Goal: Transaction & Acquisition: Book appointment/travel/reservation

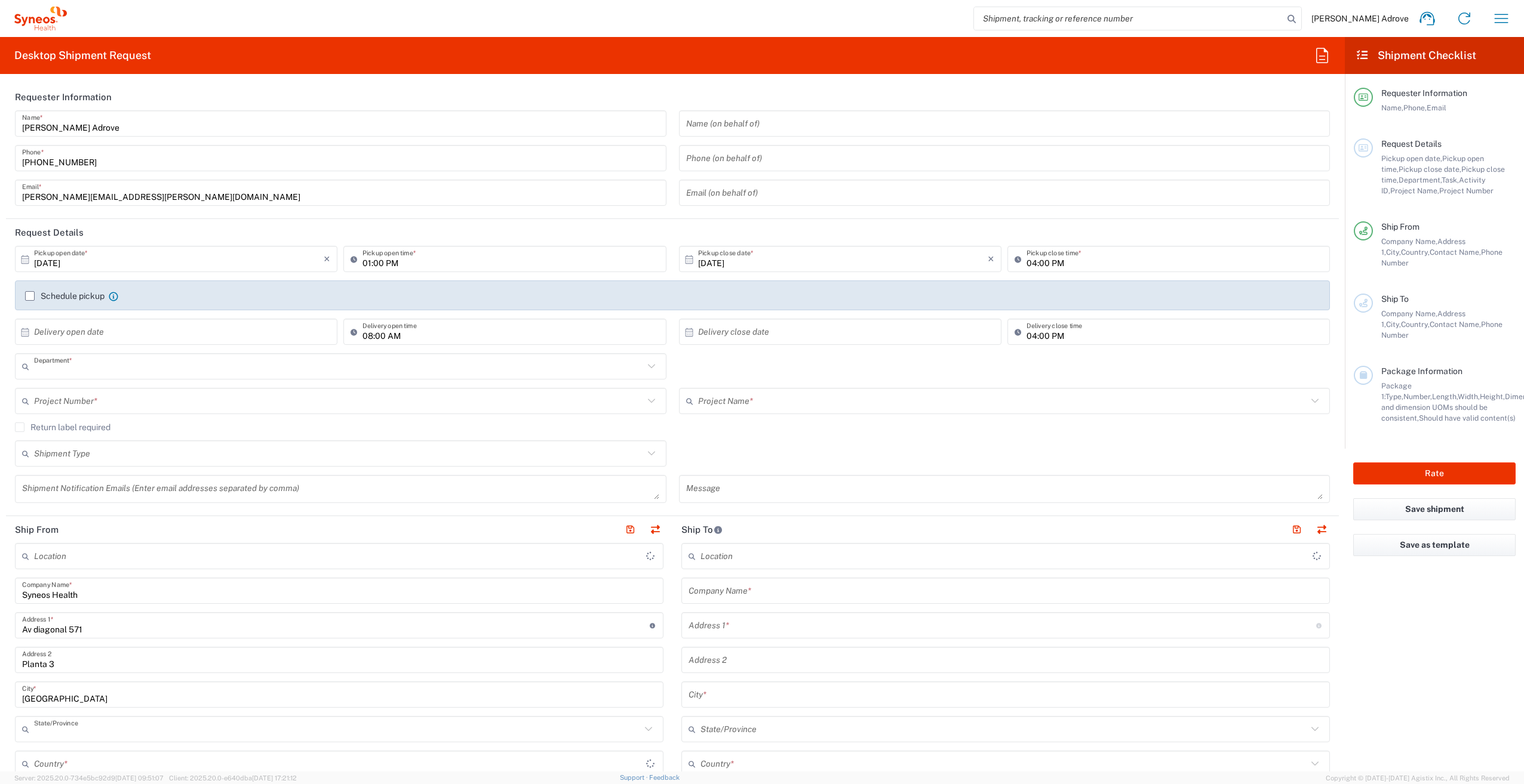
type input "8350"
type input "Catalunya"
type input "Spain"
type input "Syneos Health Clinical Spain"
click at [813, 131] on input "text" at bounding box center [1004, 124] width 637 height 21
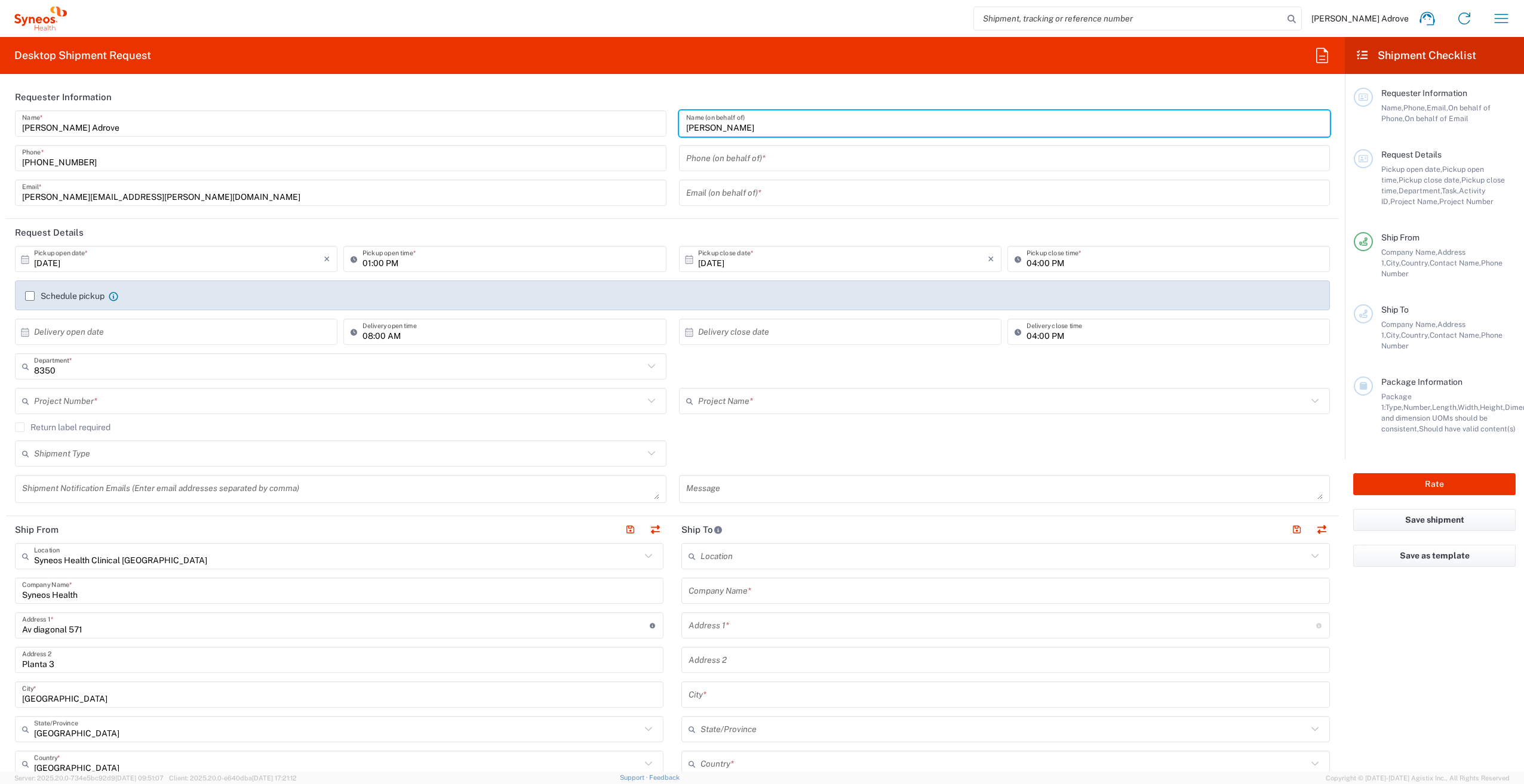
type input "Anna Marmajewska"
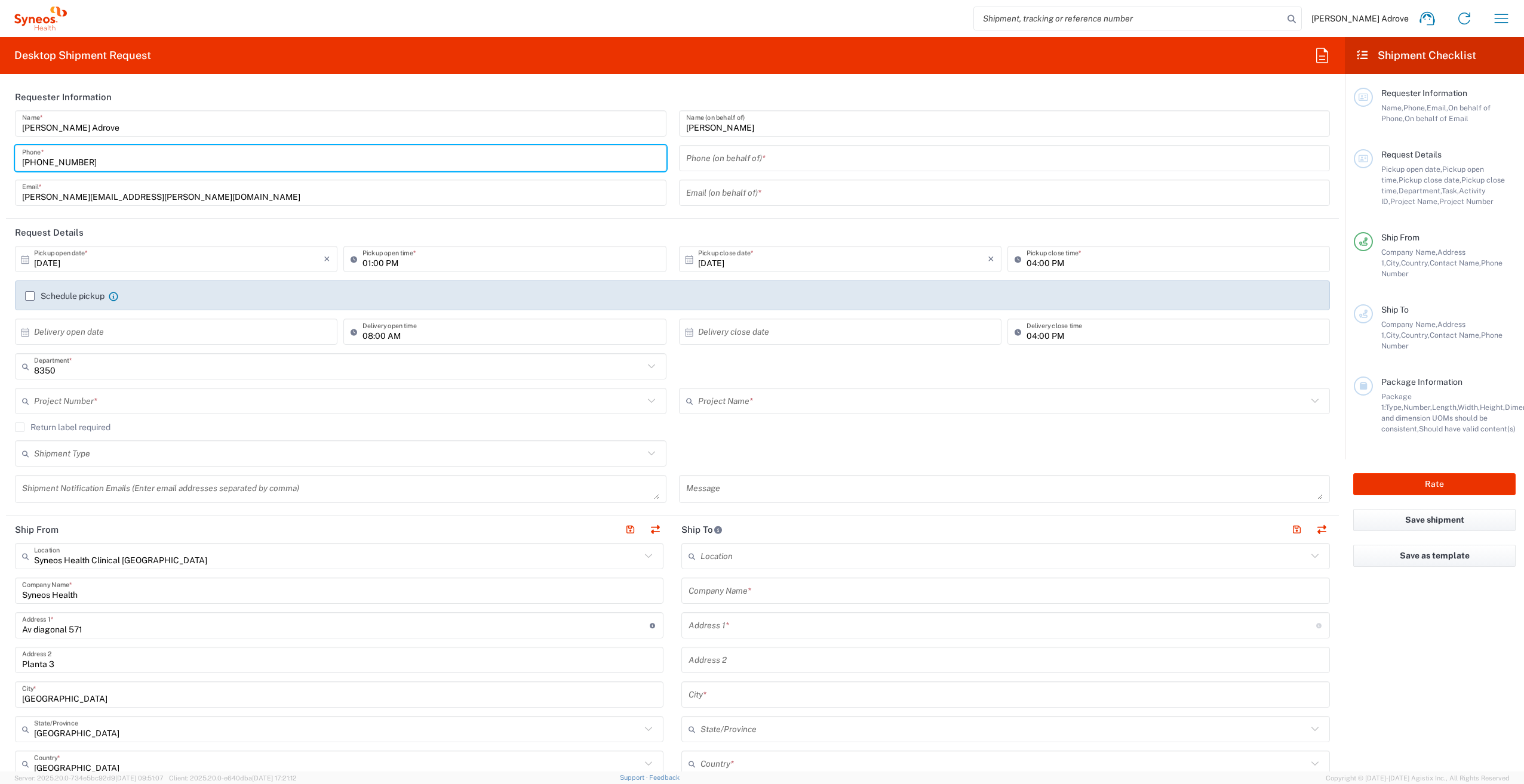
click at [108, 160] on input "+34661216511" at bounding box center [340, 158] width 637 height 21
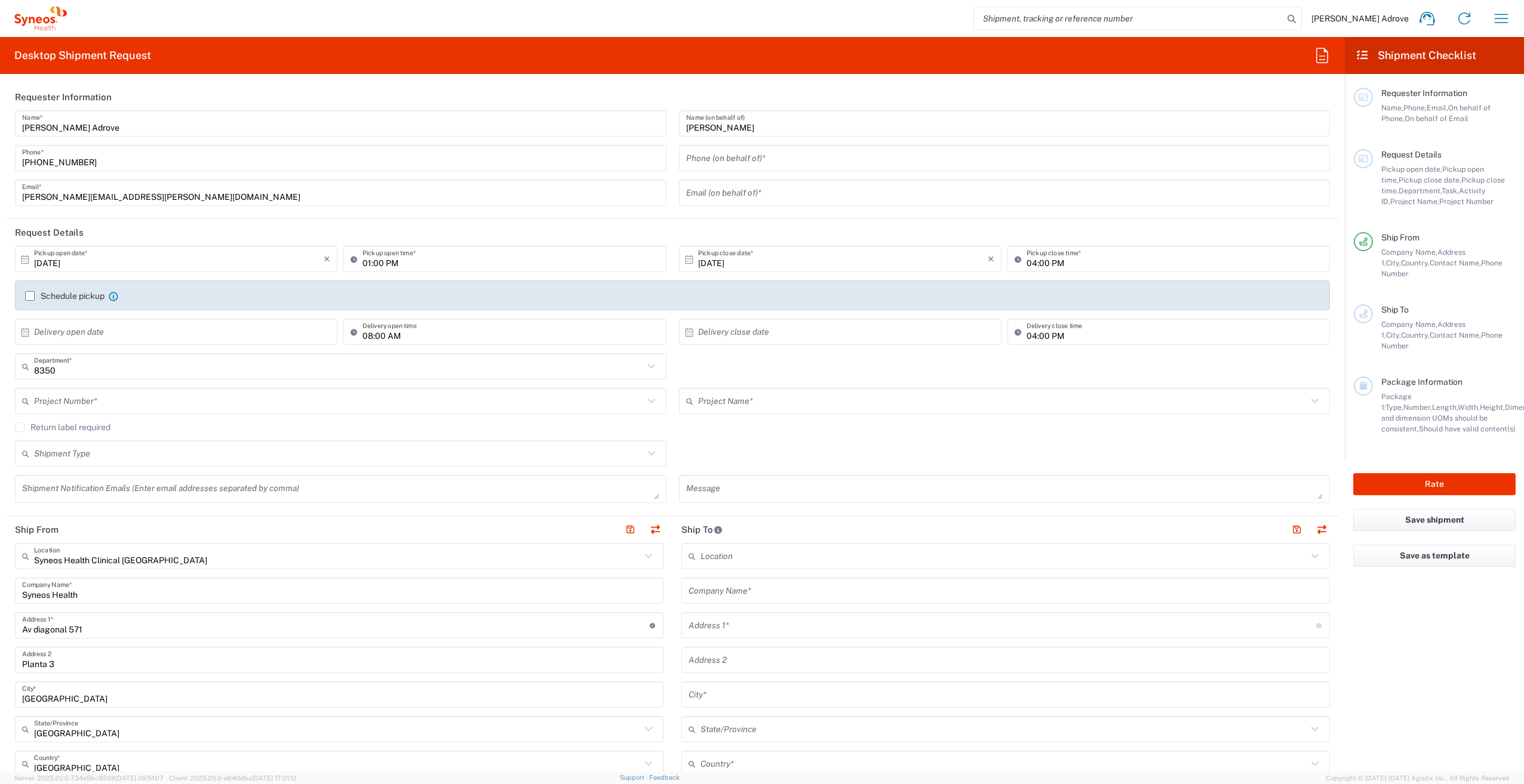
click at [710, 158] on input "tel" at bounding box center [1004, 158] width 637 height 21
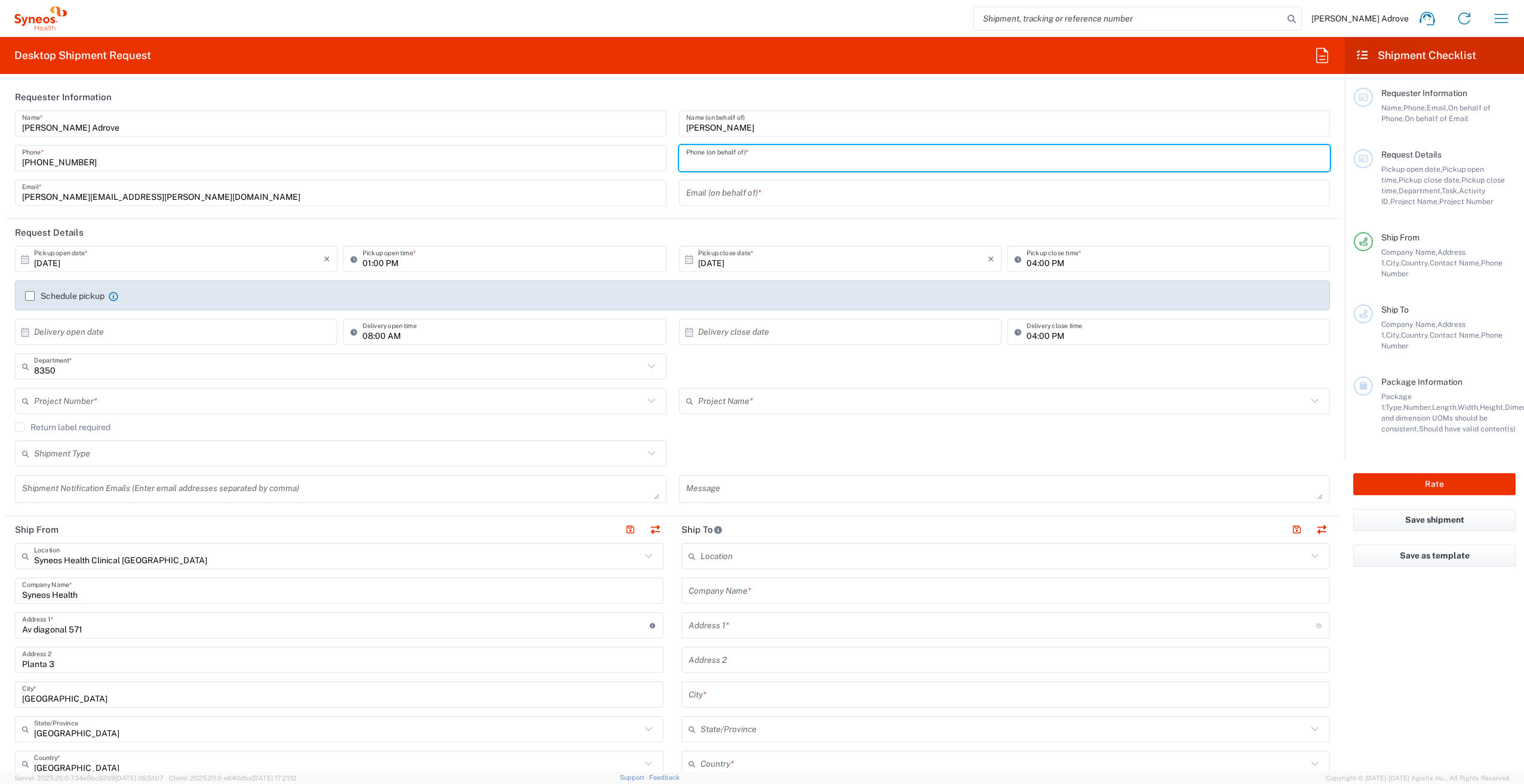
paste input "695567058"
type input "695567058"
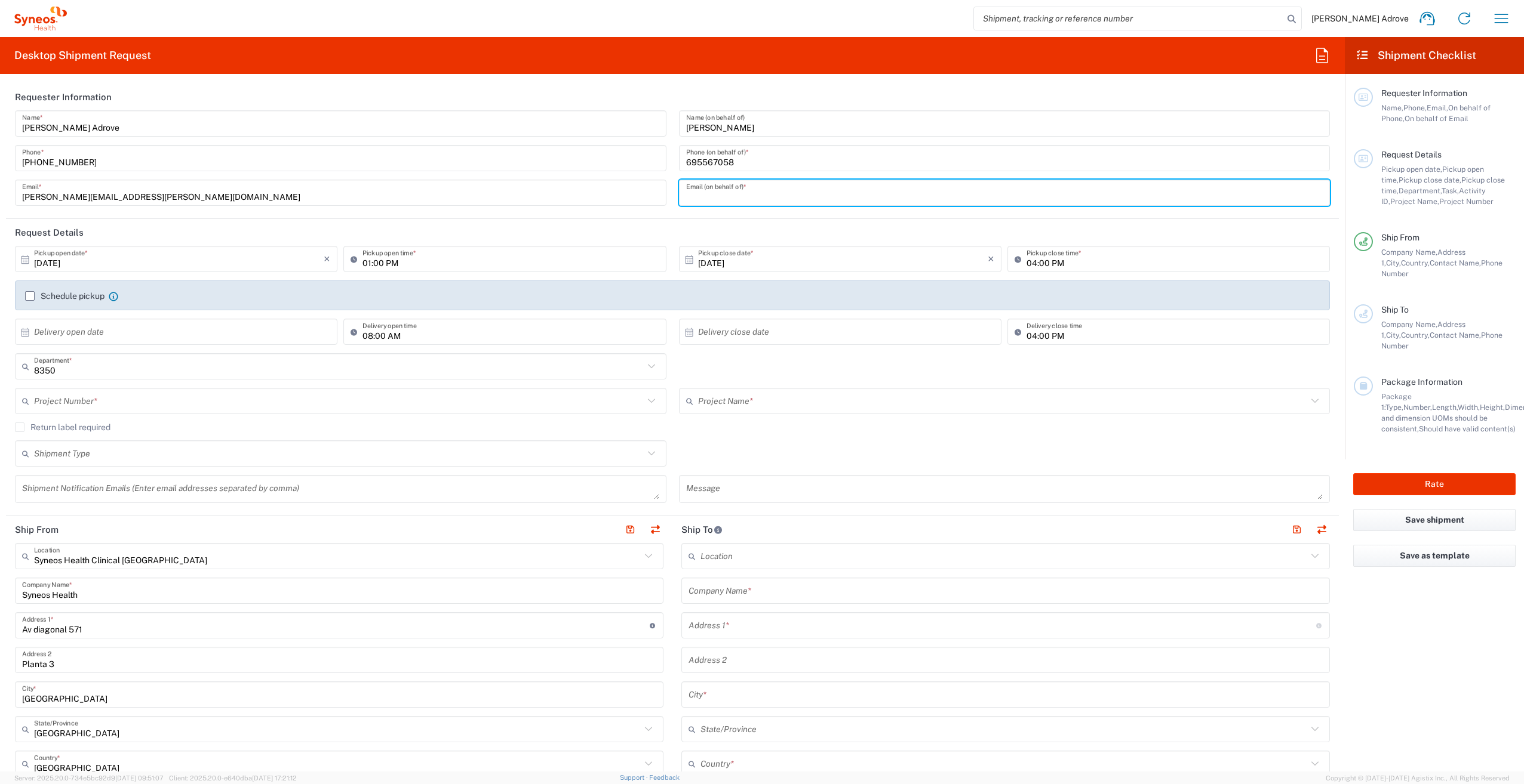
click at [725, 190] on input "text" at bounding box center [1004, 193] width 637 height 21
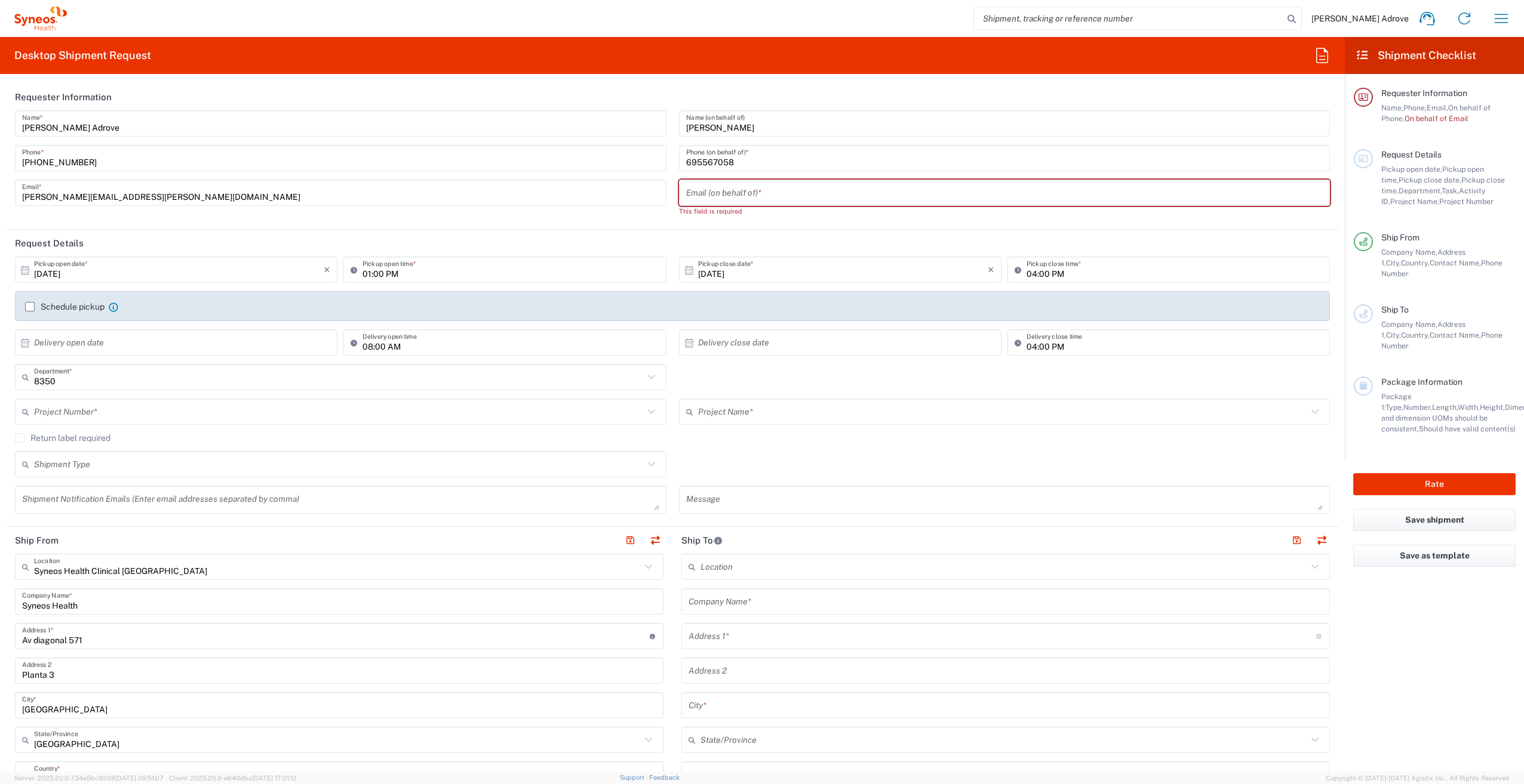
click at [721, 196] on input "text" at bounding box center [1004, 193] width 637 height 21
paste input "anna.marmajewska@gmail.com"
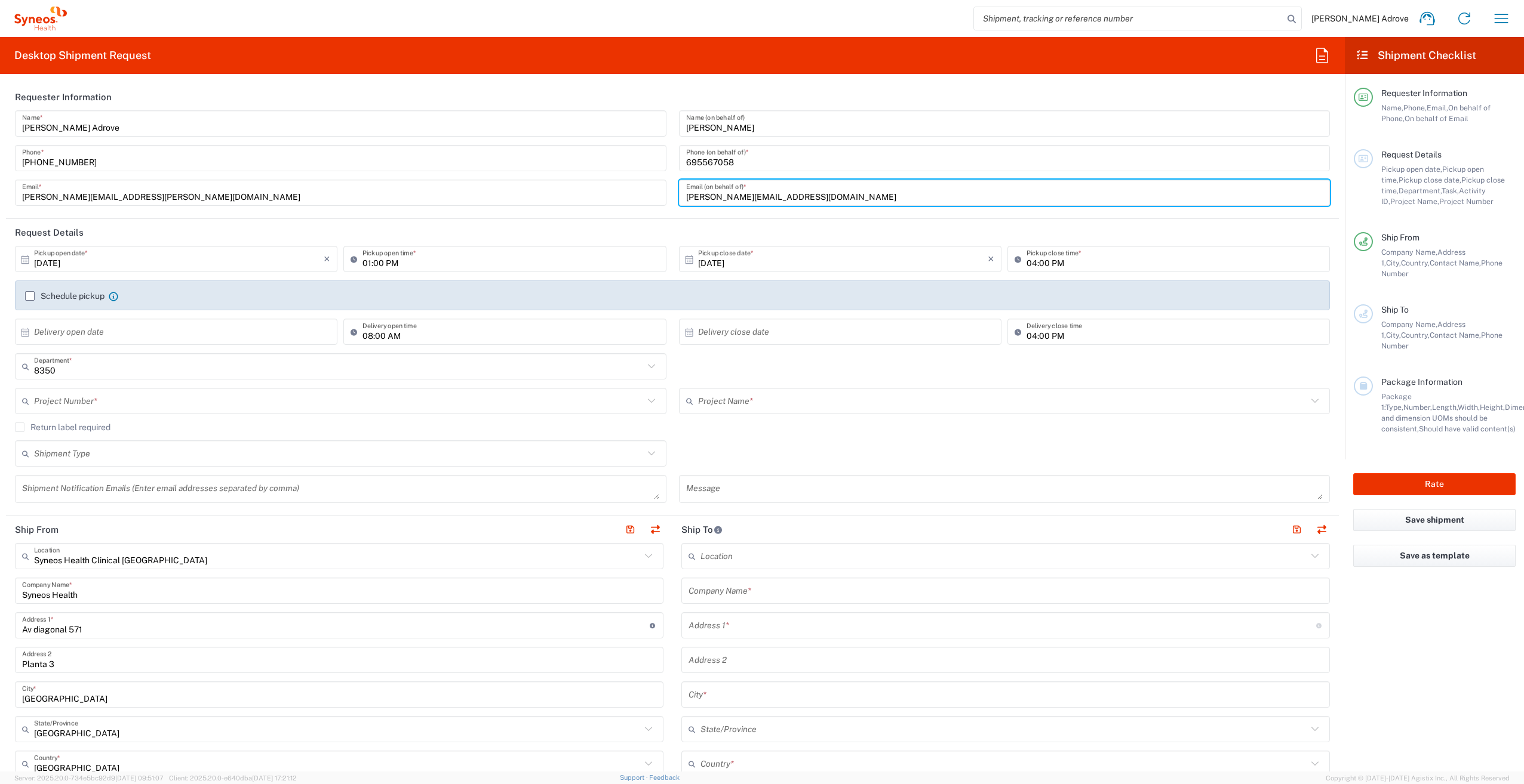
type input "anna.marmajewska@gmail.com"
click at [100, 261] on input "10/09/2025" at bounding box center [178, 259] width 290 height 21
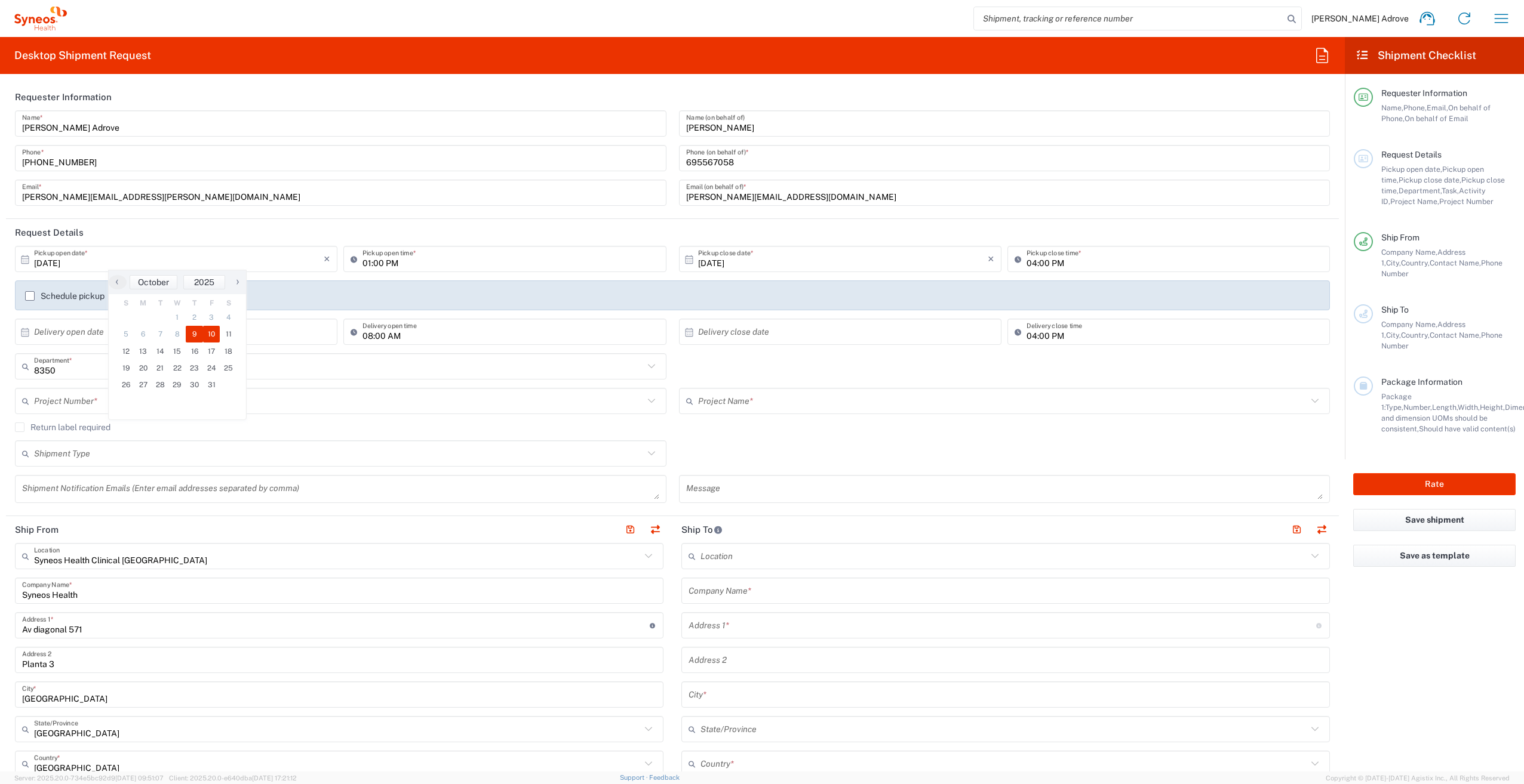
click at [209, 335] on span "10" at bounding box center [211, 334] width 17 height 17
type input "10/10/2025"
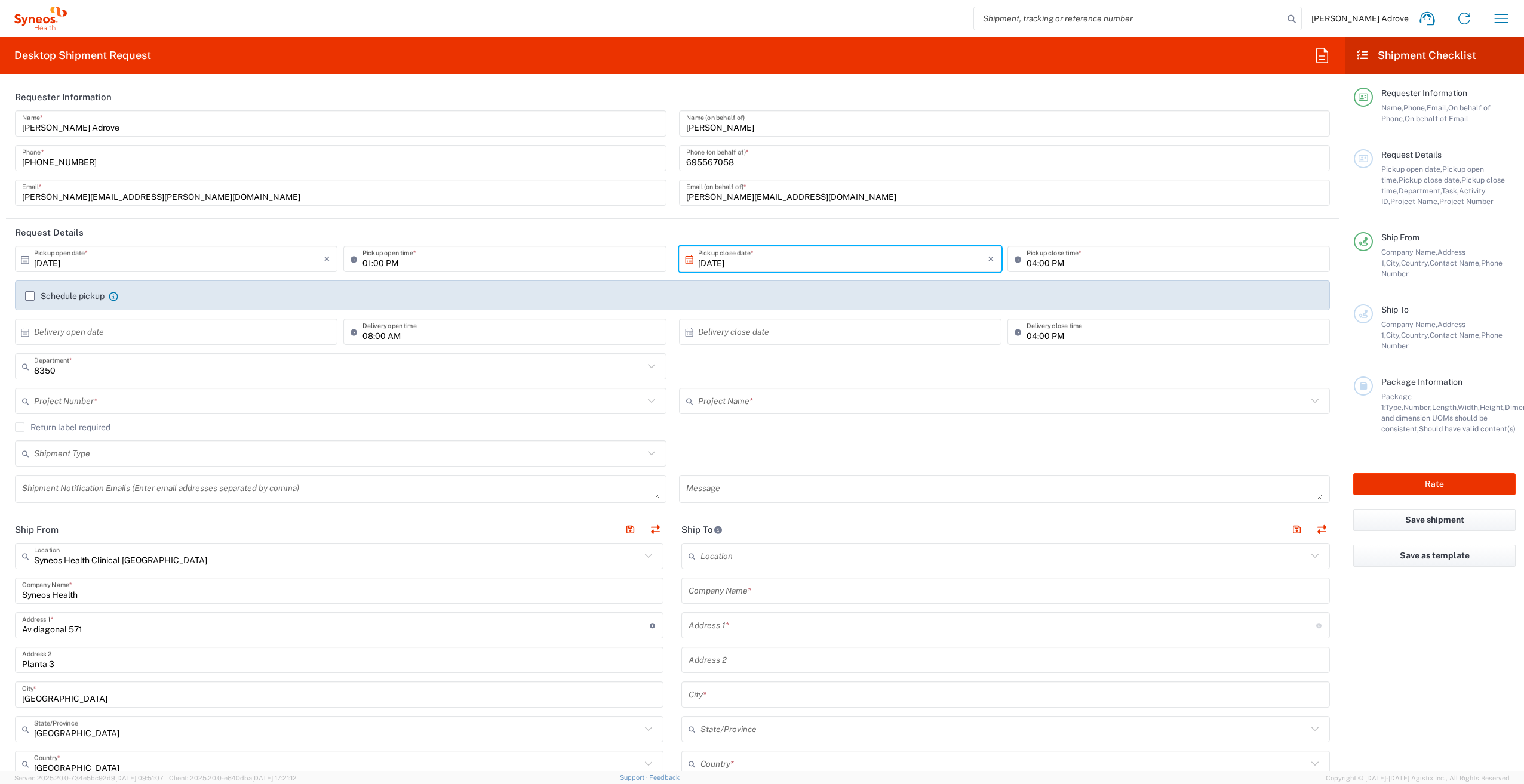
click at [1038, 261] on input "04:00 PM" at bounding box center [1175, 259] width 296 height 21
type input "03:00 PM"
click at [27, 298] on label "Schedule pickup" at bounding box center [65, 296] width 79 height 9
click at [30, 296] on input "Schedule pickup" at bounding box center [30, 296] width 0 height 0
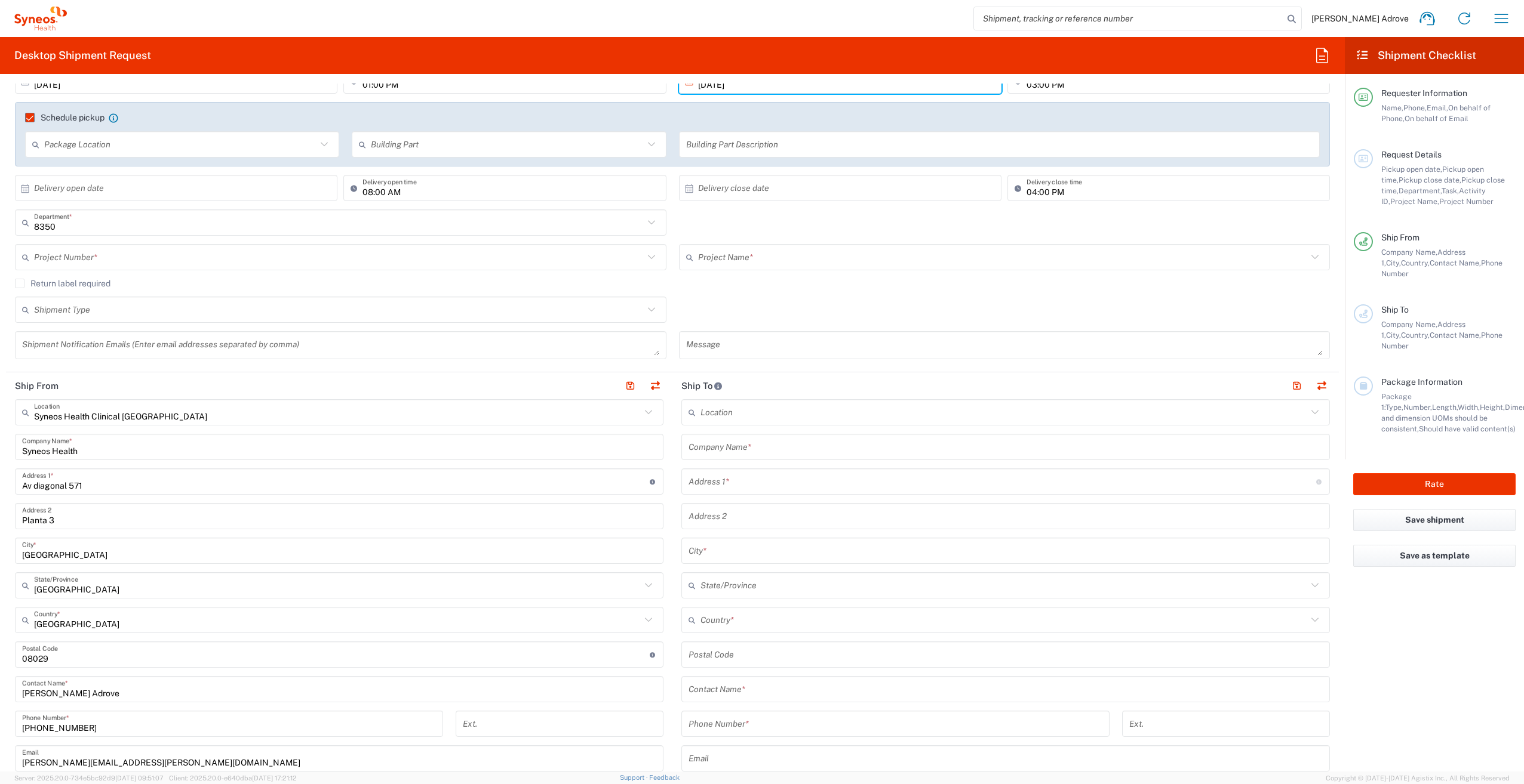
scroll to position [179, 0]
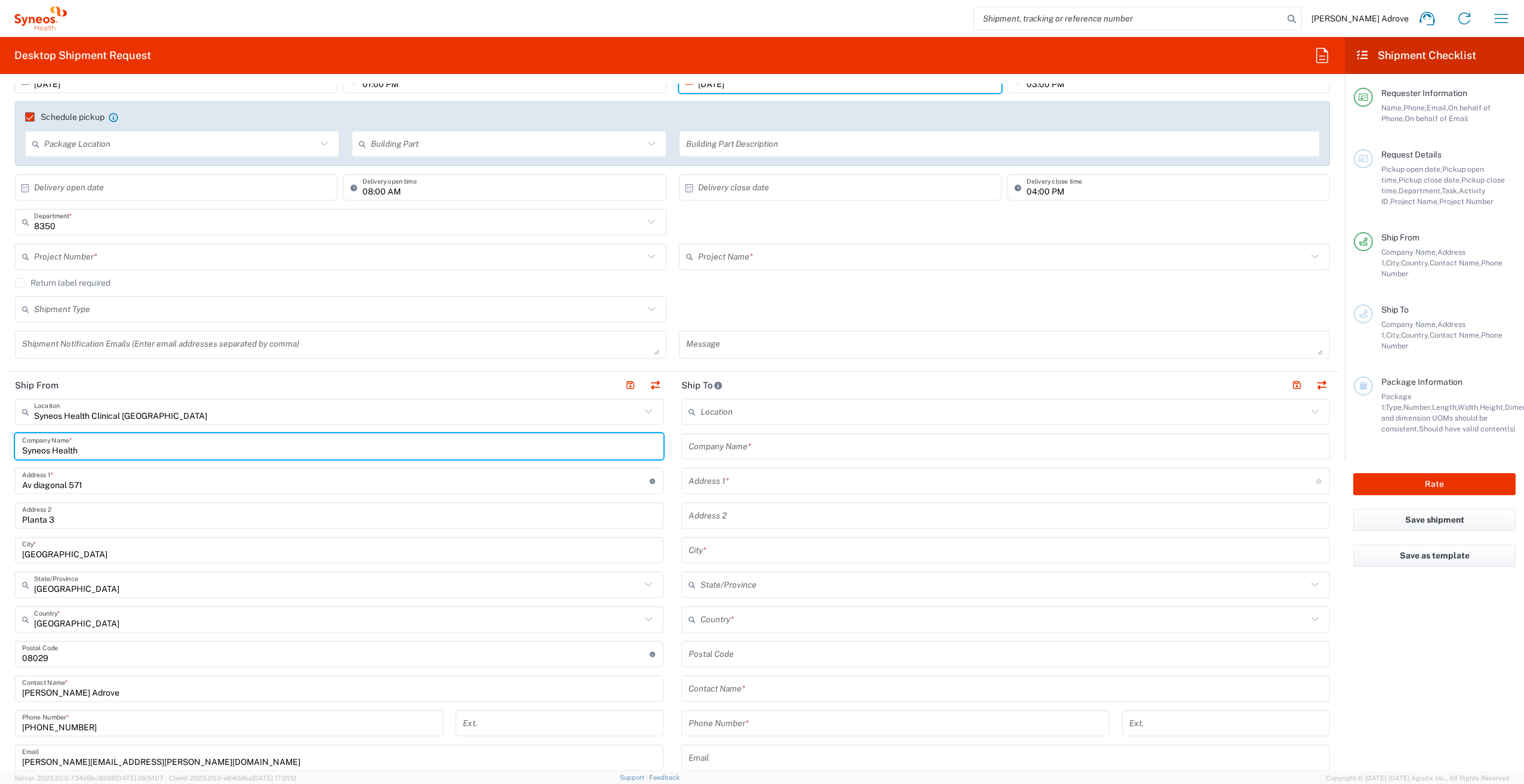
drag, startPoint x: 93, startPoint y: 448, endPoint x: -22, endPoint y: 448, distance: 115.0
click at [0, 448] on html "Irene Perez Adrove Home Shipment estimator Shipment tracking Desktop shipment r…" at bounding box center [762, 392] width 1524 height 784
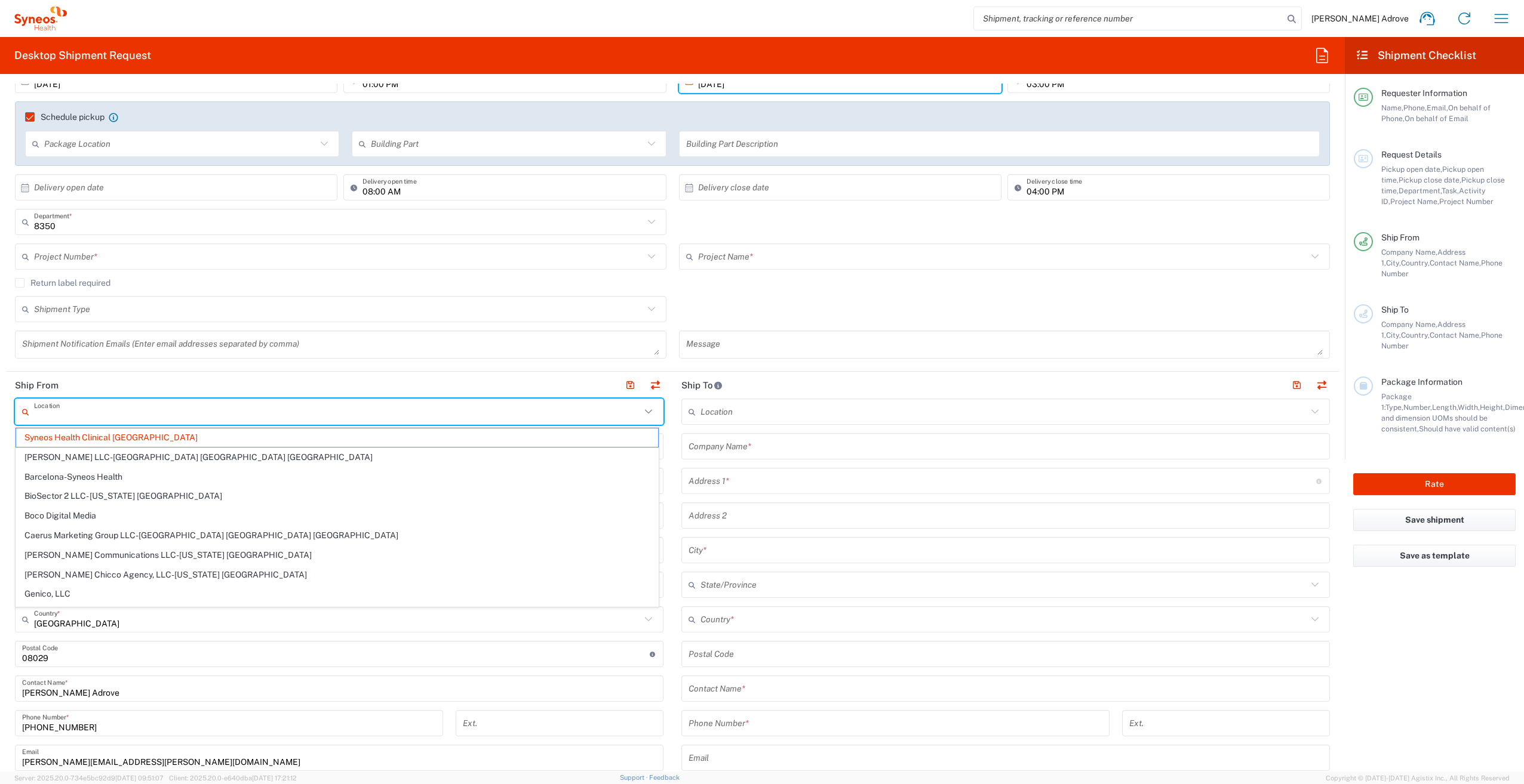
click at [157, 411] on input "text" at bounding box center [337, 412] width 607 height 21
click at [147, 411] on input "text" at bounding box center [337, 412] width 607 height 21
click at [258, 384] on header "Ship From" at bounding box center [339, 385] width 666 height 26
type input "Syneos Health Clinical Spain"
drag, startPoint x: 162, startPoint y: 416, endPoint x: -30, endPoint y: 413, distance: 192.0
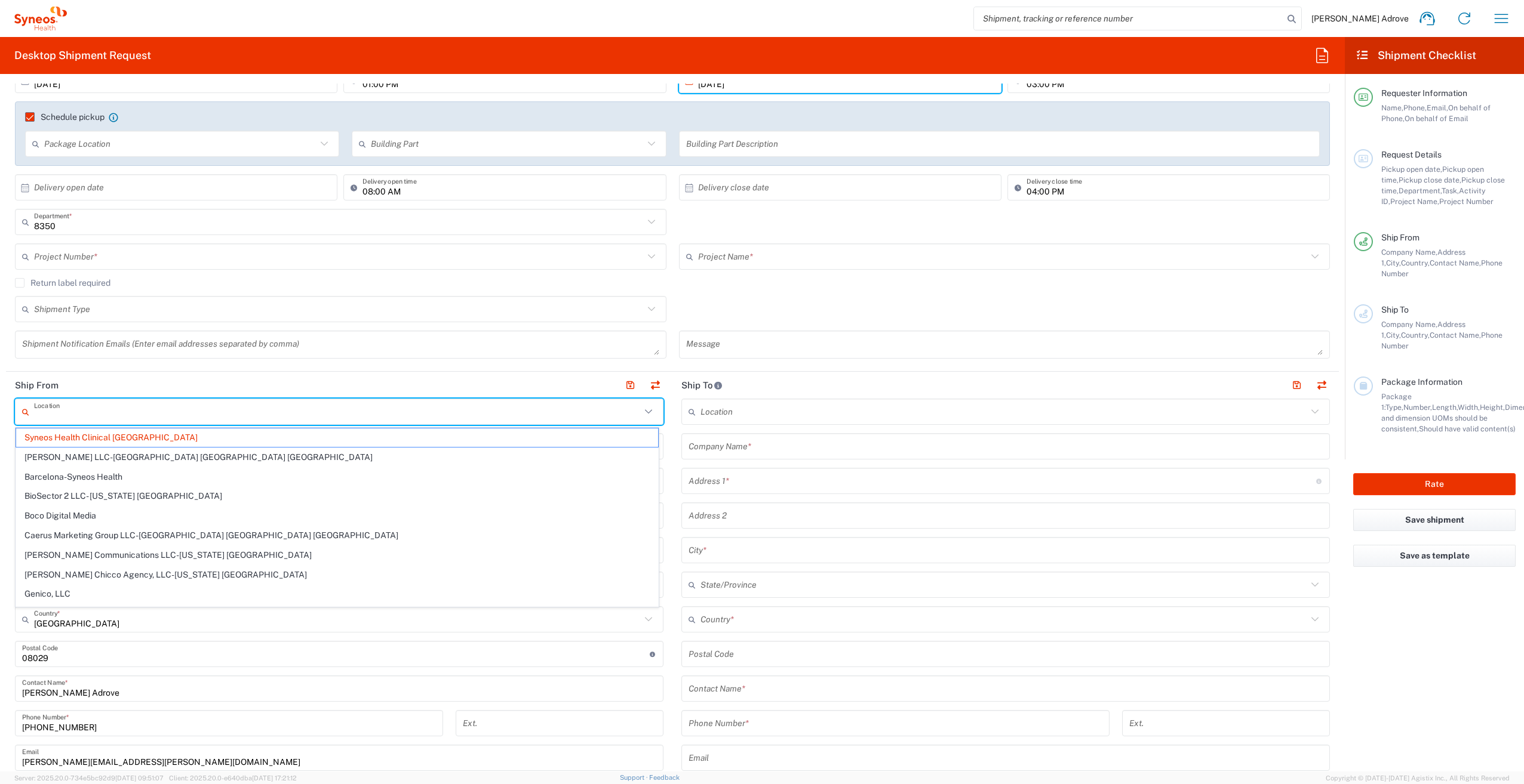
click at [0, 413] on html "Irene Perez Adrove Home Shipment estimator Shipment tracking Desktop shipment r…" at bounding box center [762, 392] width 1524 height 784
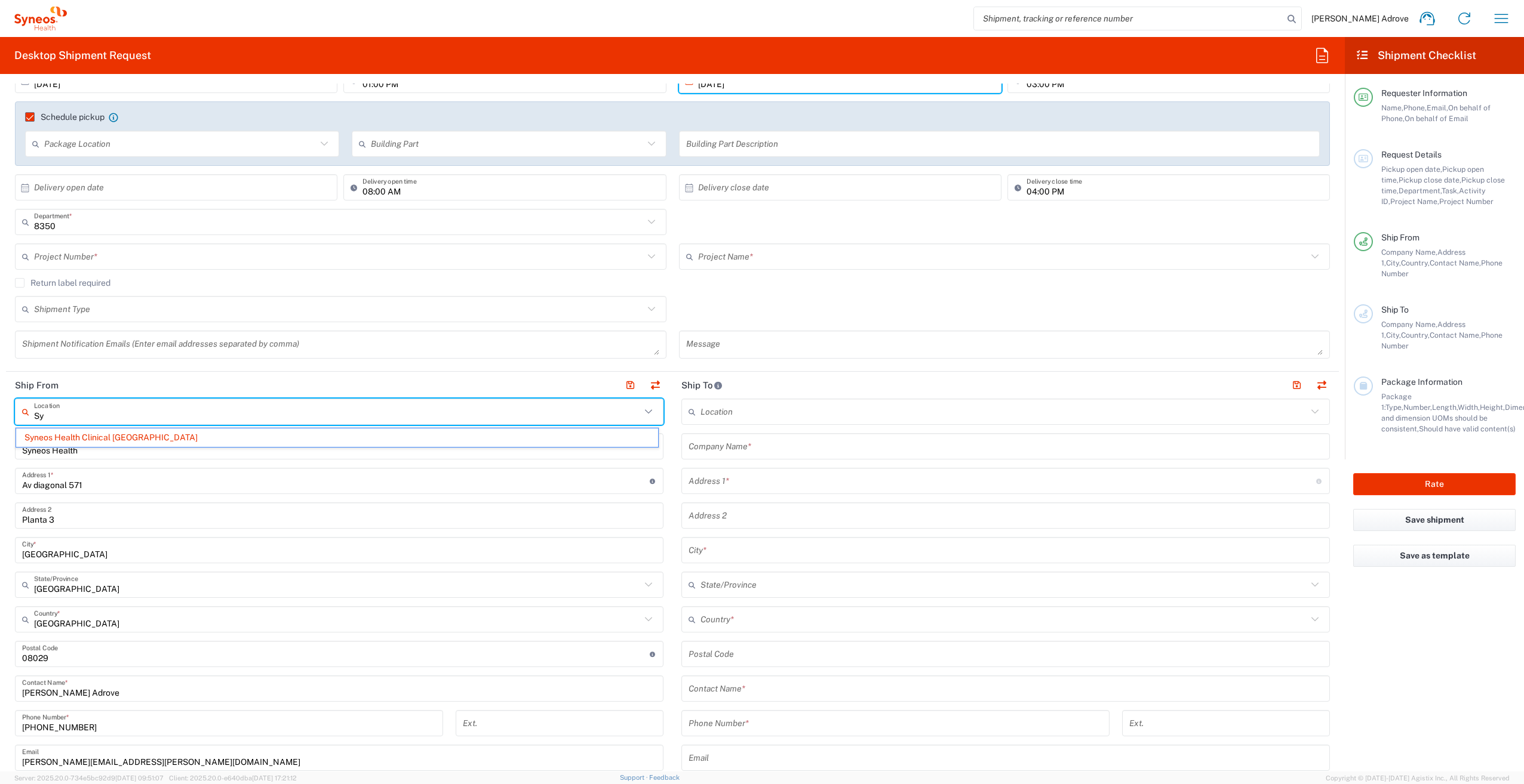
type input "S"
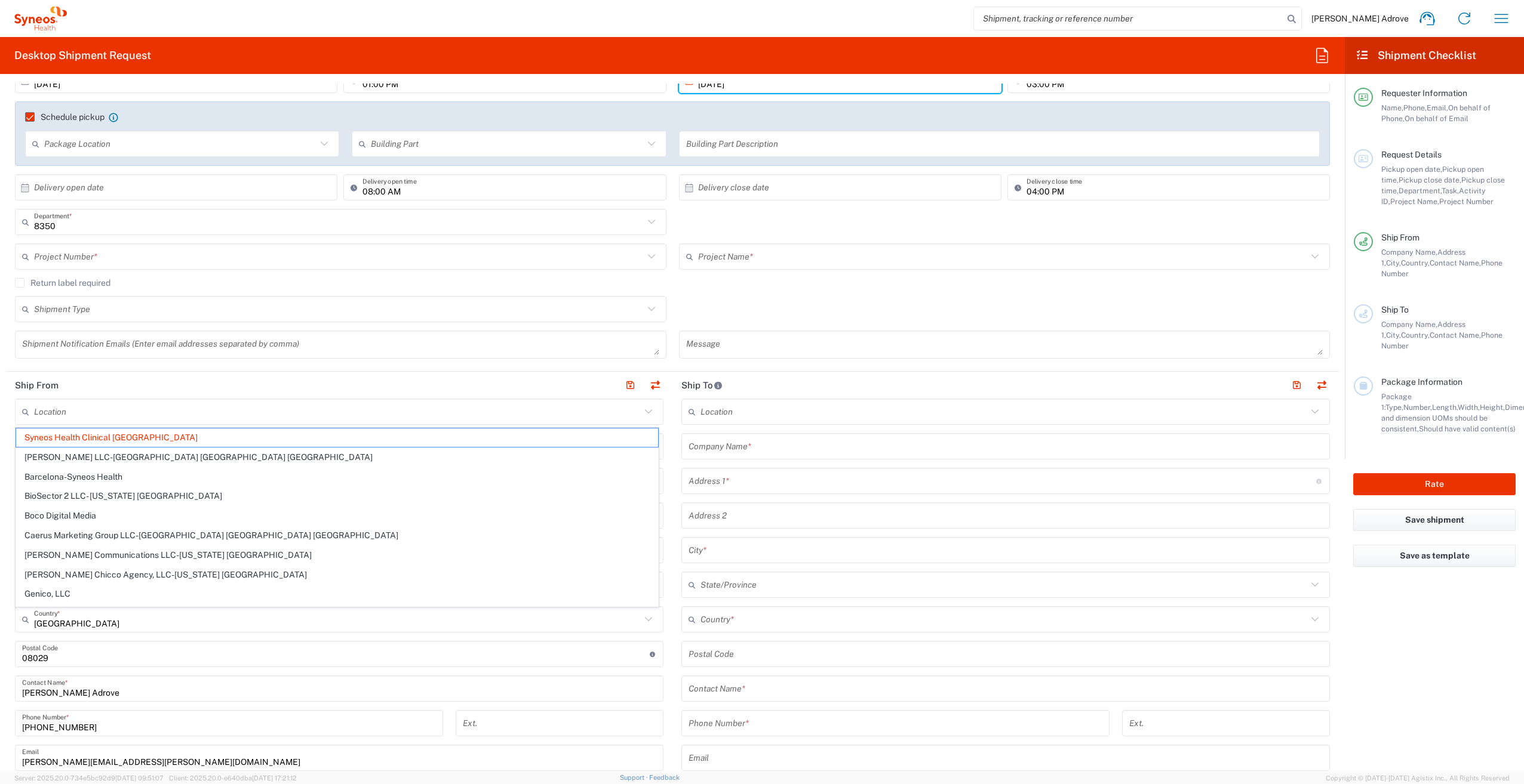
click at [317, 394] on header "Ship From" at bounding box center [339, 385] width 666 height 26
type input "Syneos Health Clinical Spain"
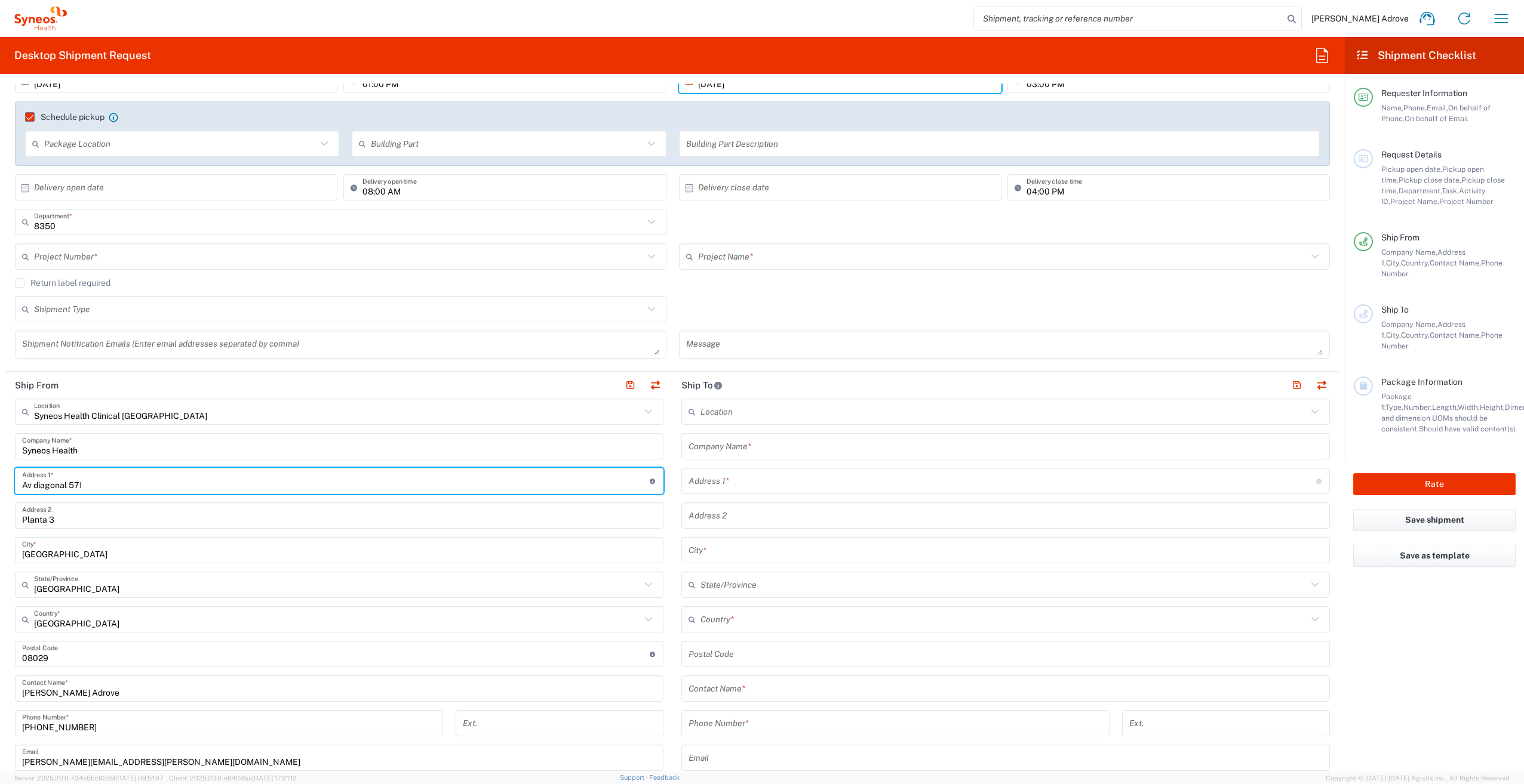
drag, startPoint x: 95, startPoint y: 486, endPoint x: -14, endPoint y: 485, distance: 109.0
click at [0, 485] on html "Irene Perez Adrove Home Shipment estimator Shipment tracking Desktop shipment r…" at bounding box center [762, 392] width 1524 height 784
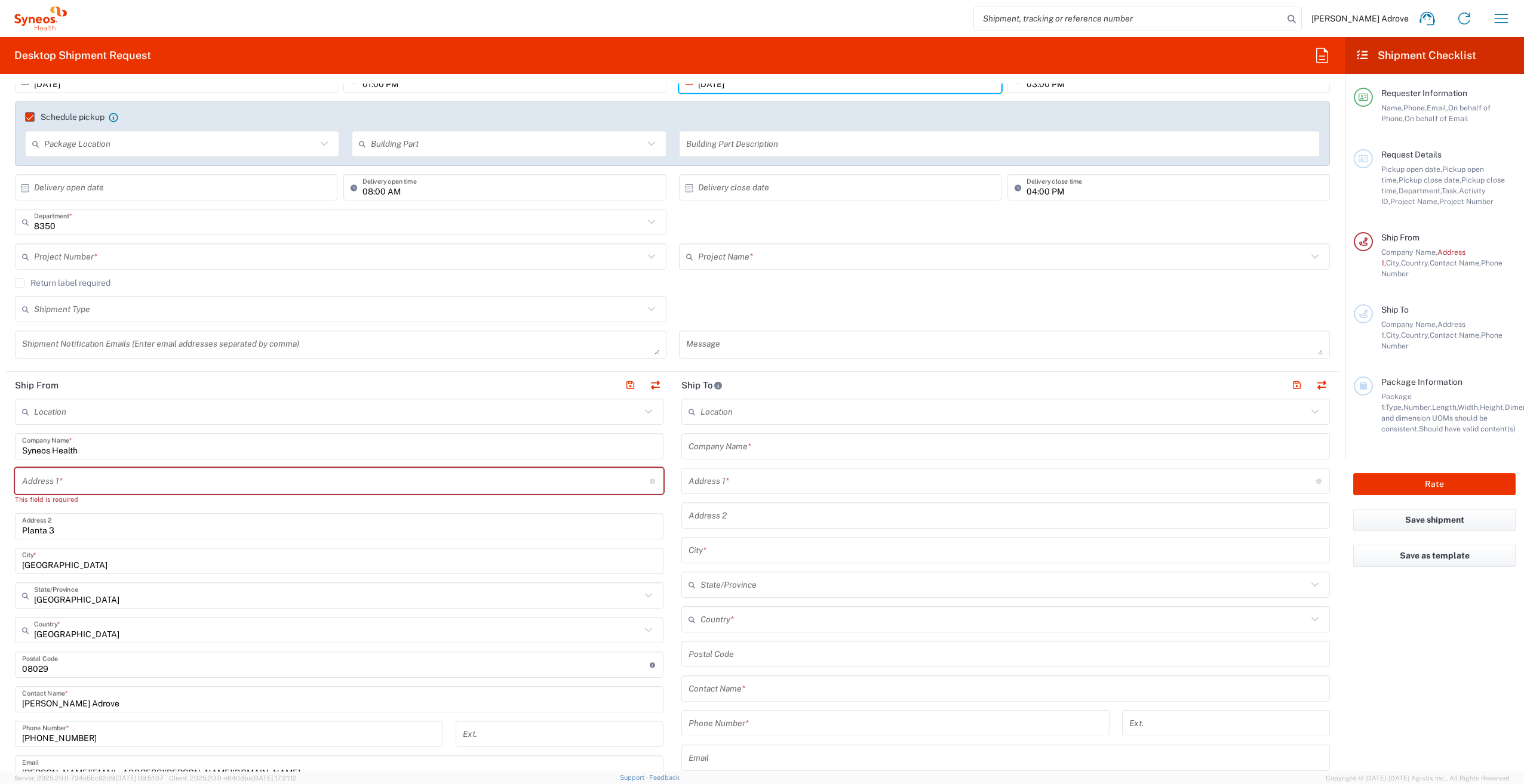
click at [98, 480] on input "text" at bounding box center [335, 481] width 628 height 21
paste input "Calle Jaen NÚM 36 Piso 2 Puerta C28020"
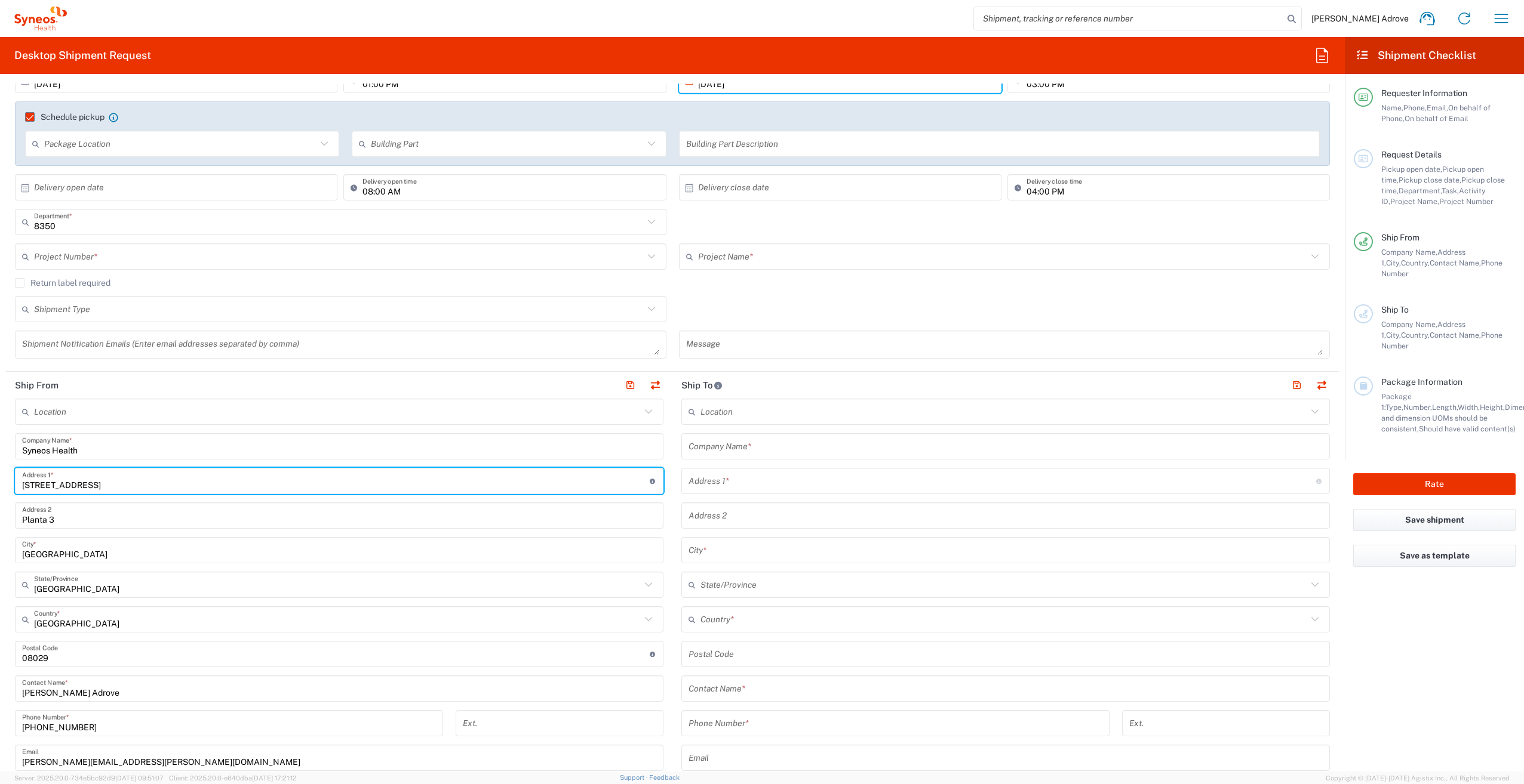
drag, startPoint x: 185, startPoint y: 487, endPoint x: 151, endPoint y: 487, distance: 34.0
click at [151, 487] on input "Calle Jaen NÚM 36 Piso 2 Puerta C28020" at bounding box center [335, 481] width 628 height 21
click at [156, 485] on input "Calle Jaen NÚM 36 Piso 2 Puerta C28020" at bounding box center [335, 481] width 628 height 21
drag, startPoint x: 198, startPoint y: 484, endPoint x: 157, endPoint y: 484, distance: 41.0
click at [157, 484] on input "Calle Jaen NÚM 36 Piso 2 Puerta C 28020" at bounding box center [335, 481] width 628 height 21
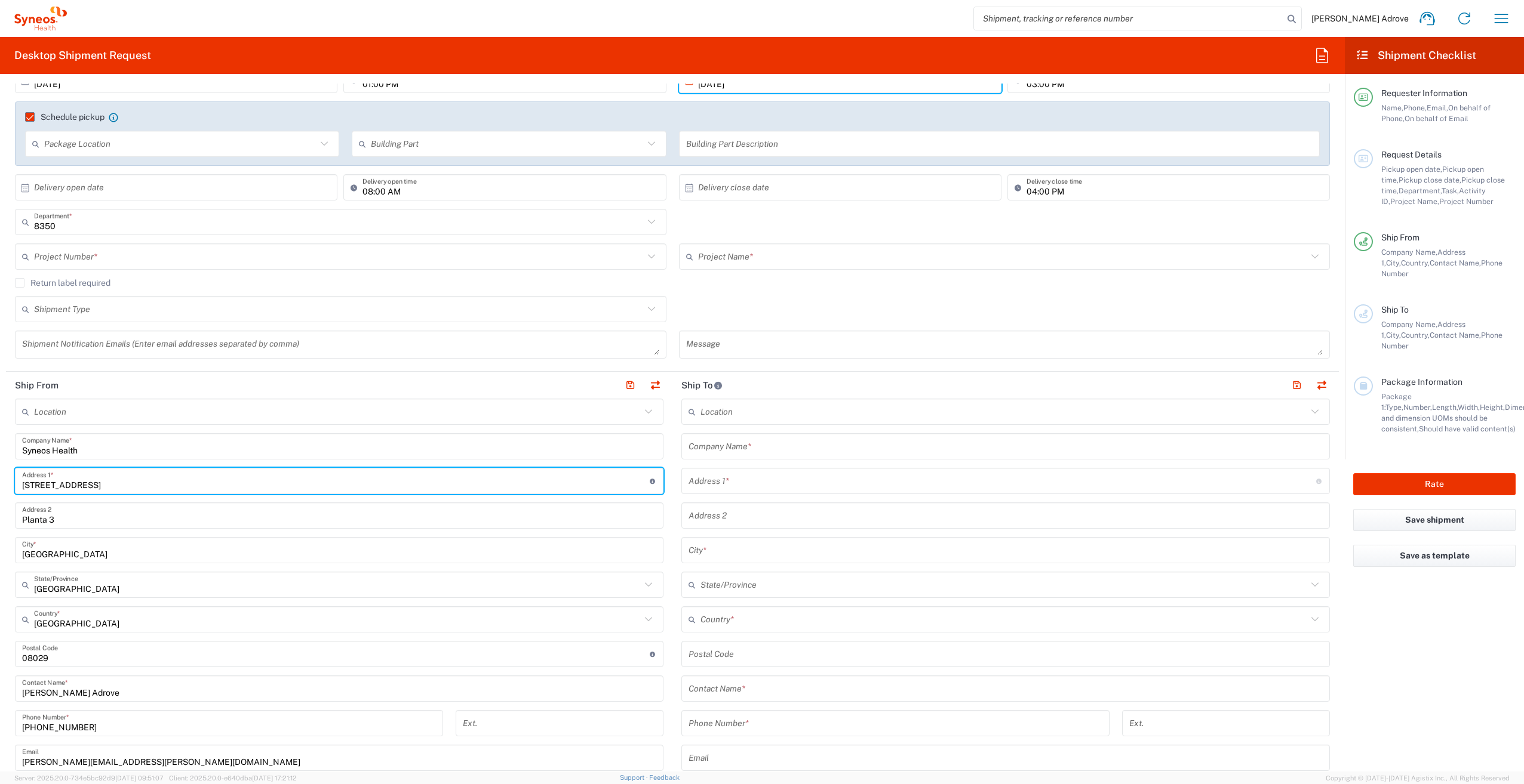
type input "Calle Jaen NÚM 36 Piso 2 Puerta C"
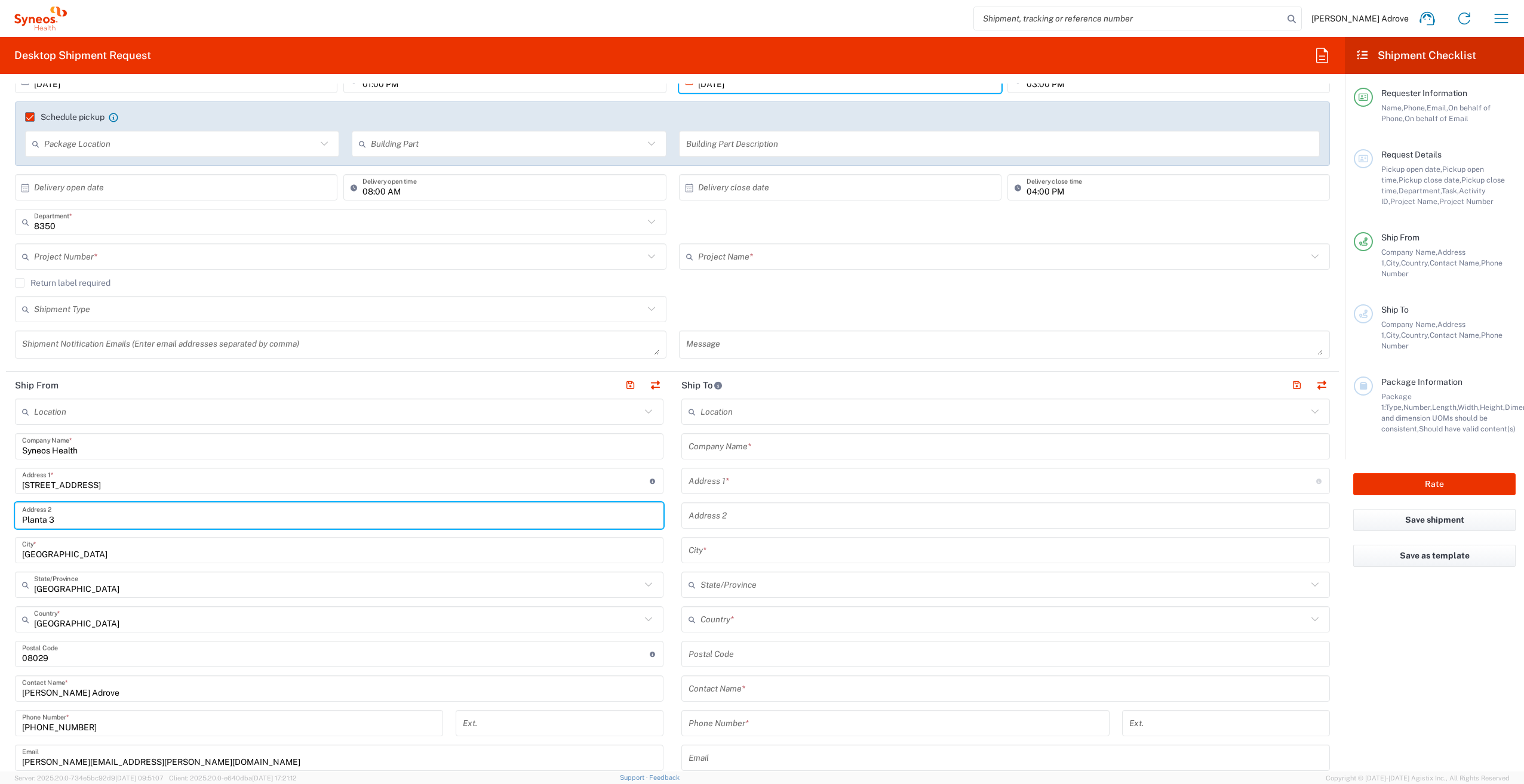
drag, startPoint x: 64, startPoint y: 522, endPoint x: -1, endPoint y: 521, distance: 65.0
click at [0, 521] on html "Irene Perez Adrove Home Shipment estimator Shipment tracking Desktop shipment r…" at bounding box center [762, 392] width 1524 height 784
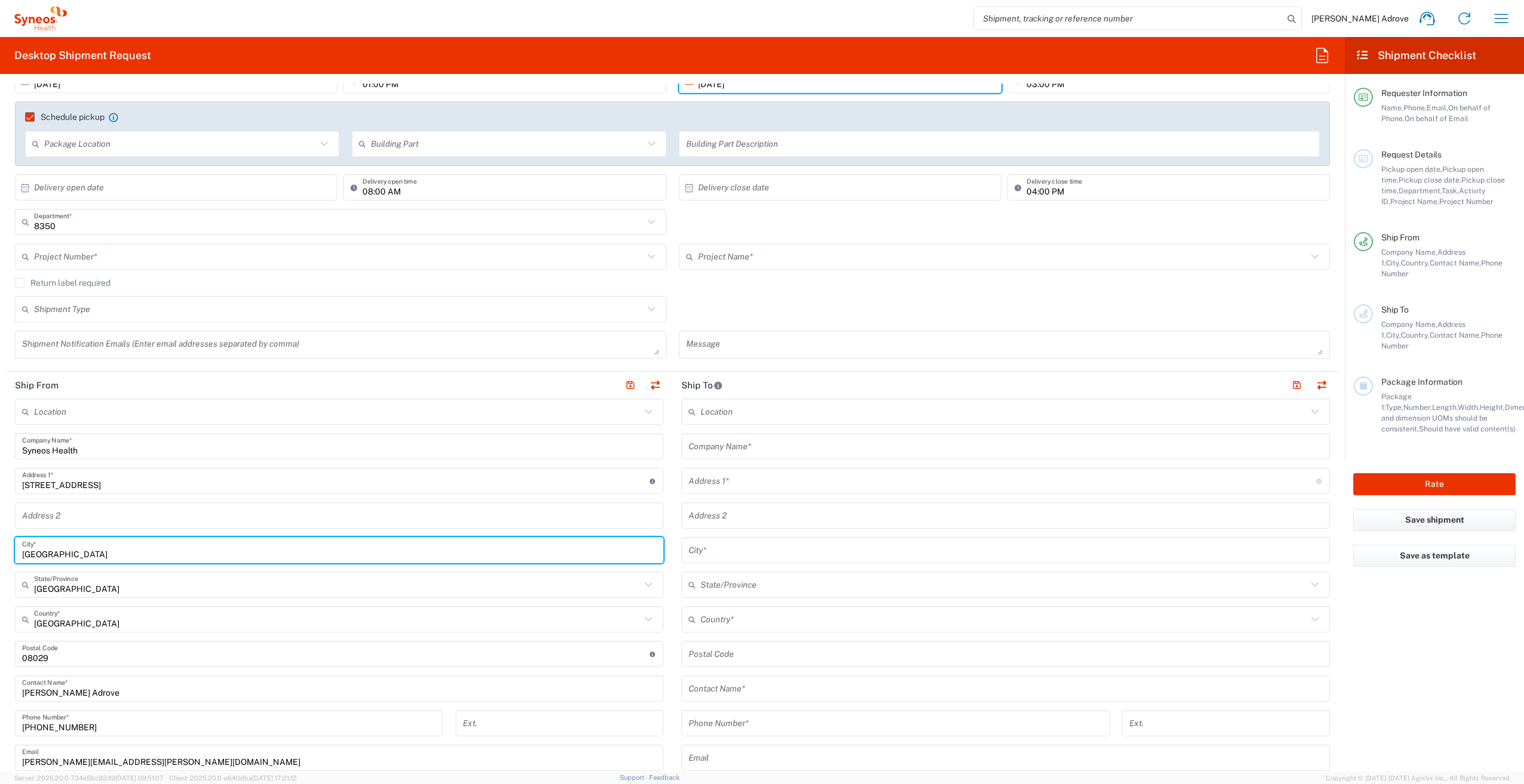
drag, startPoint x: 74, startPoint y: 554, endPoint x: -18, endPoint y: 552, distance: 92.0
click at [0, 552] on html "Irene Perez Adrove Home Shipment estimator Shipment tracking Desktop shipment r…" at bounding box center [762, 392] width 1524 height 784
type input "Madrid"
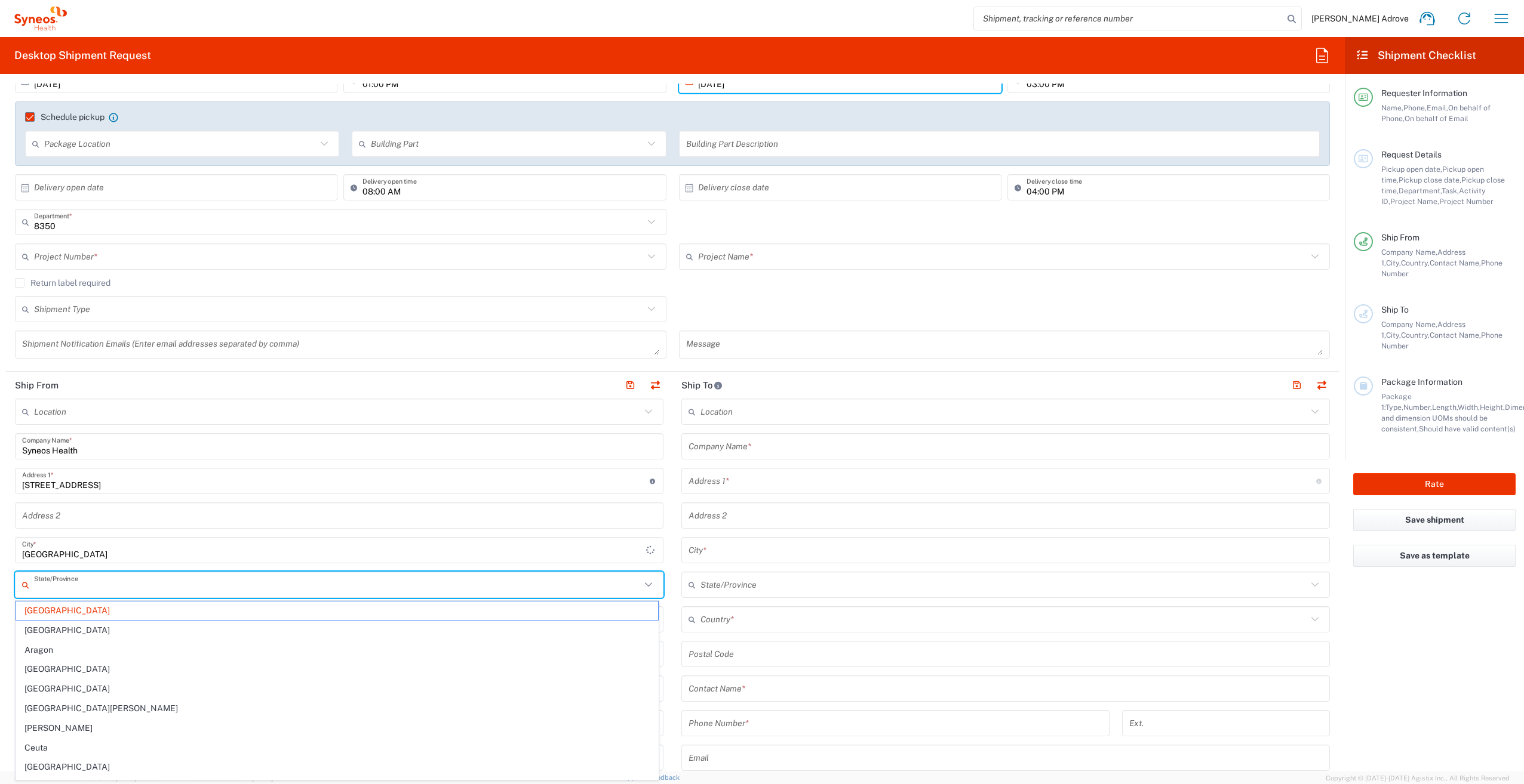
drag, startPoint x: 82, startPoint y: 586, endPoint x: -4, endPoint y: 584, distance: 86.0
click at [0, 584] on html "Irene Perez Adrove Home Shipment estimator Shipment tracking Desktop shipment r…" at bounding box center [762, 392] width 1524 height 784
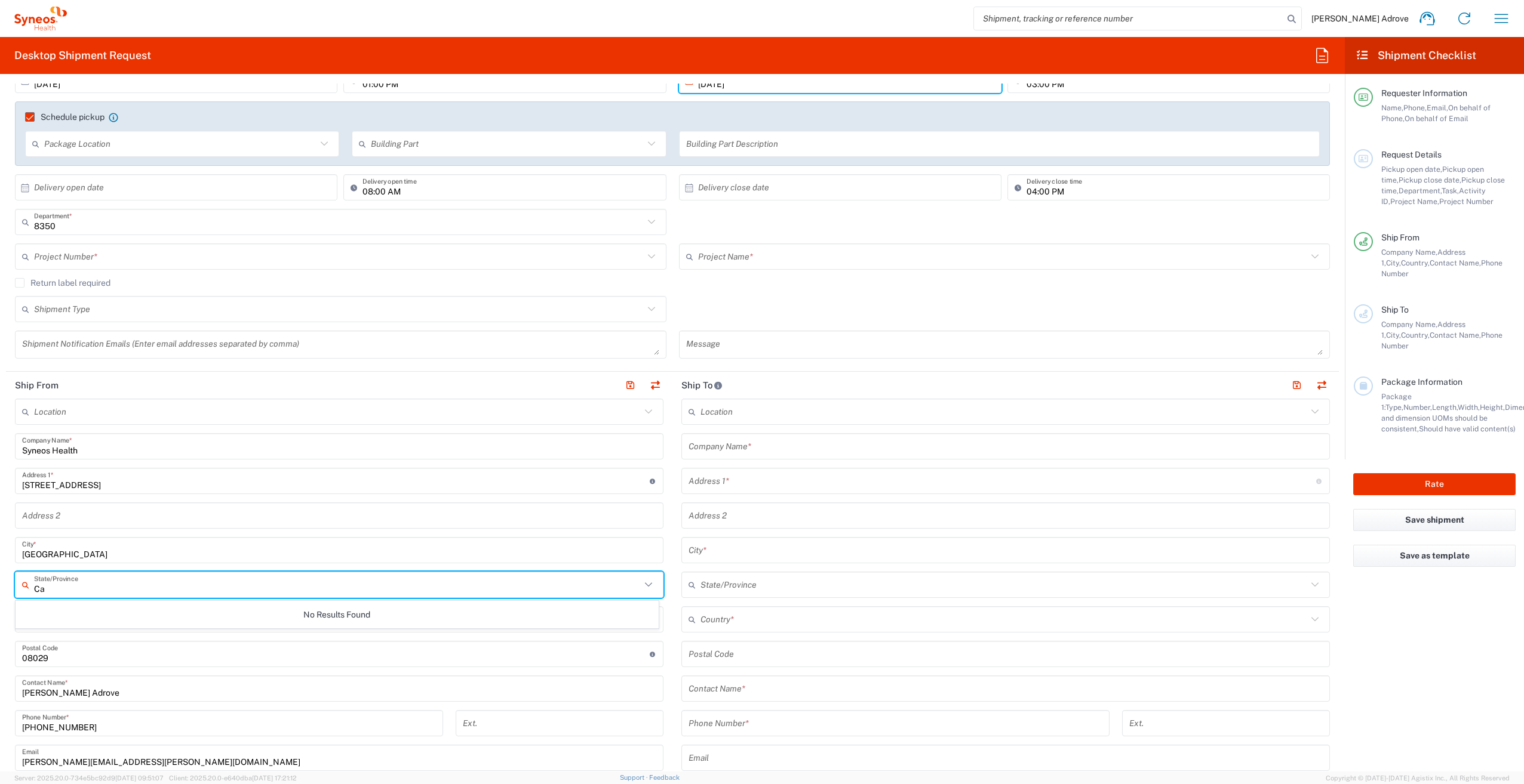
type input "C"
click at [120, 607] on span "Comunidad de Madrid" at bounding box center [337, 611] width 642 height 19
type input "Comunidad de Madrid"
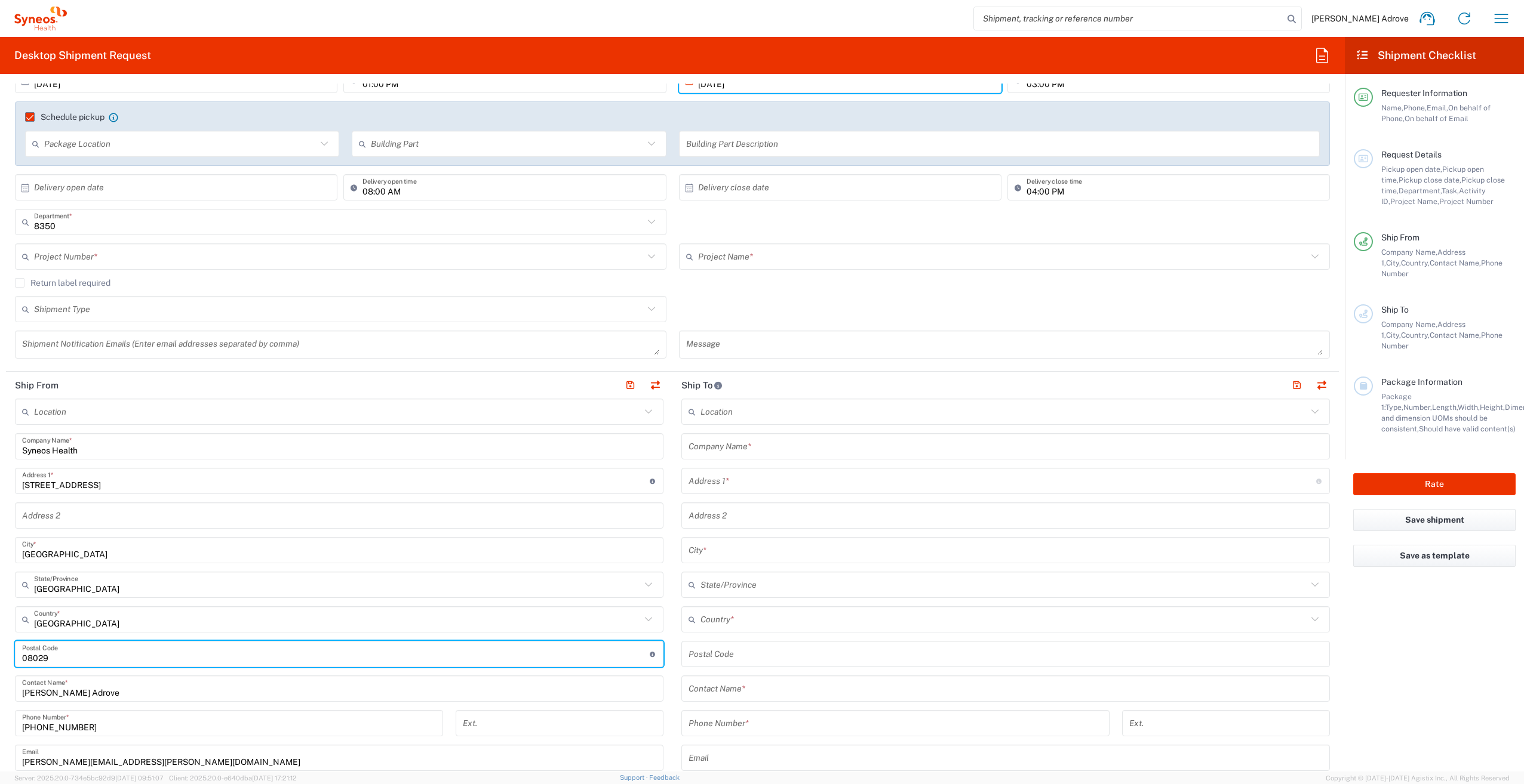
click at [52, 659] on input "undefined" at bounding box center [335, 655] width 628 height 21
type input "0"
type input "28020"
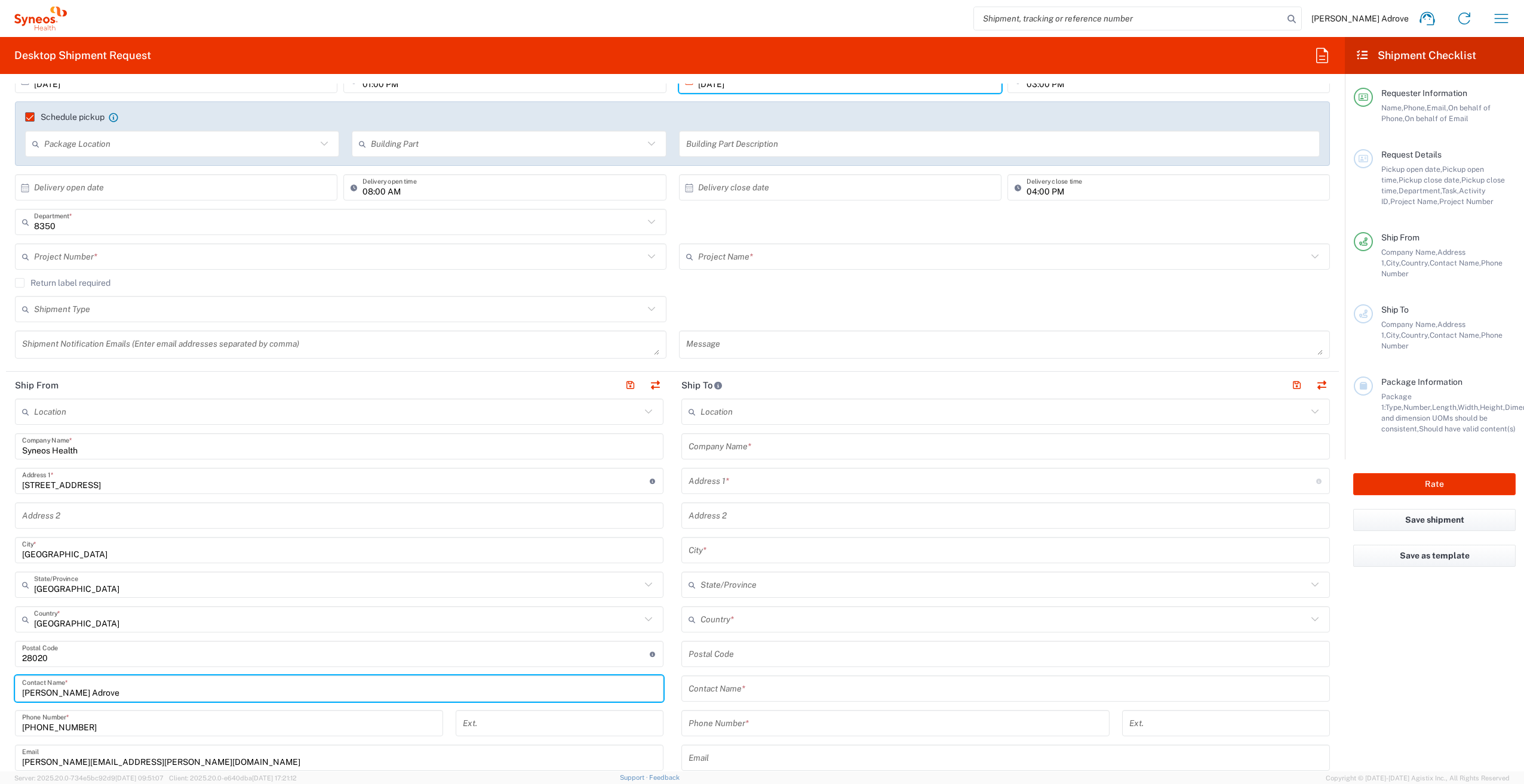
drag, startPoint x: 102, startPoint y: 696, endPoint x: -8, endPoint y: 566, distance: 170.3
click at [0, 566] on html "Irene Perez Adrove Home Shipment estimator Shipment tracking Desktop shipment r…" at bounding box center [762, 392] width 1524 height 784
click at [50, 693] on input "Anna marmajewska" at bounding box center [339, 689] width 634 height 21
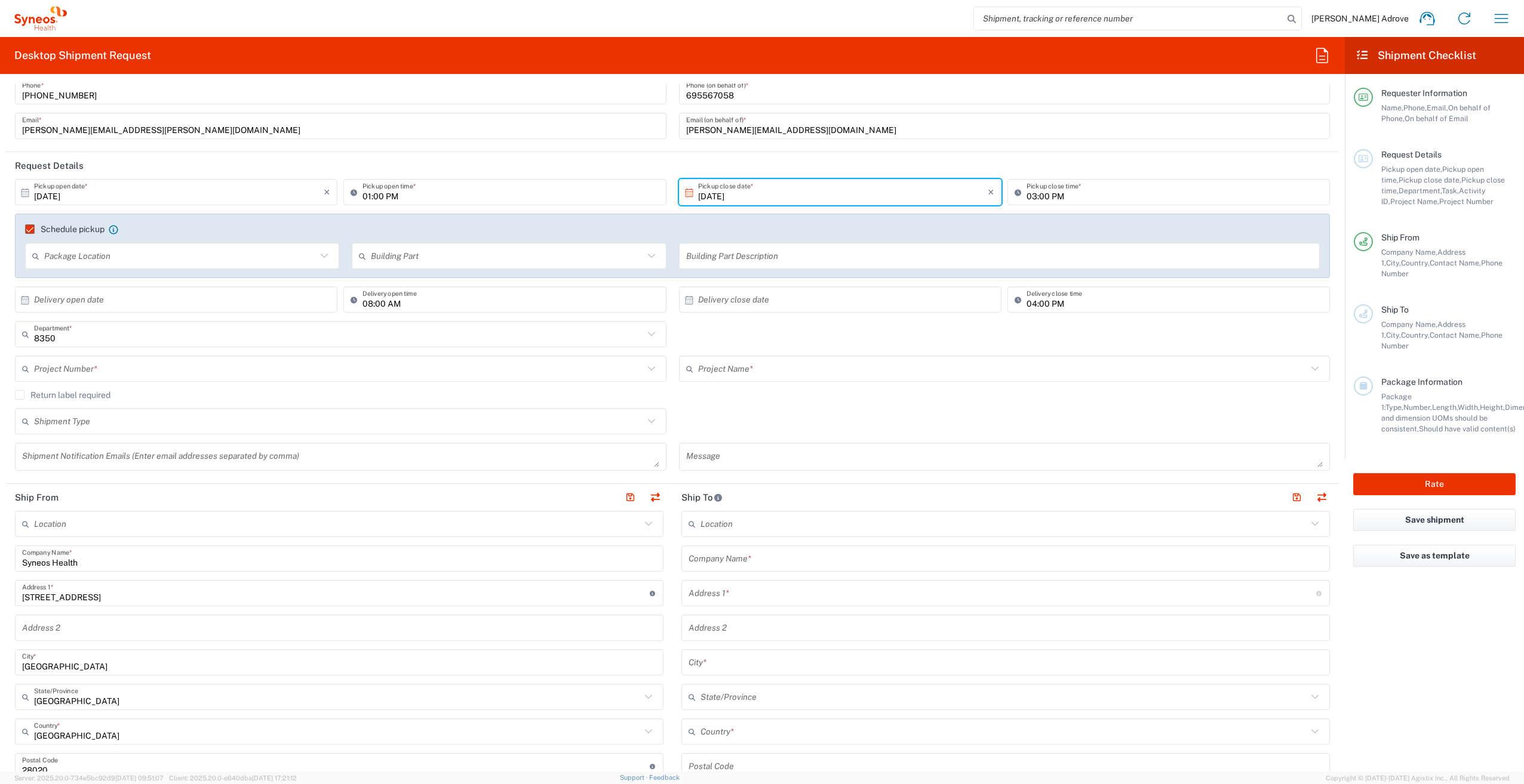
scroll to position [0, 0]
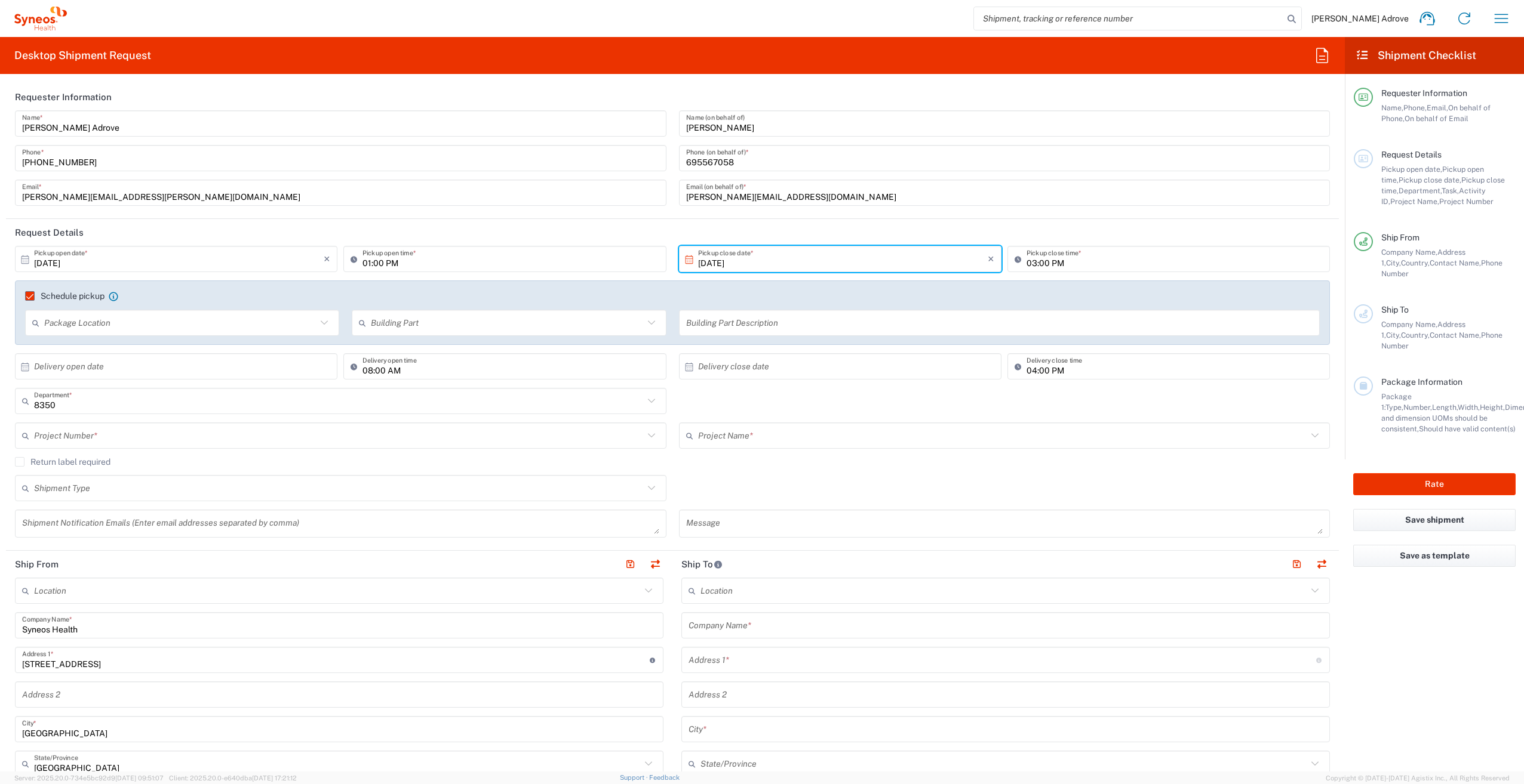
type input "Anna Marmajewska"
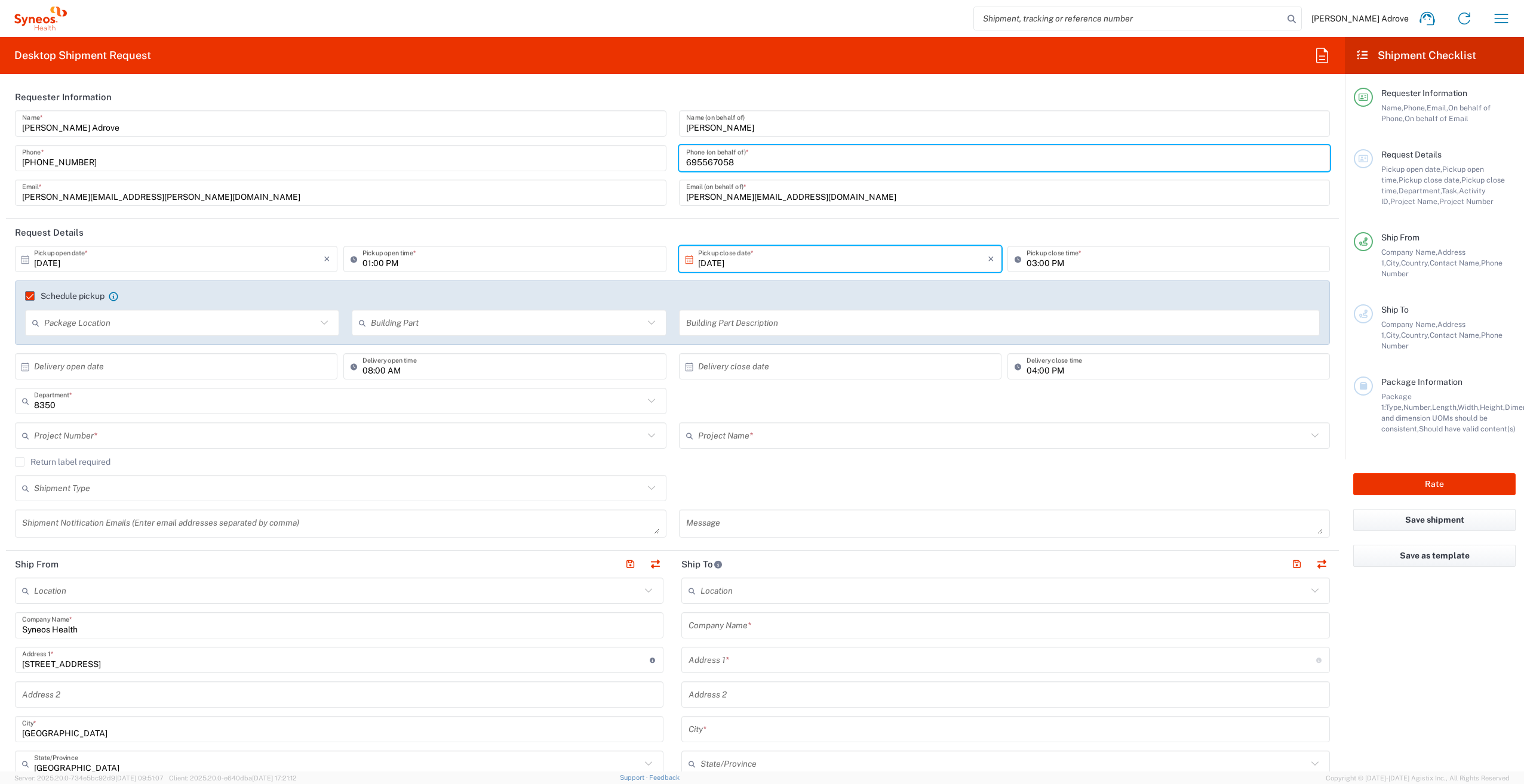
drag, startPoint x: 736, startPoint y: 163, endPoint x: 671, endPoint y: 162, distance: 65.0
click at [672, 162] on div "Anna Marmajewska Name (on behalf of) 695567058 Phone (on behalf of) * anna.marm…" at bounding box center [1004, 162] width 664 height 104
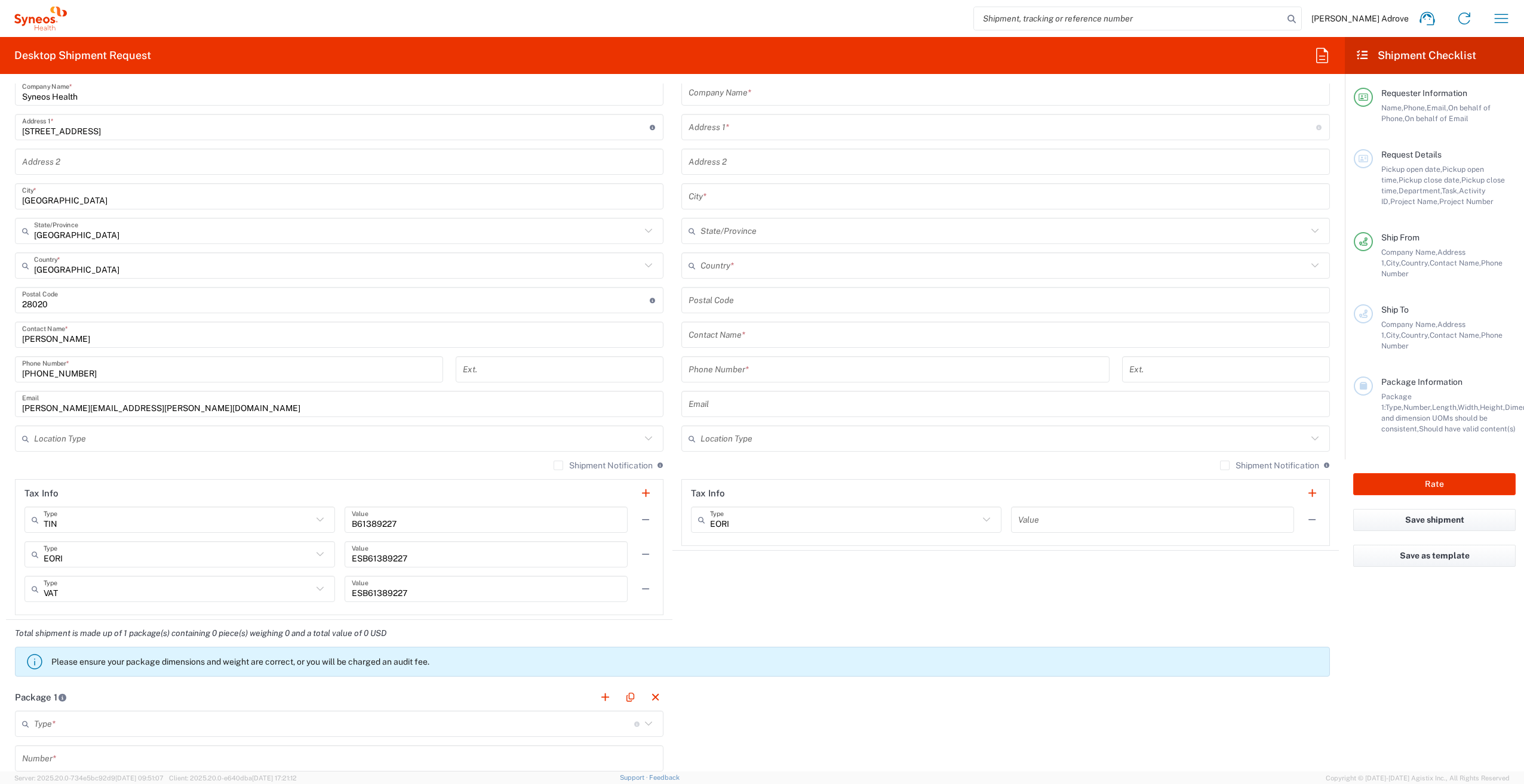
scroll to position [537, 0]
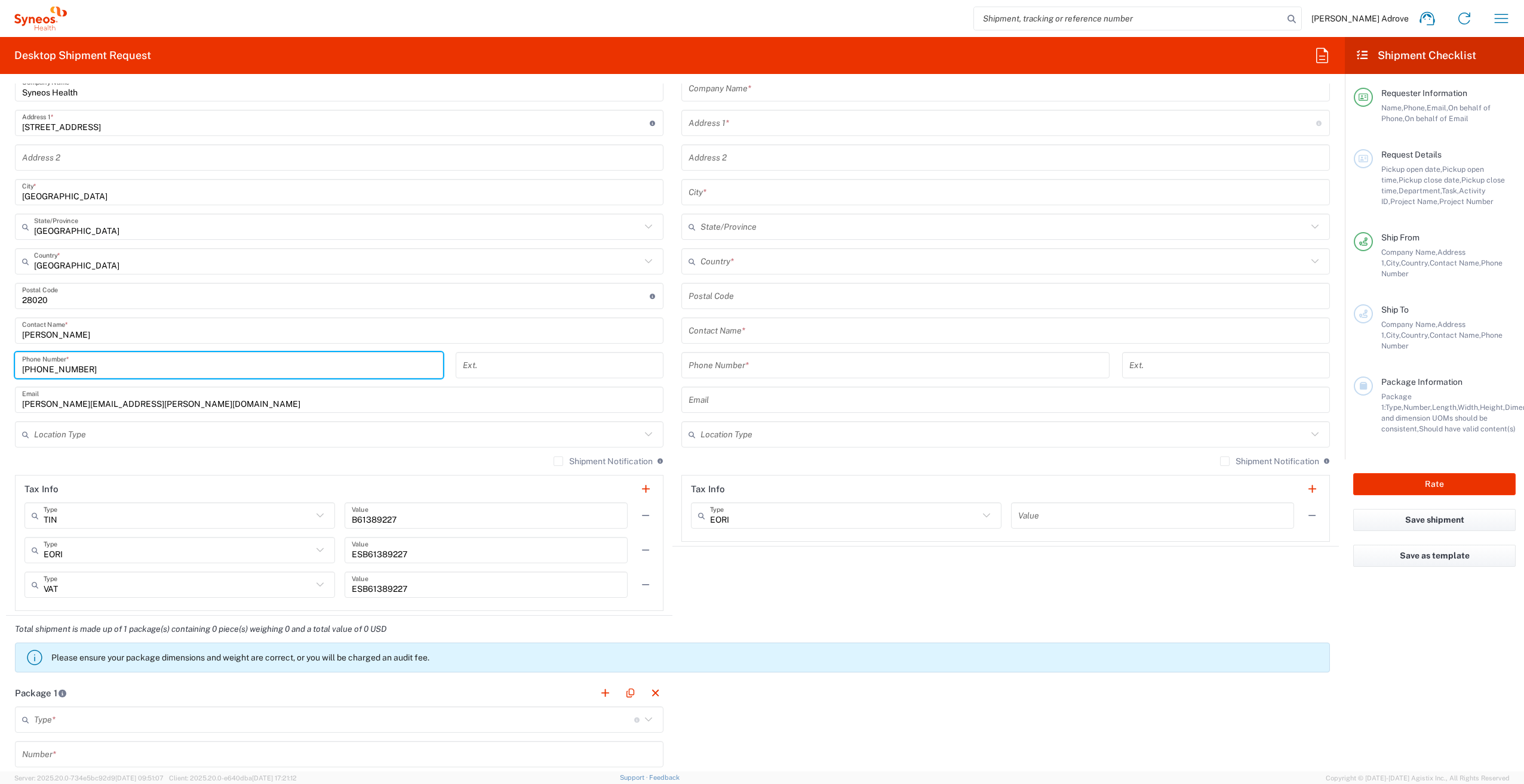
drag, startPoint x: 98, startPoint y: 368, endPoint x: 9, endPoint y: 371, distance: 89.1
click at [9, 371] on div "+34661216511 Phone Number *" at bounding box center [228, 369] width 441 height 35
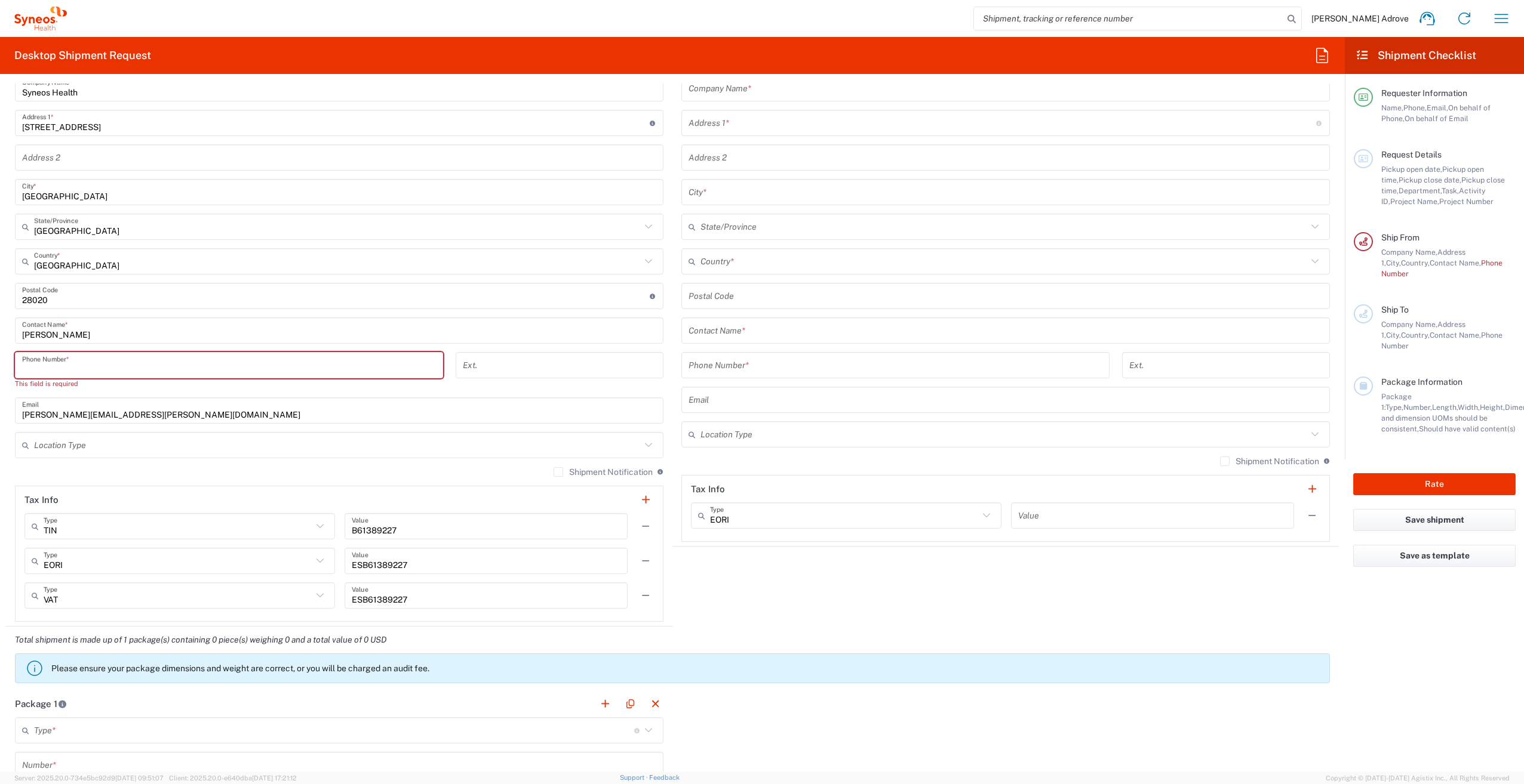
paste input "695567058"
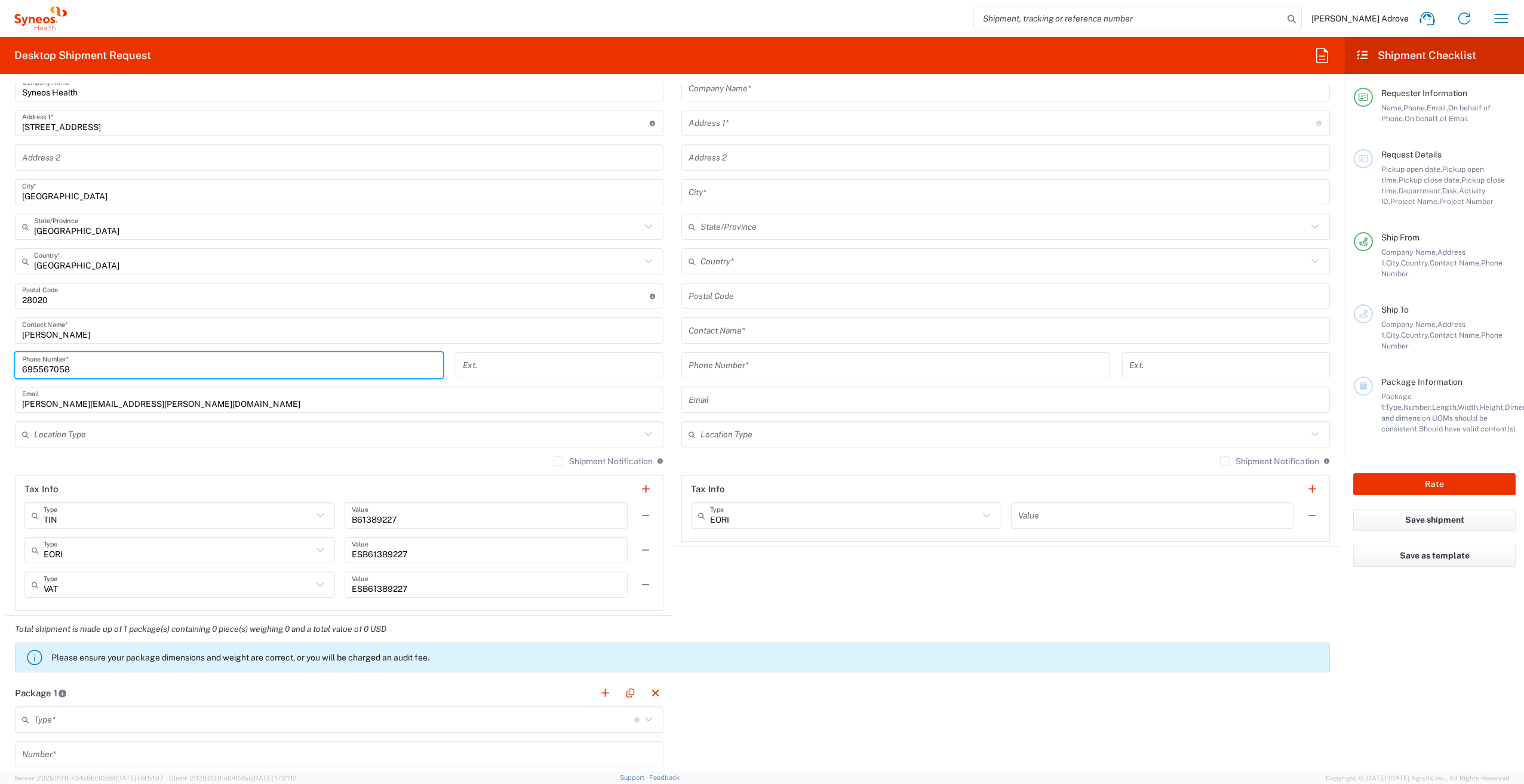
type input "695567058"
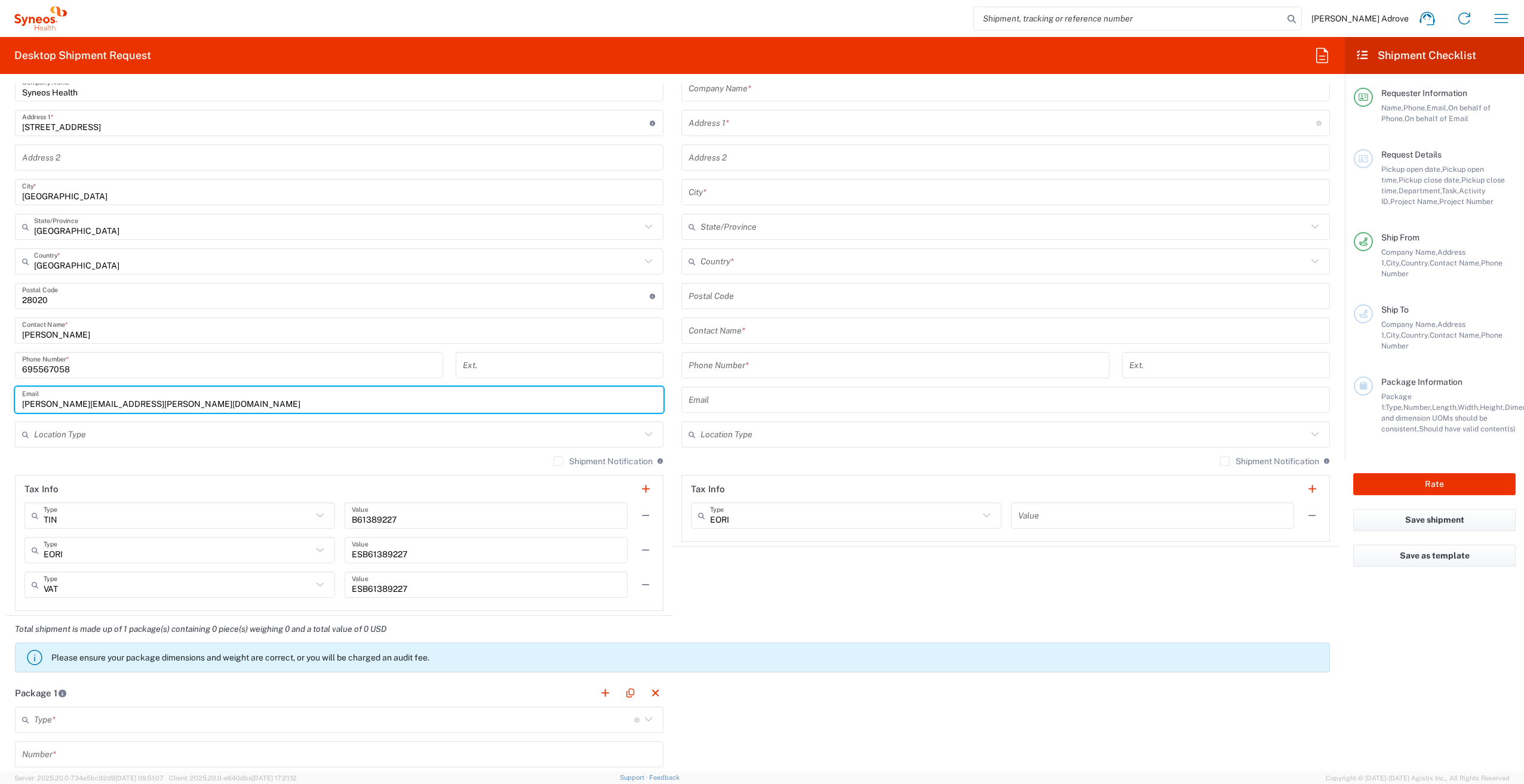
drag, startPoint x: 159, startPoint y: 406, endPoint x: -17, endPoint y: 406, distance: 176.0
click at [0, 406] on html "Irene Perez Adrove Home Shipment estimator Shipment tracking Desktop shipment r…" at bounding box center [762, 392] width 1524 height 784
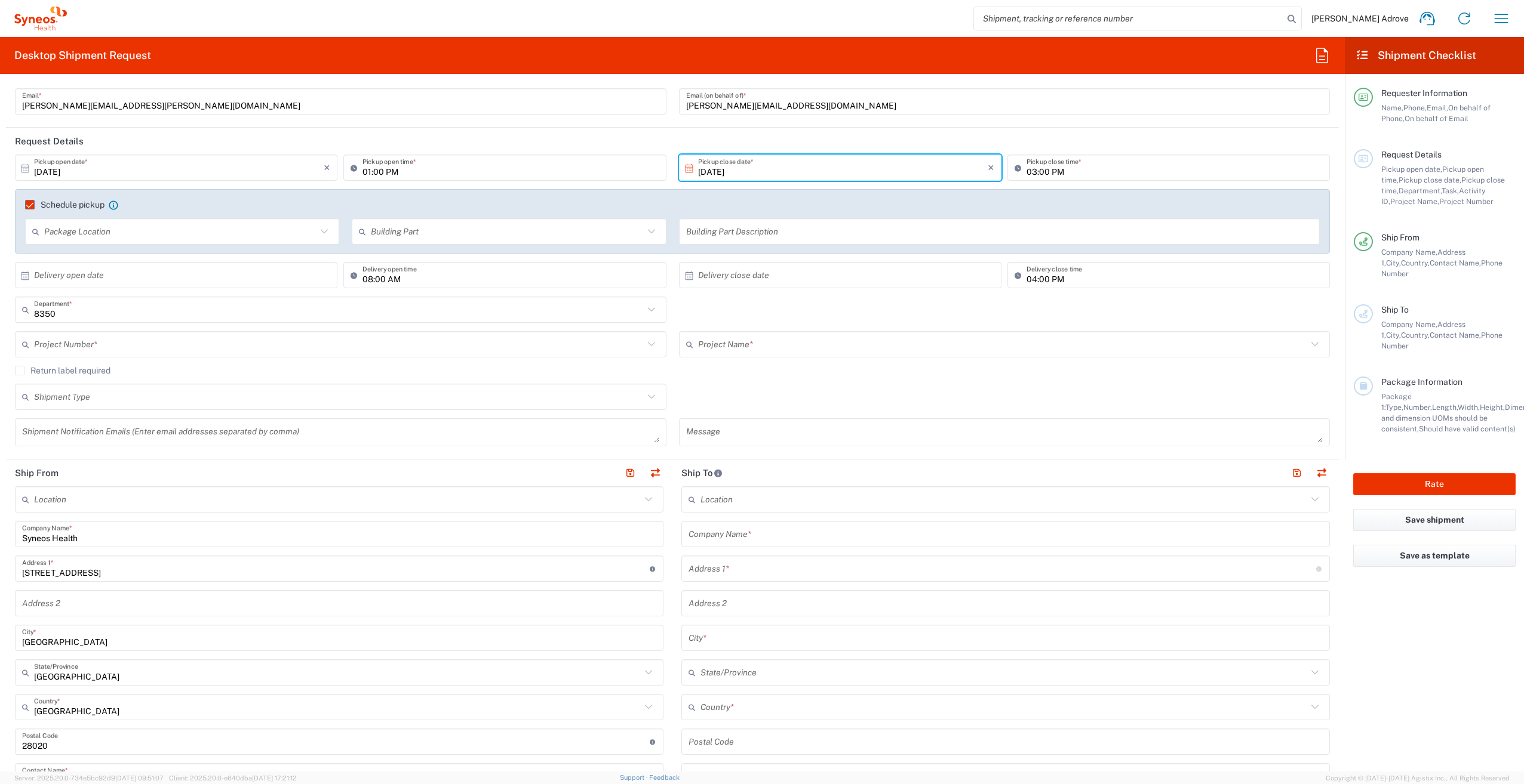
scroll to position [0, 0]
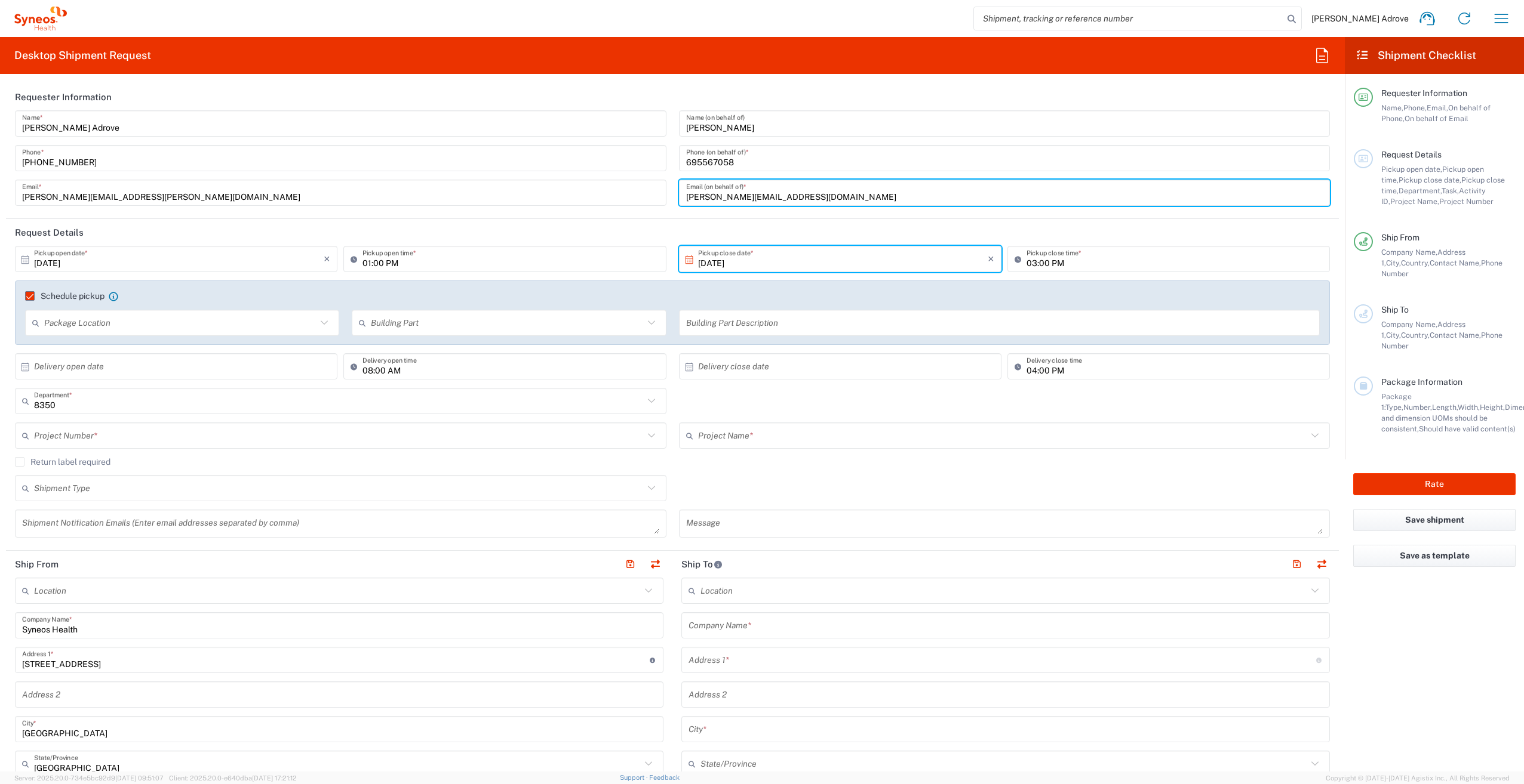
drag, startPoint x: 818, startPoint y: 196, endPoint x: 678, endPoint y: 195, distance: 140.0
click at [678, 195] on div "anna.marmajewska@gmail.com Email (on behalf of) *" at bounding box center [1004, 192] width 651 height 26
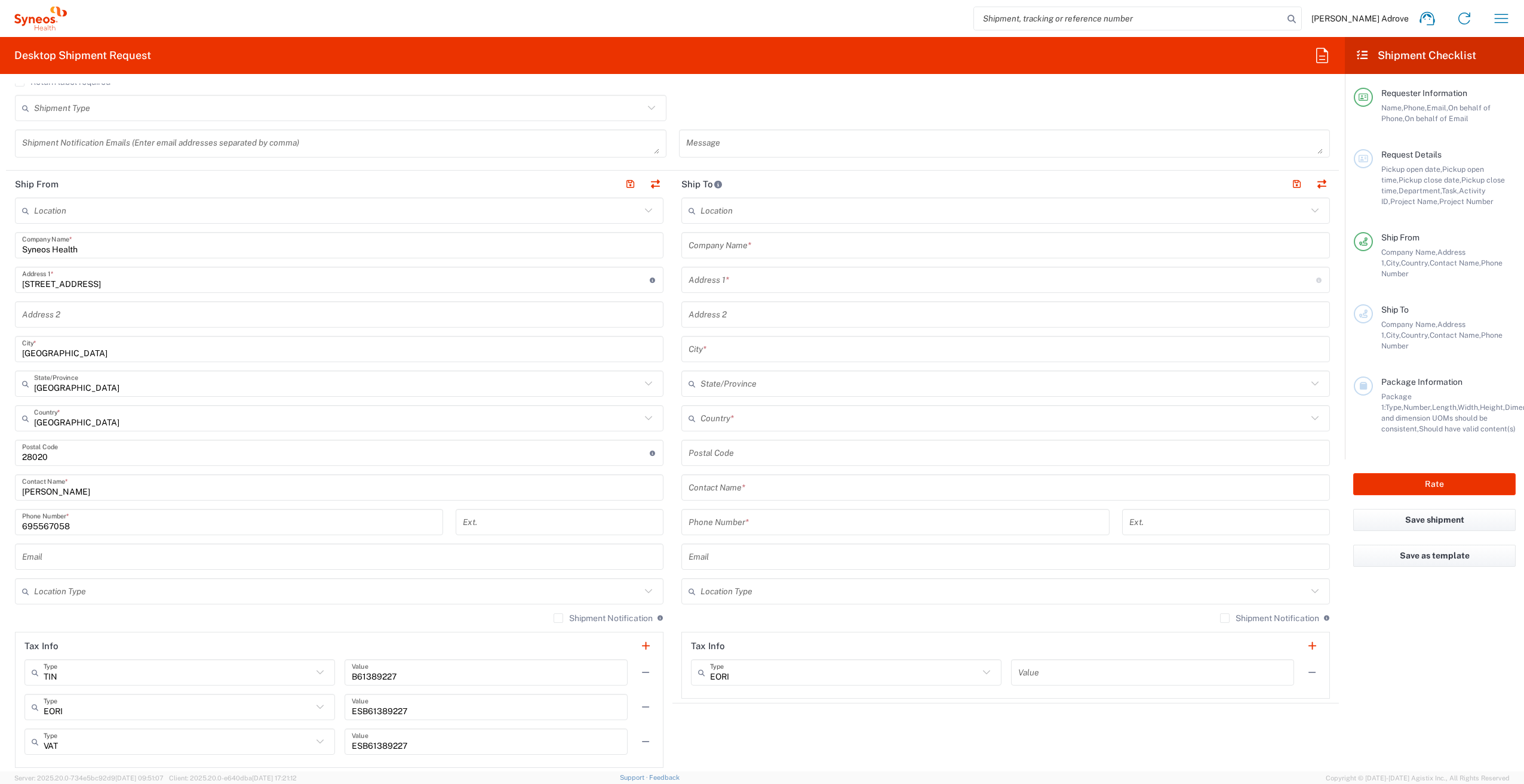
scroll to position [418, 0]
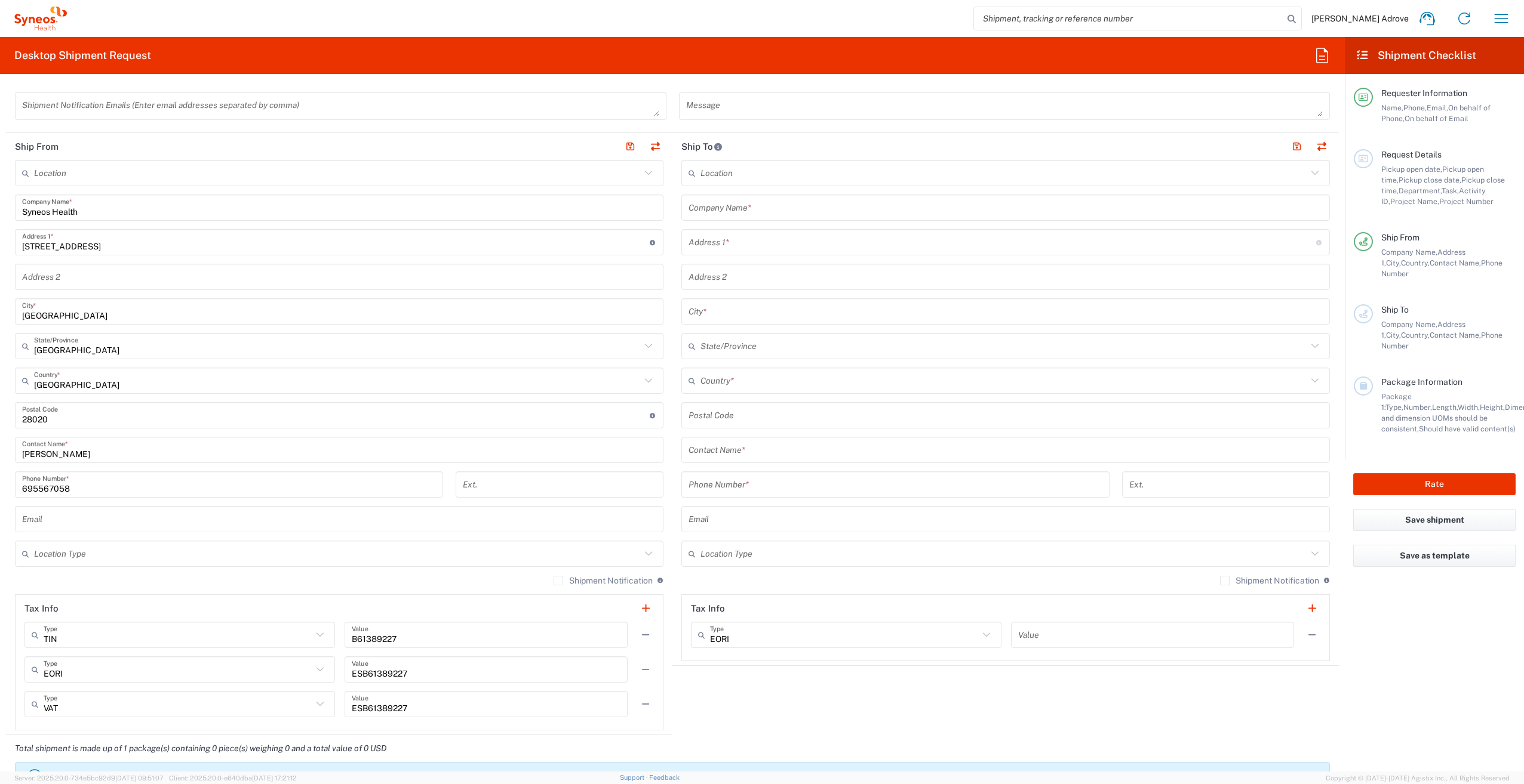
click at [52, 519] on input "text" at bounding box center [339, 520] width 634 height 21
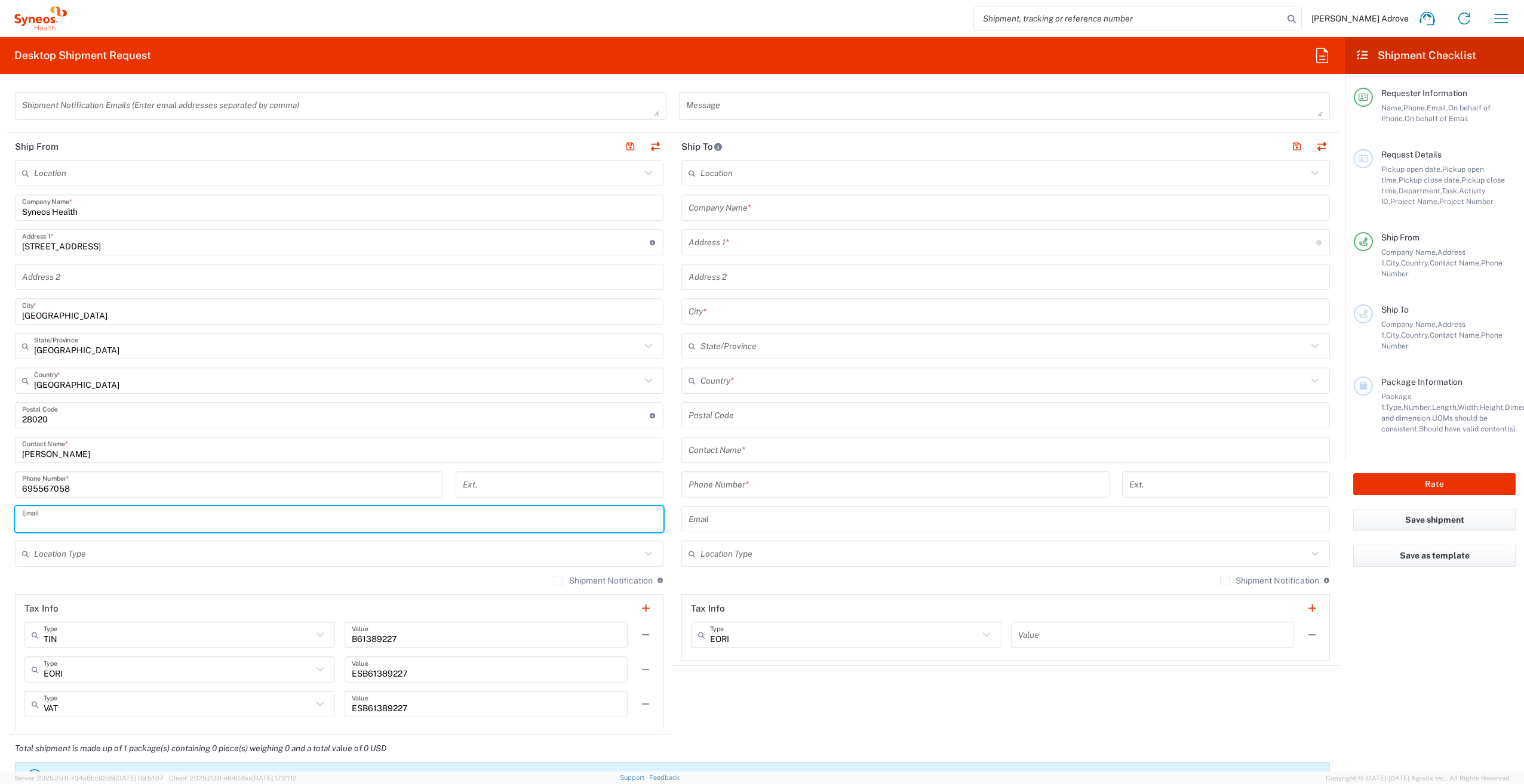
paste input "anna.marmajewska@gmail.com"
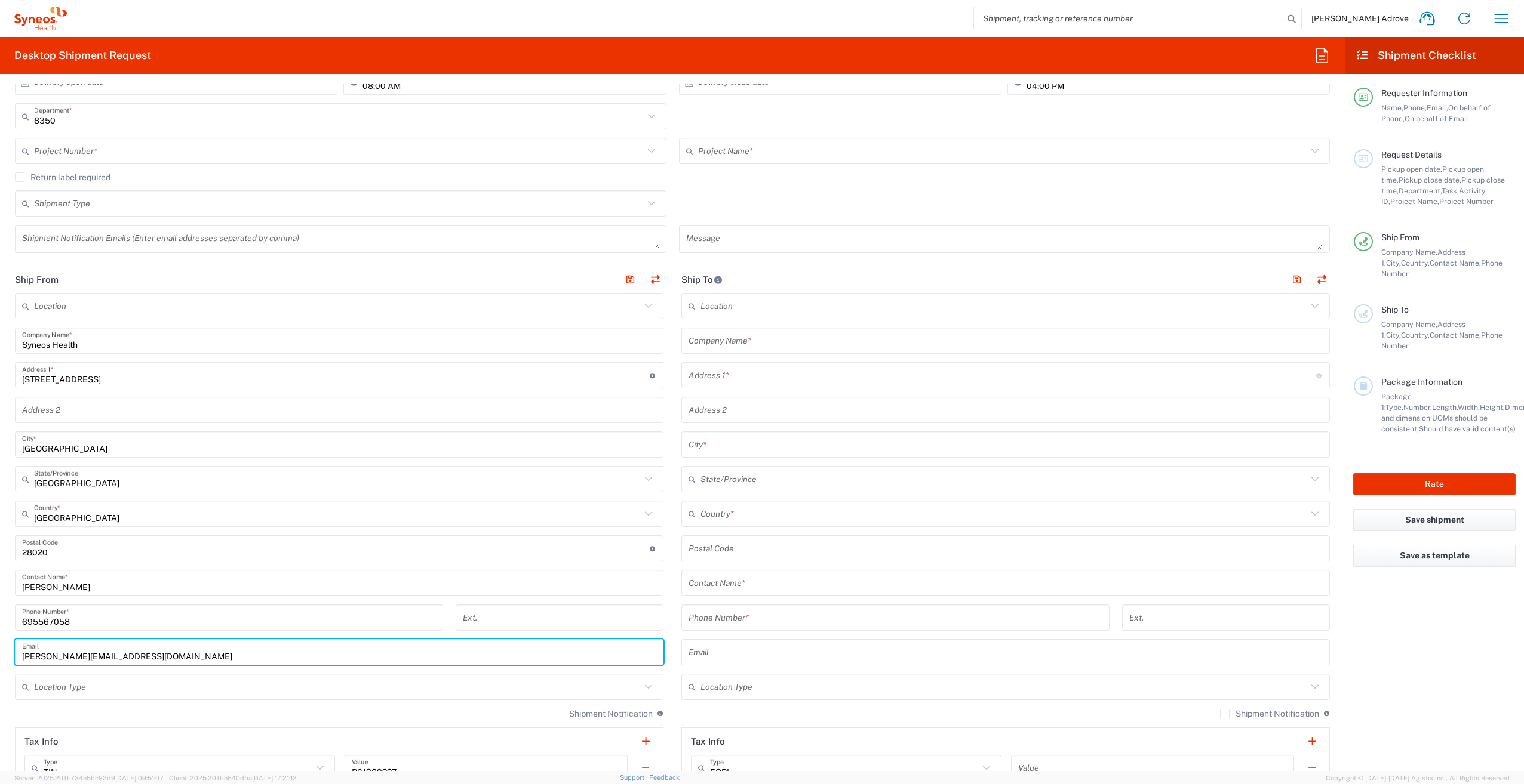
scroll to position [59, 0]
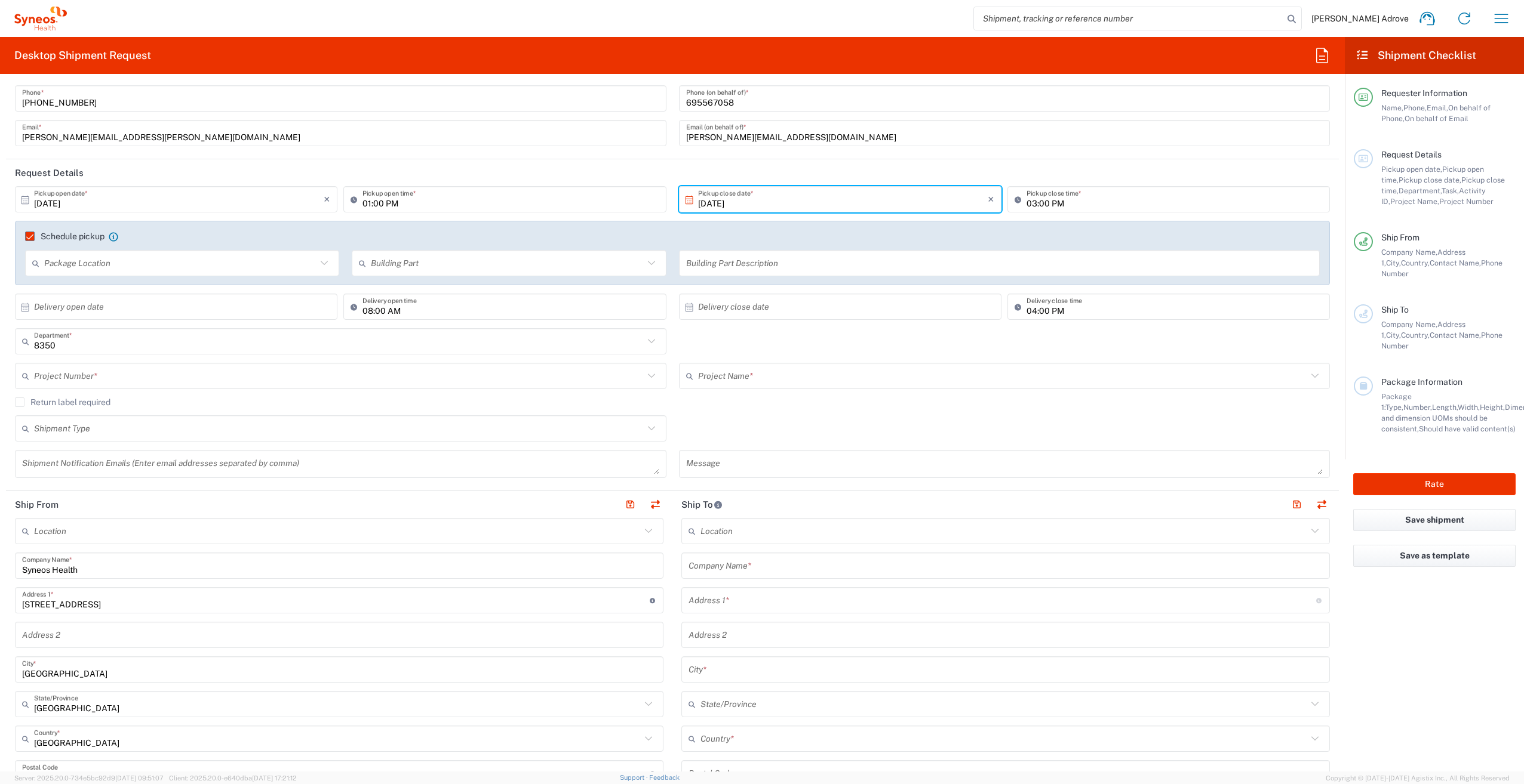
type input "anna.marmajewska@gmail.com"
click at [738, 536] on input "text" at bounding box center [1003, 531] width 607 height 21
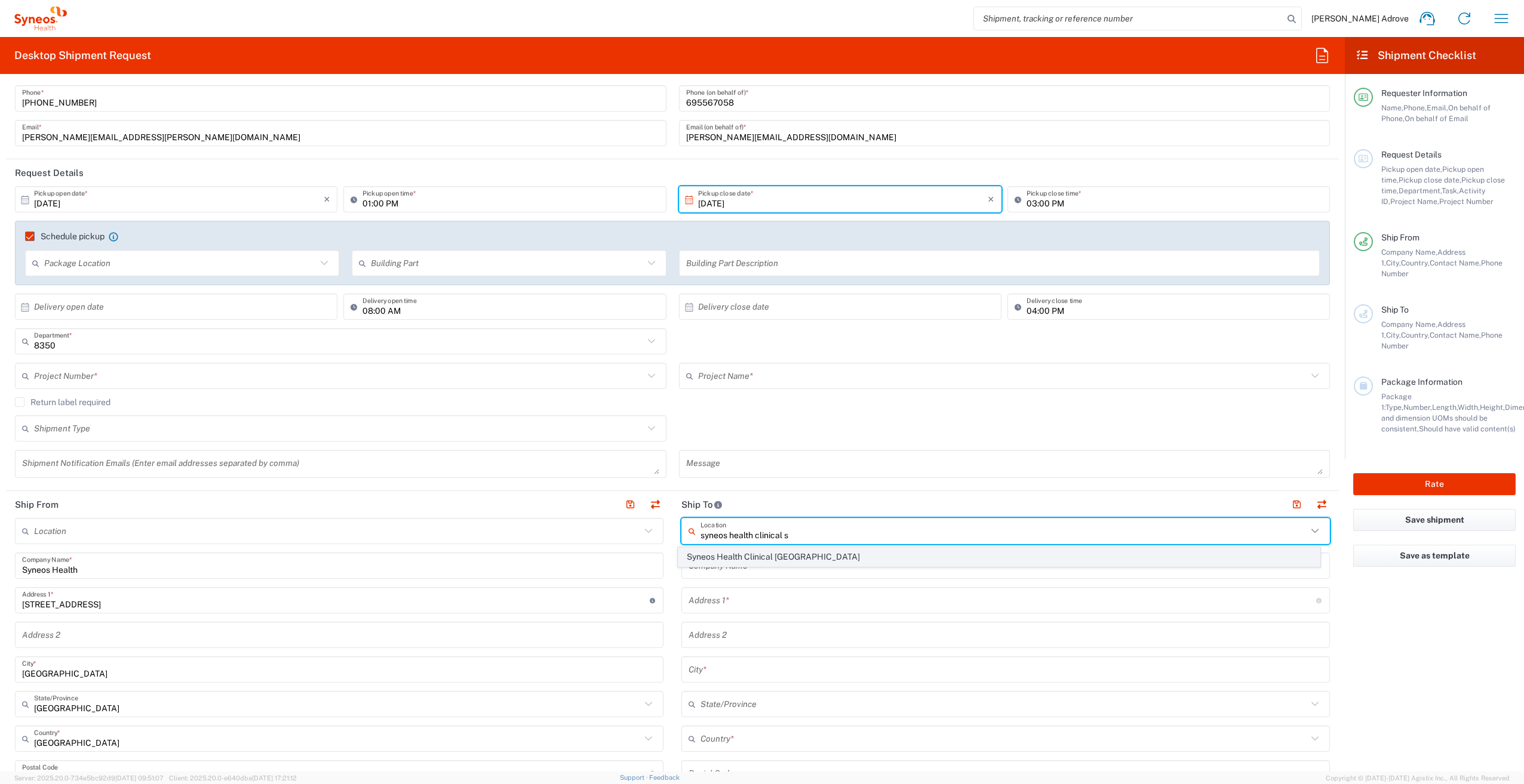
click at [763, 555] on span "Syneos Health Clinical Spain" at bounding box center [999, 558] width 642 height 19
type input "Syneos Health Clinical Spain"
type input "Calle Hernani 59"
type input "Planta 3"
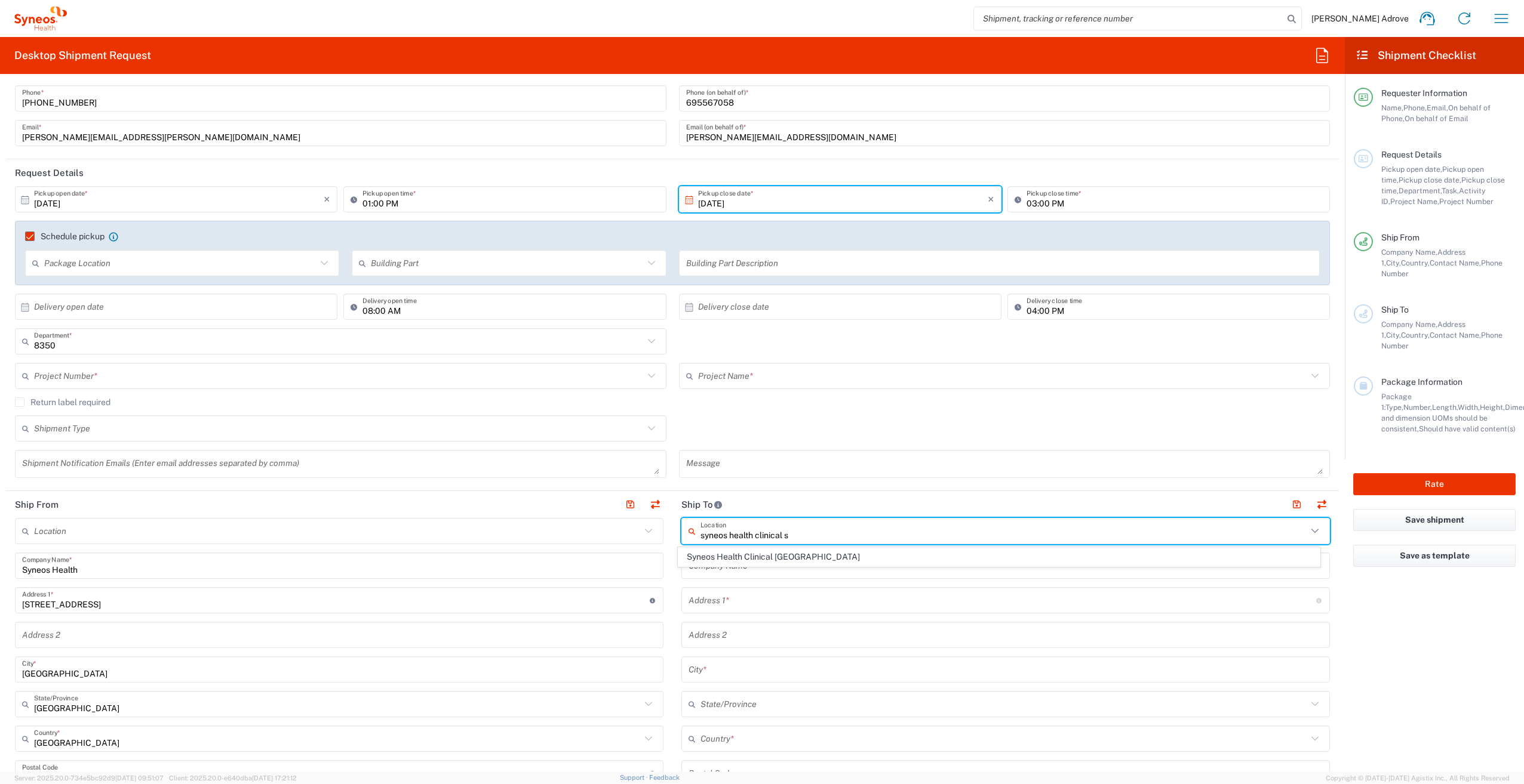
type input "Madrid"
type input "Spain"
type input "28020"
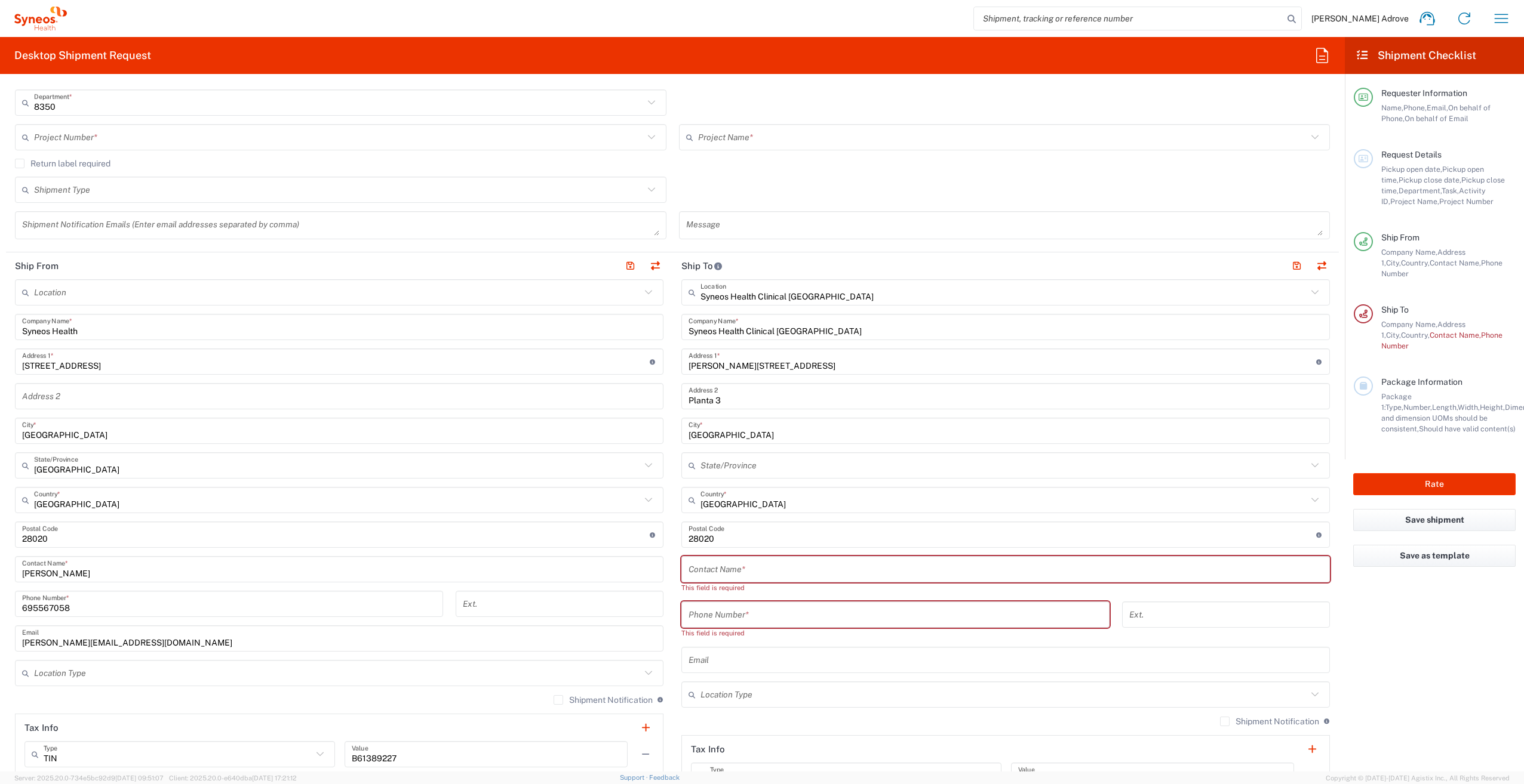
scroll to position [418, 0]
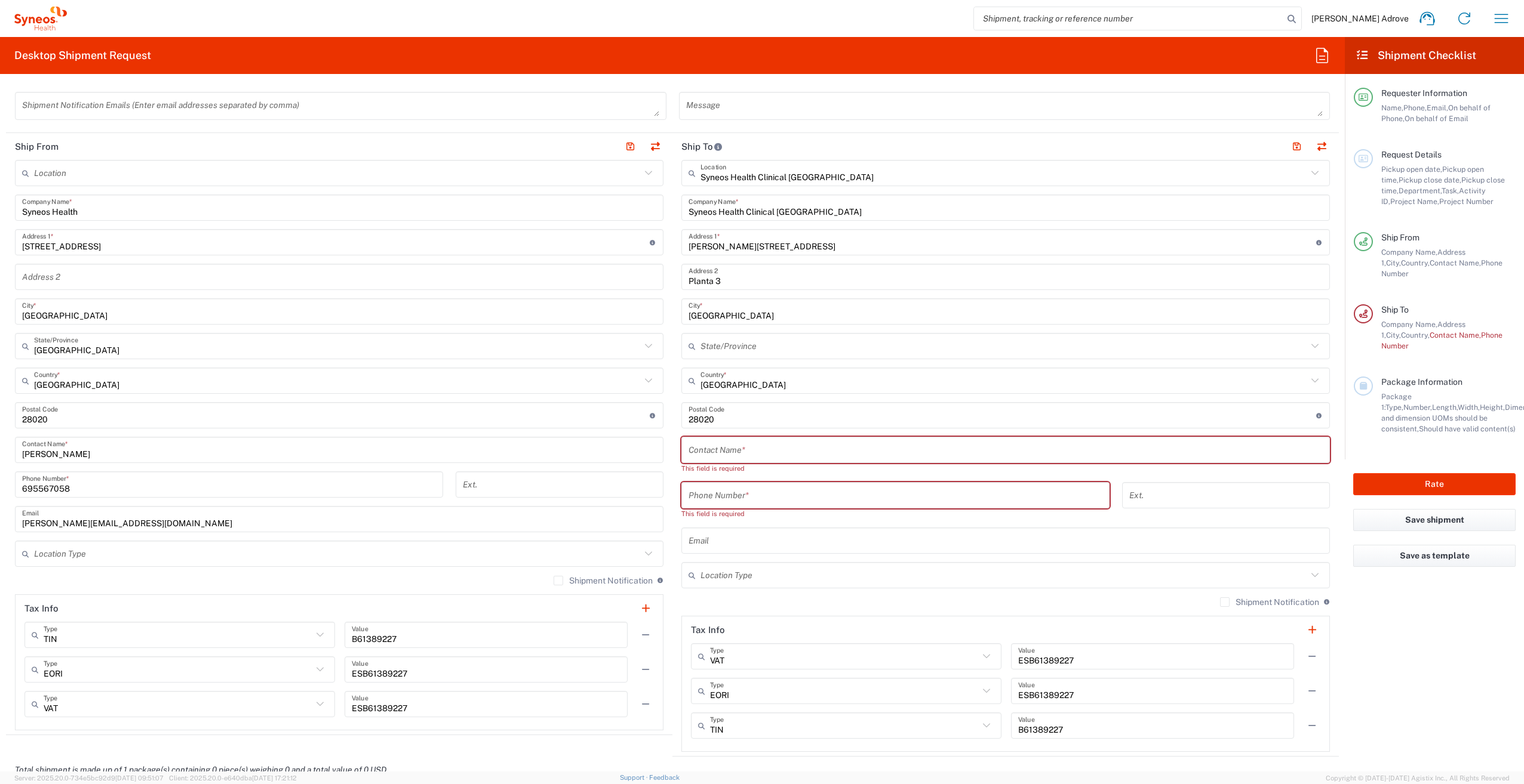
click at [741, 449] on input "text" at bounding box center [1006, 450] width 634 height 21
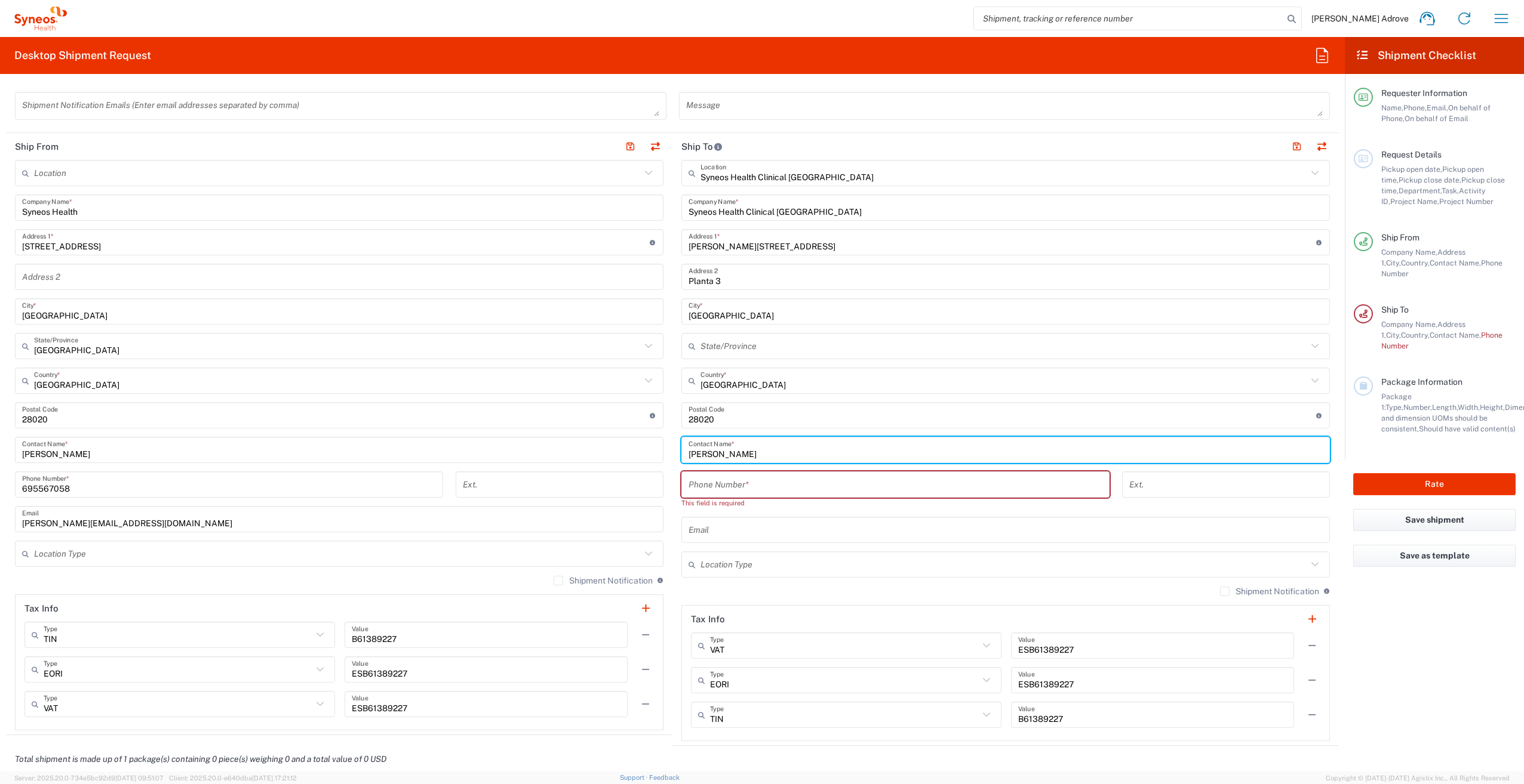
type input "Eugenio Sánchez"
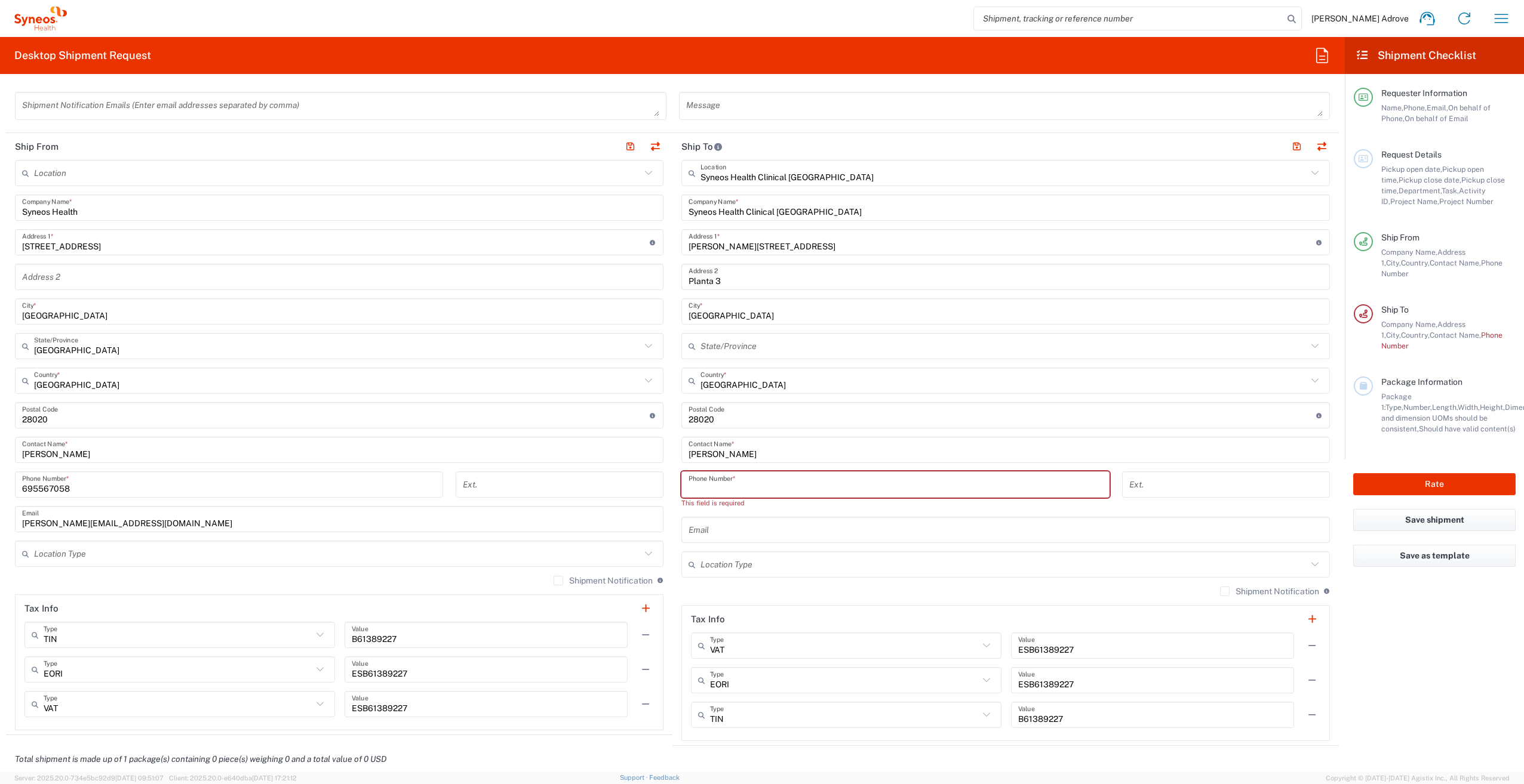
click at [763, 481] on input "tel" at bounding box center [896, 485] width 413 height 21
type input "677925000"
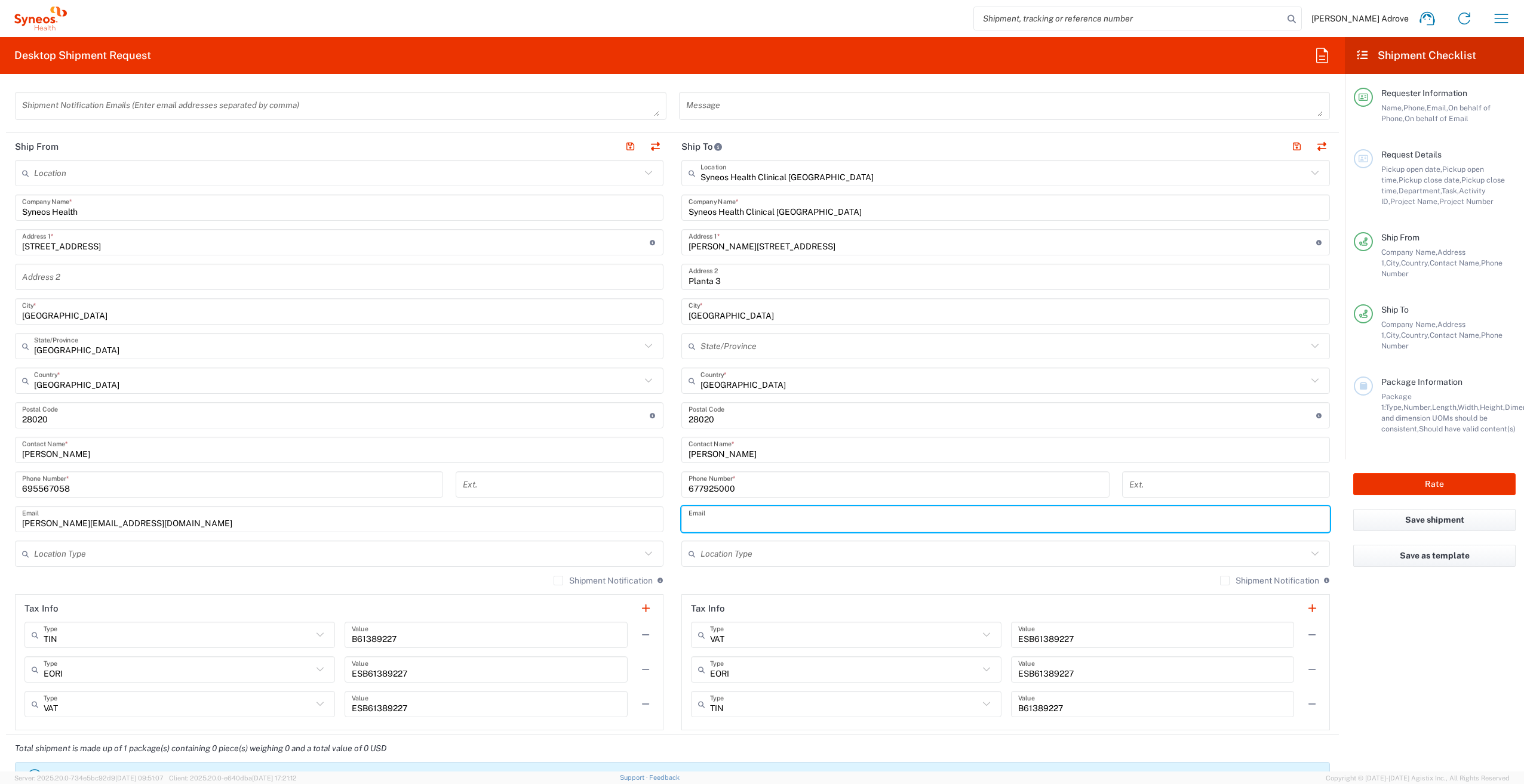
click at [741, 521] on input "text" at bounding box center [1006, 520] width 634 height 21
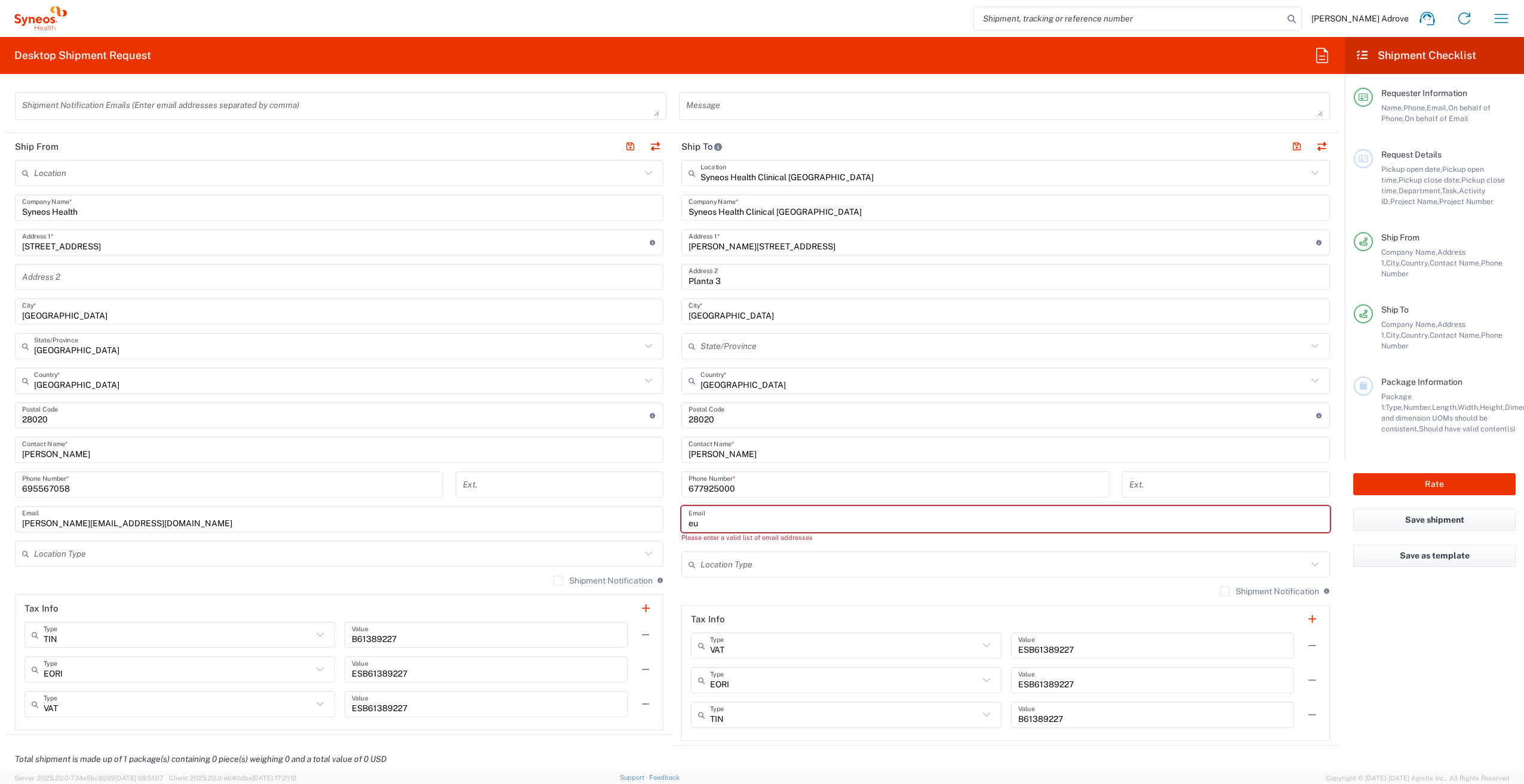
type input "eugenio.sanchez@syneoshealth.com"
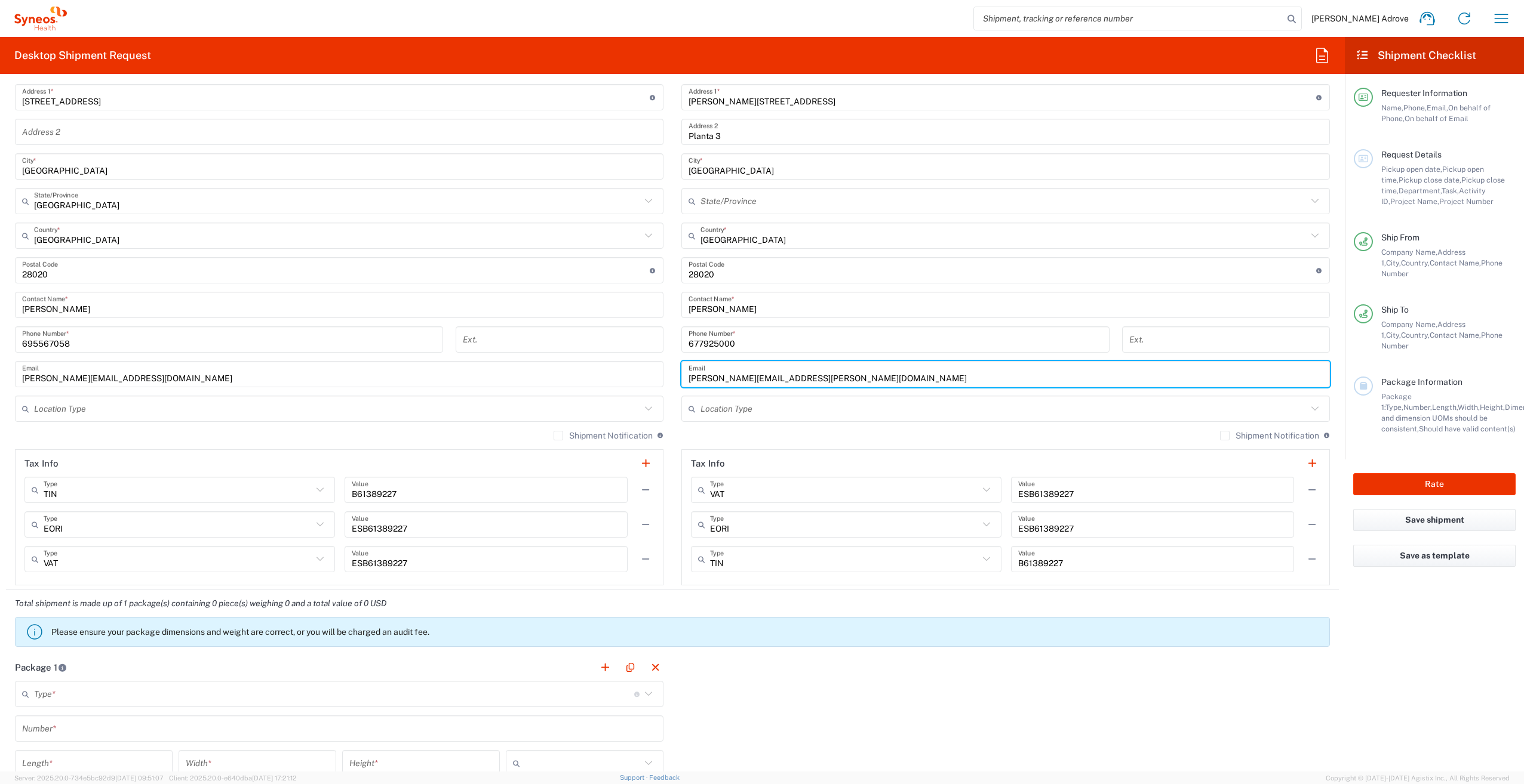
scroll to position [597, 0]
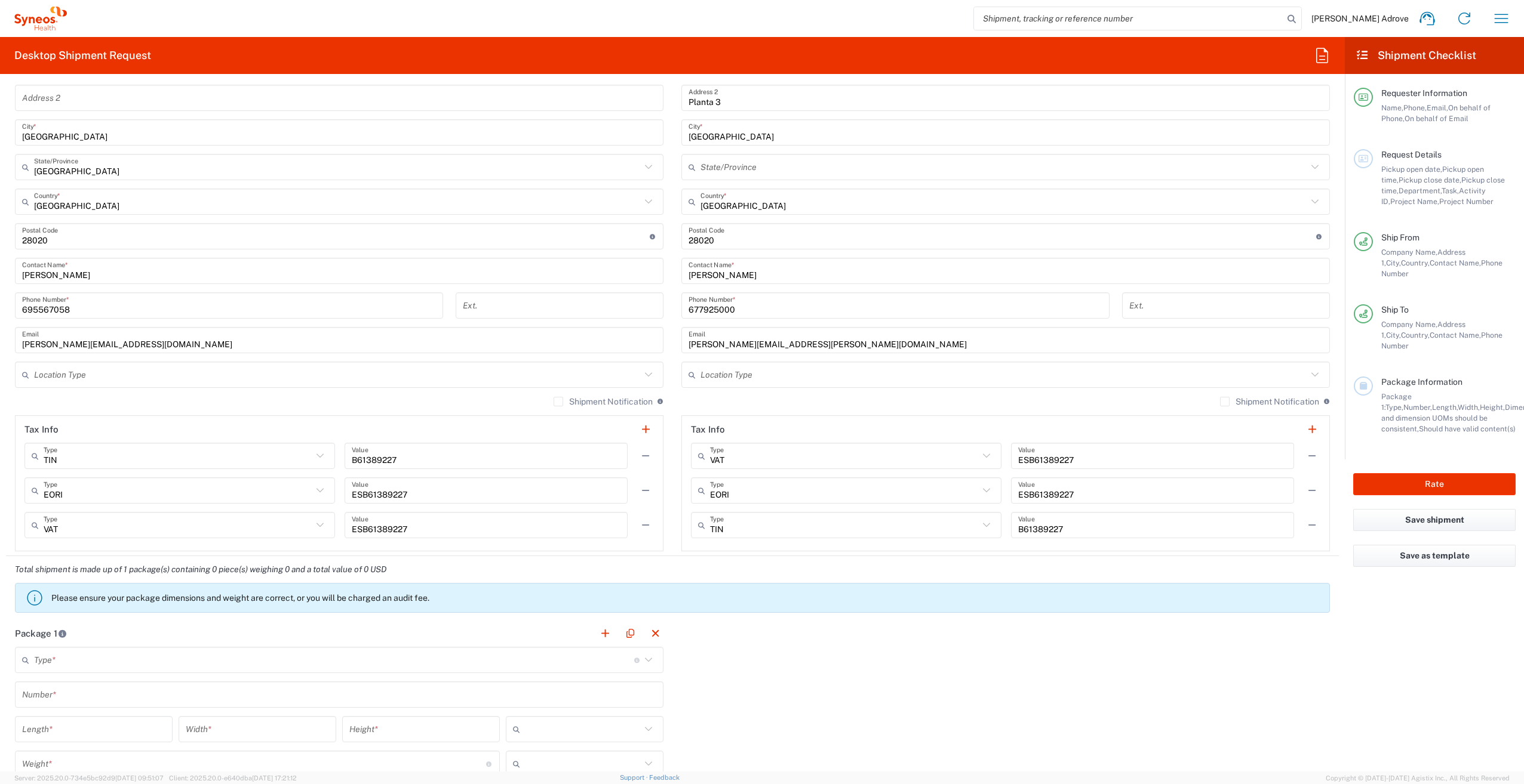
click at [642, 376] on icon at bounding box center [648, 375] width 15 height 15
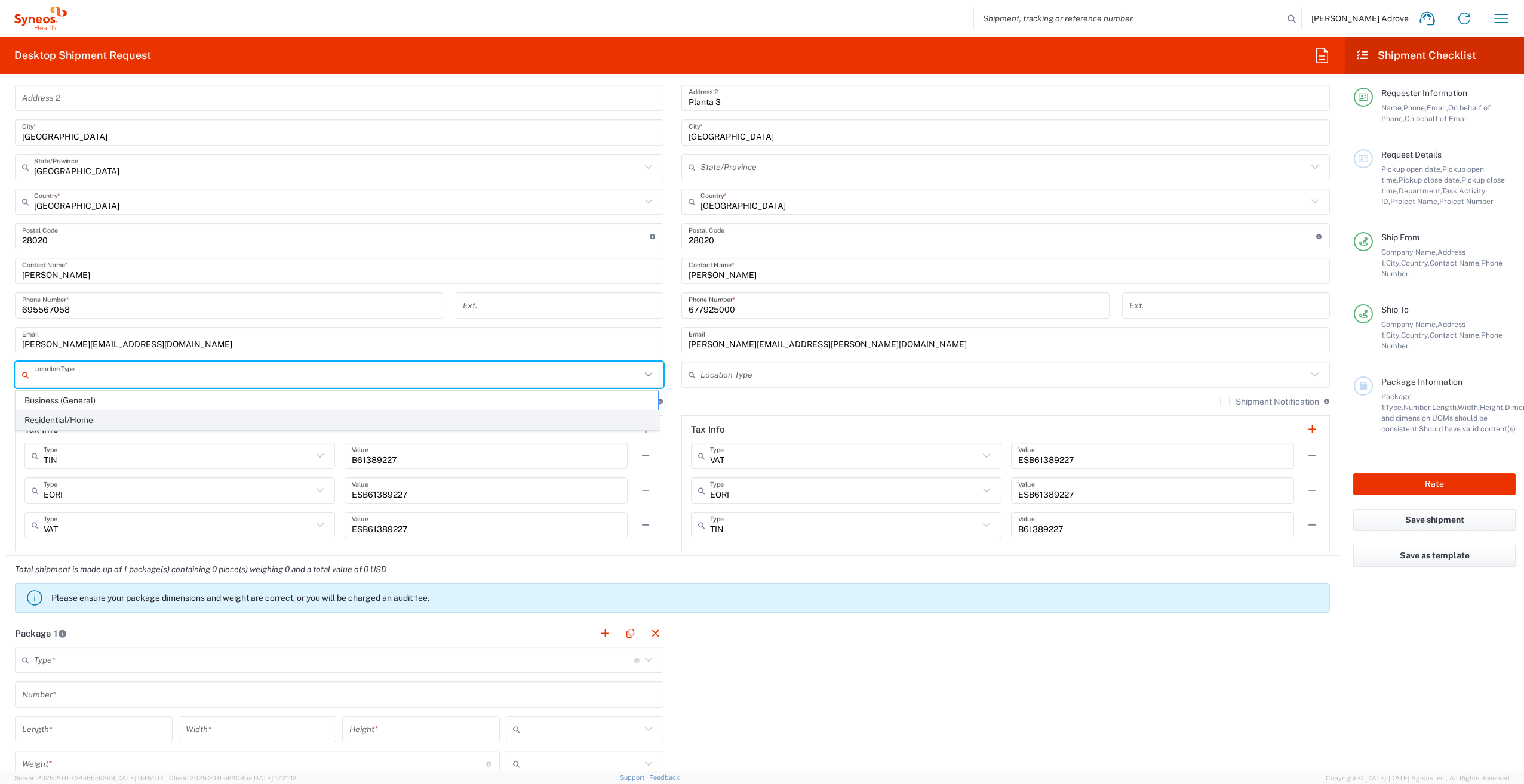
click at [87, 419] on span "Residential/Home" at bounding box center [337, 421] width 642 height 19
type input "Residential/Home"
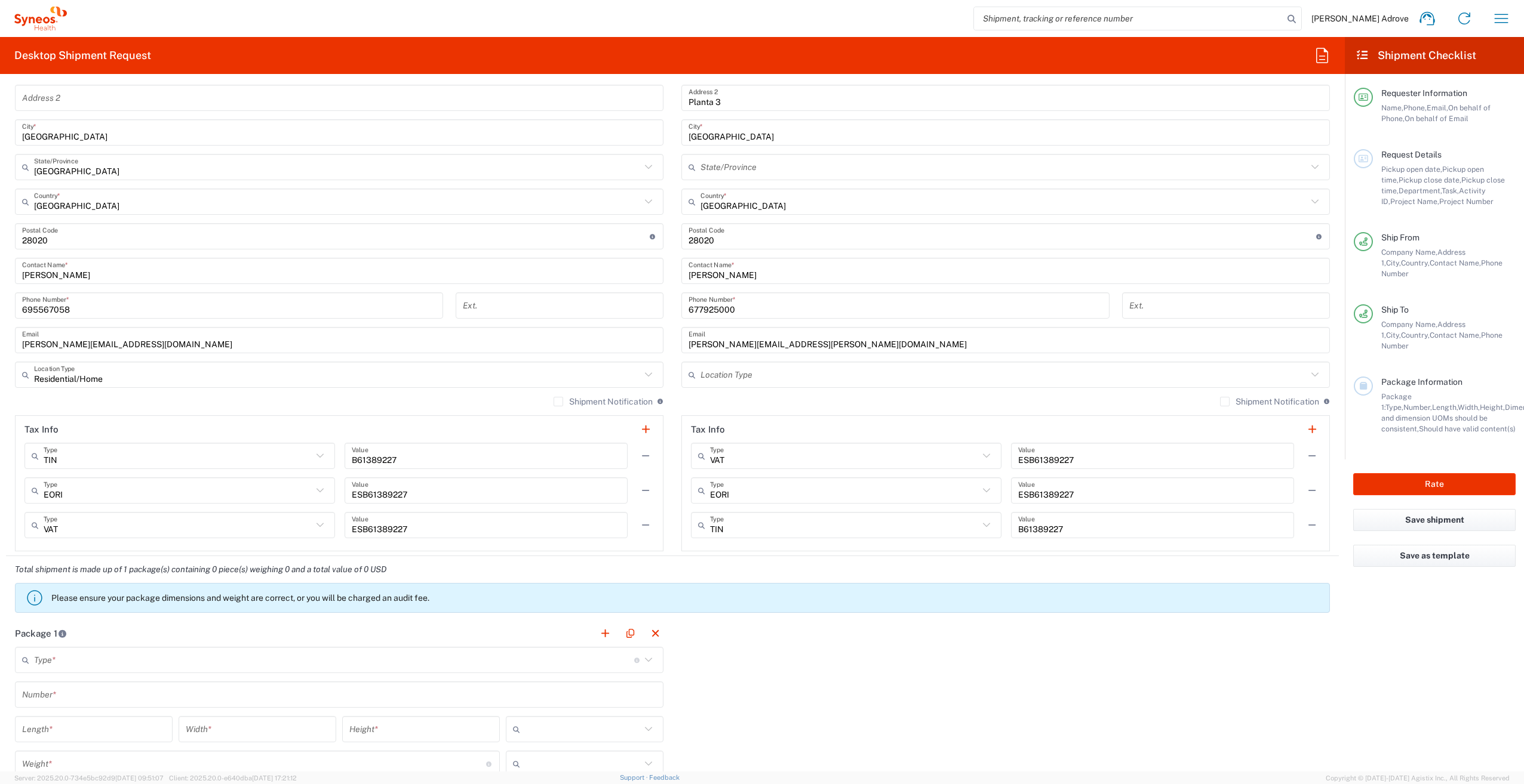
click at [1307, 373] on icon at bounding box center [1315, 375] width 15 height 15
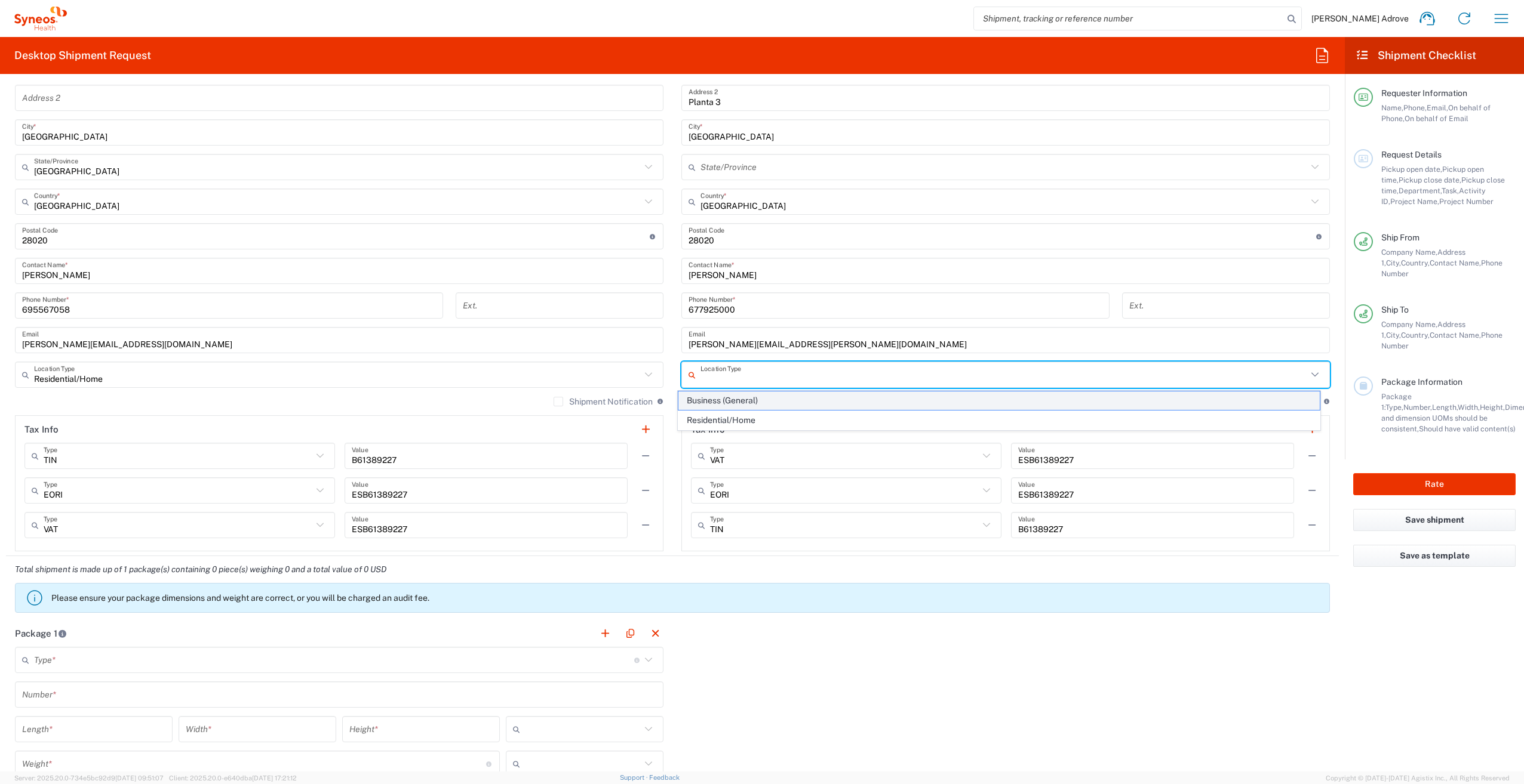
click at [714, 398] on span "Business (General)" at bounding box center [999, 401] width 642 height 19
type input "Business (General)"
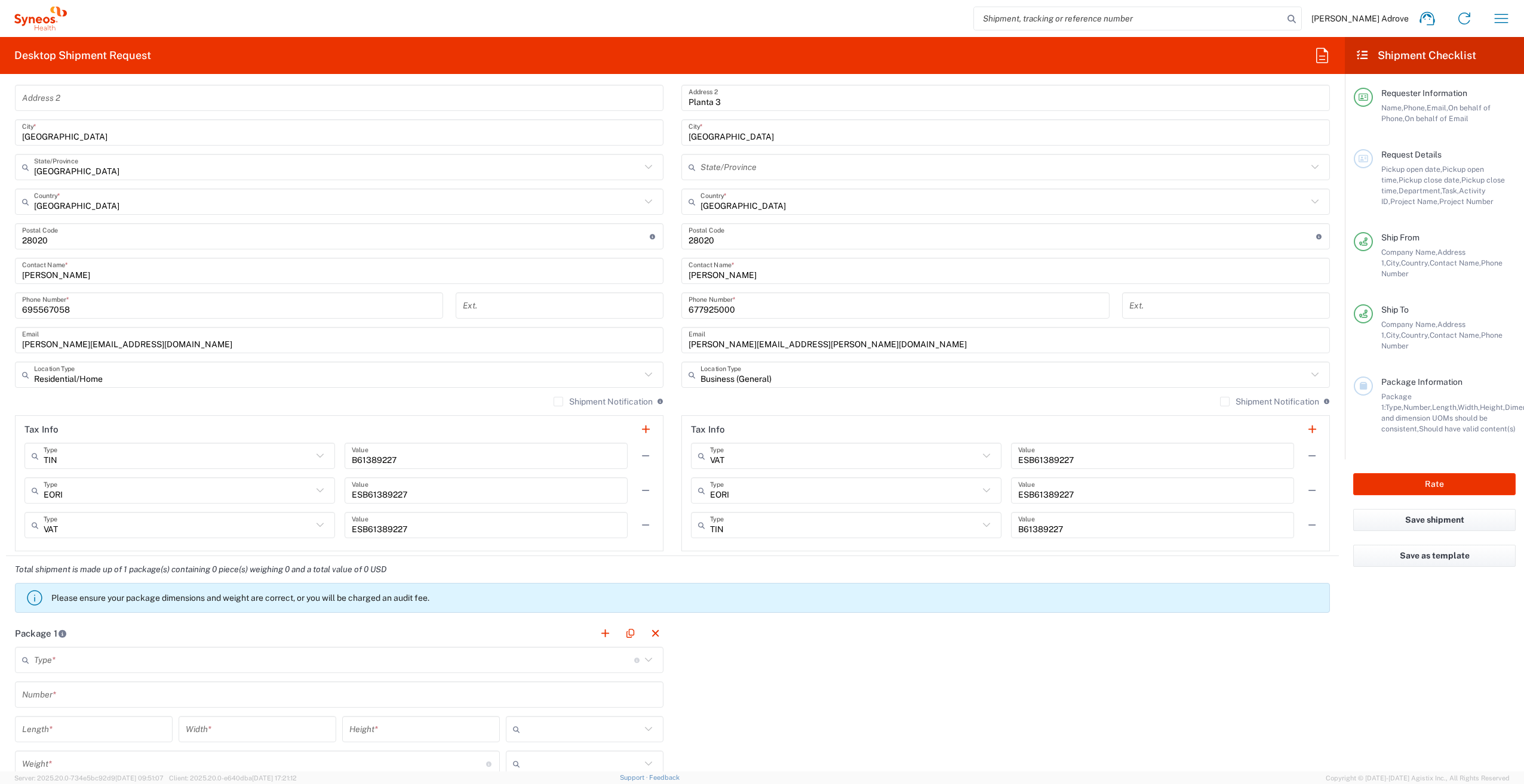
click at [1400, 625] on agx-form-checklist "Shipment Checklist Requester Information Name, Phone, Email, On behalf of Phone…" at bounding box center [1434, 404] width 179 height 735
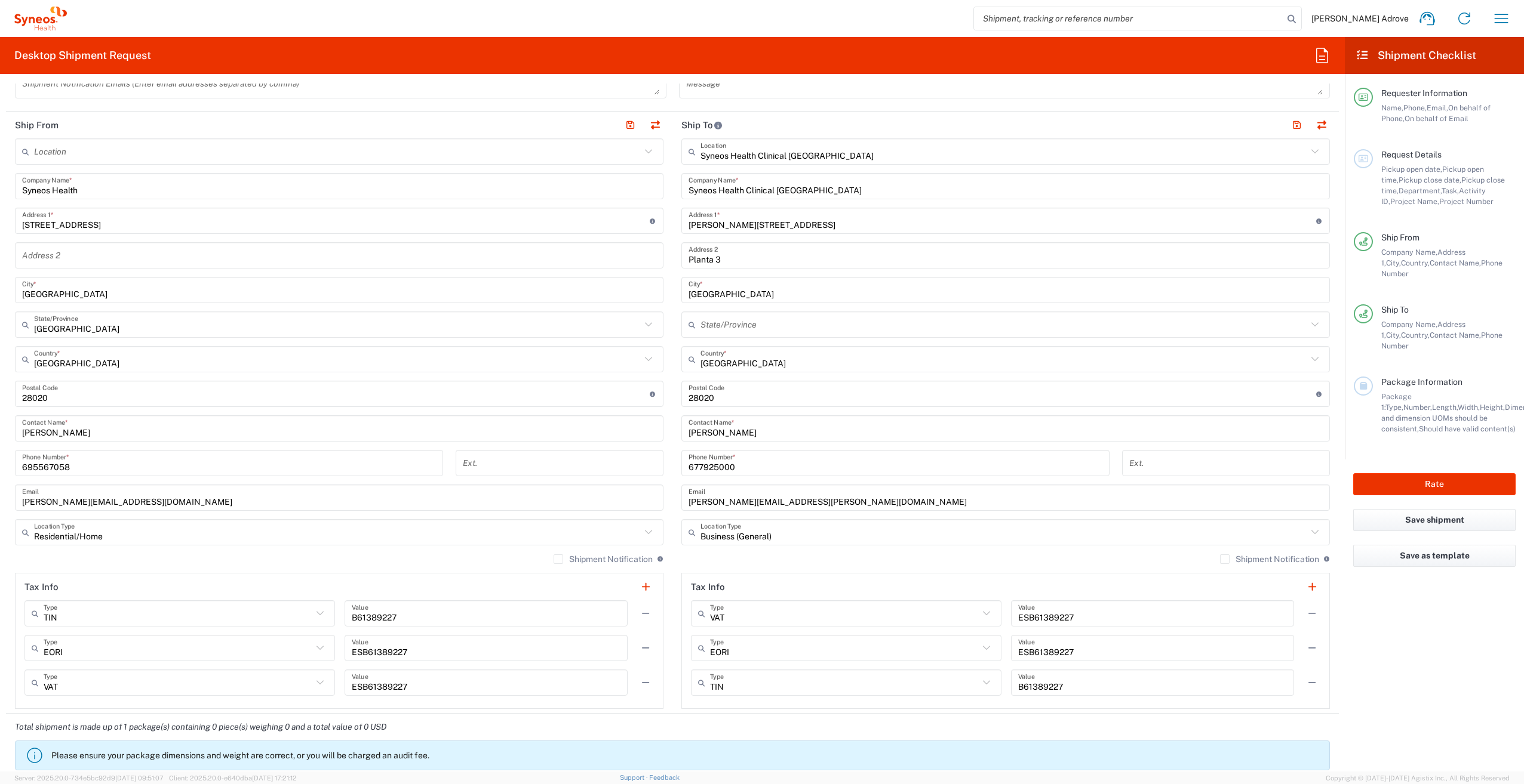
scroll to position [298, 0]
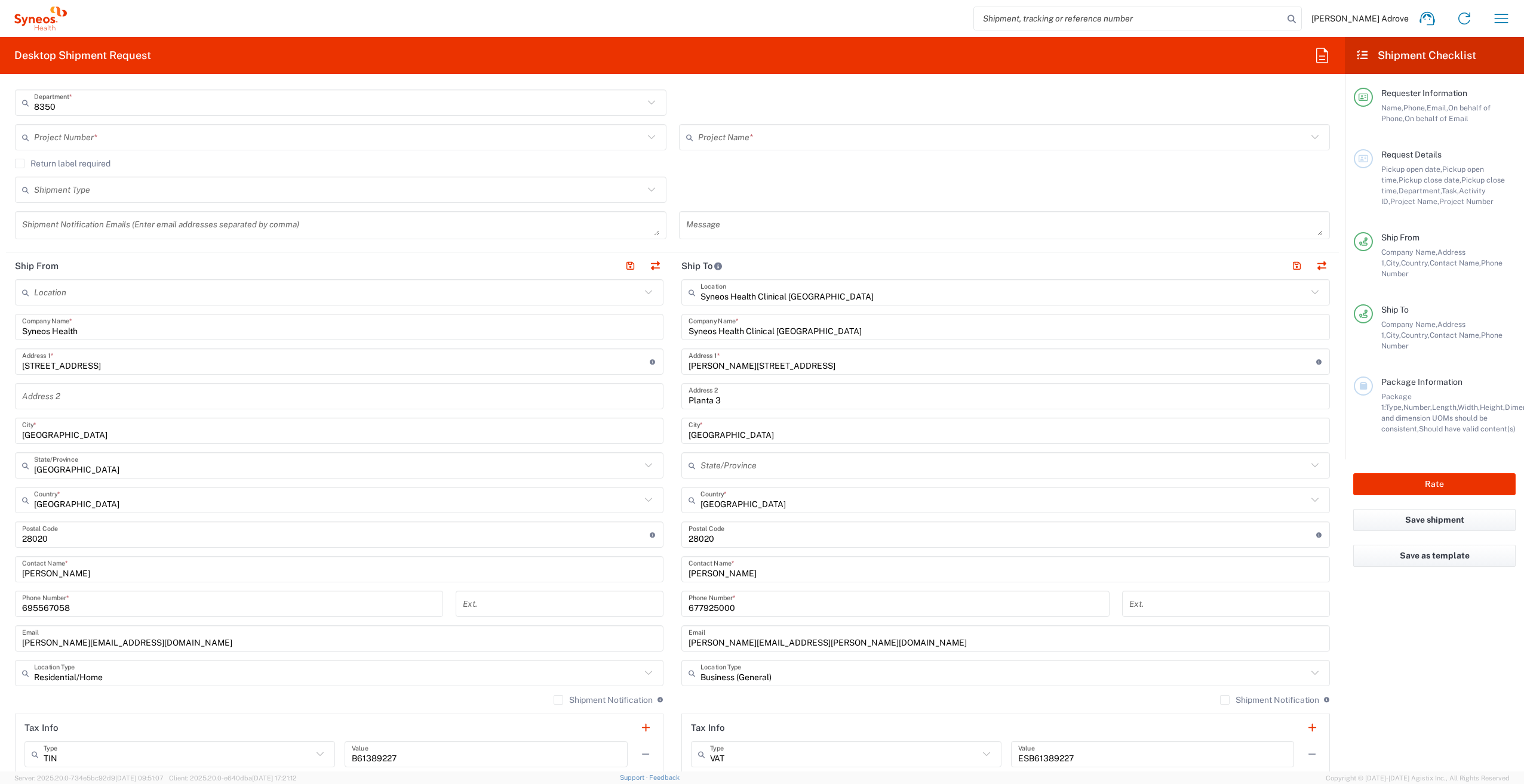
click at [126, 329] on input "Syneos Health" at bounding box center [339, 327] width 634 height 21
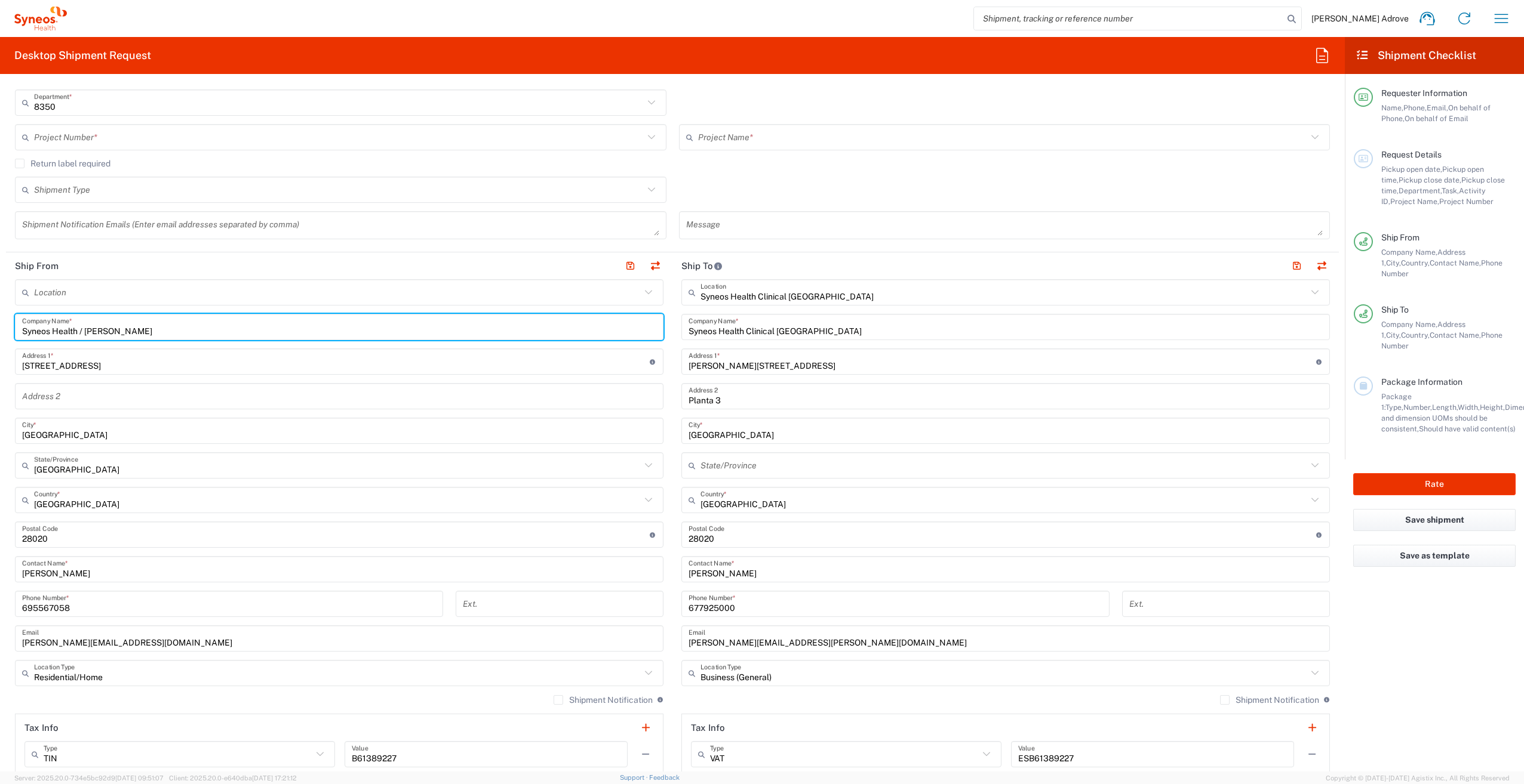
click at [114, 329] on input "Syneos Health / Anna marmajewska" at bounding box center [339, 327] width 634 height 21
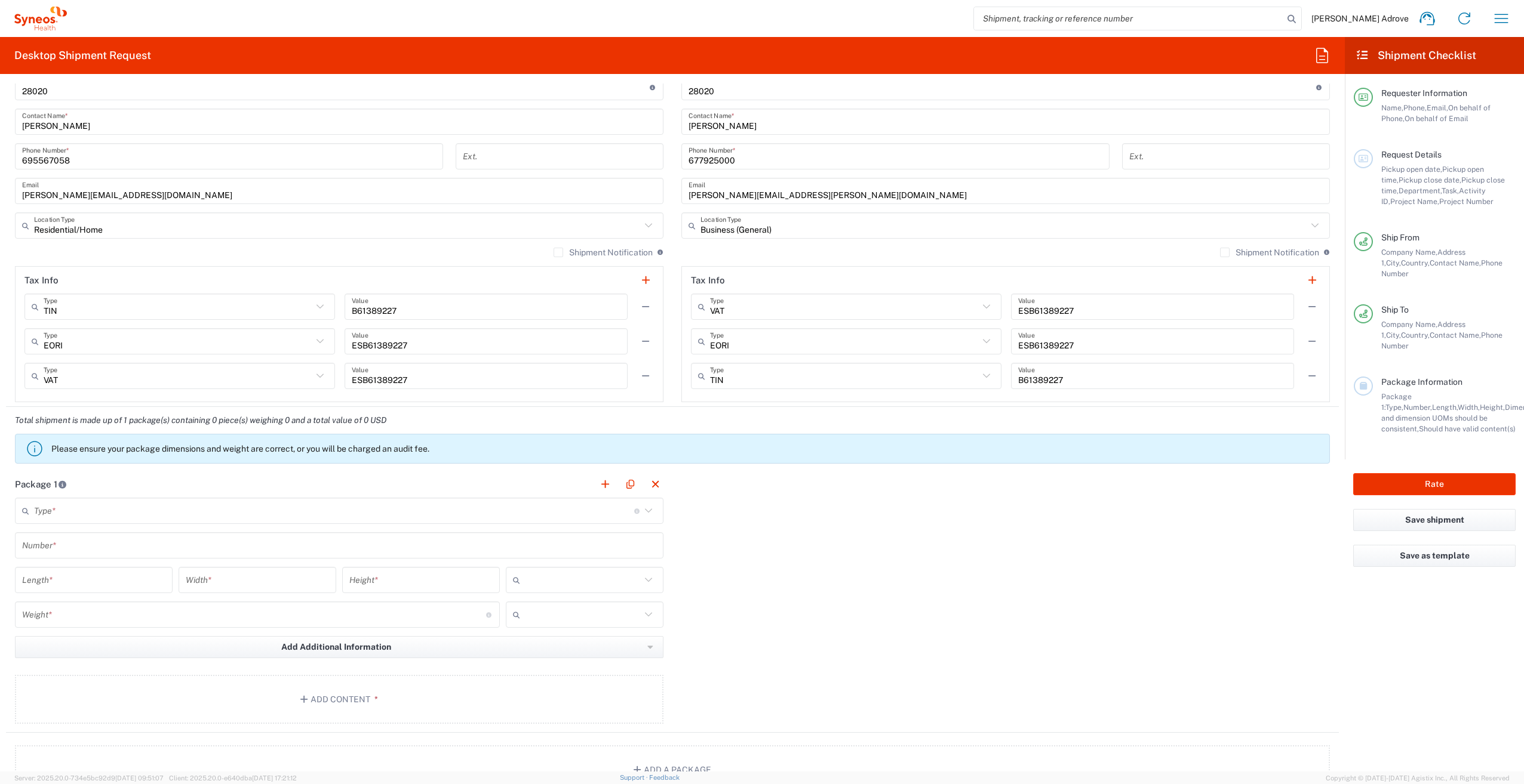
scroll to position [776, 0]
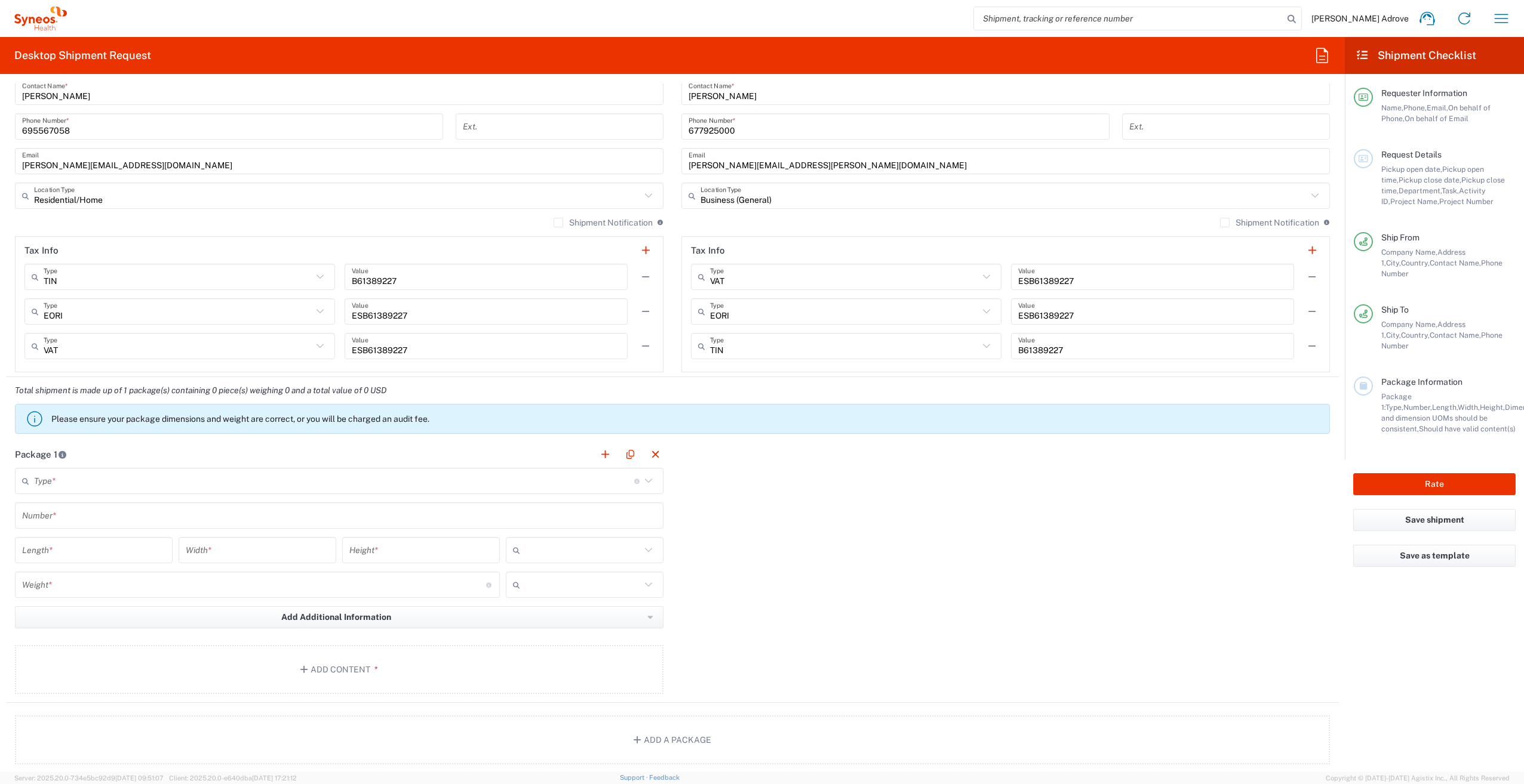
type input "Syneos Health / Anna Marmajewska"
click at [645, 481] on icon at bounding box center [648, 480] width 8 height 4
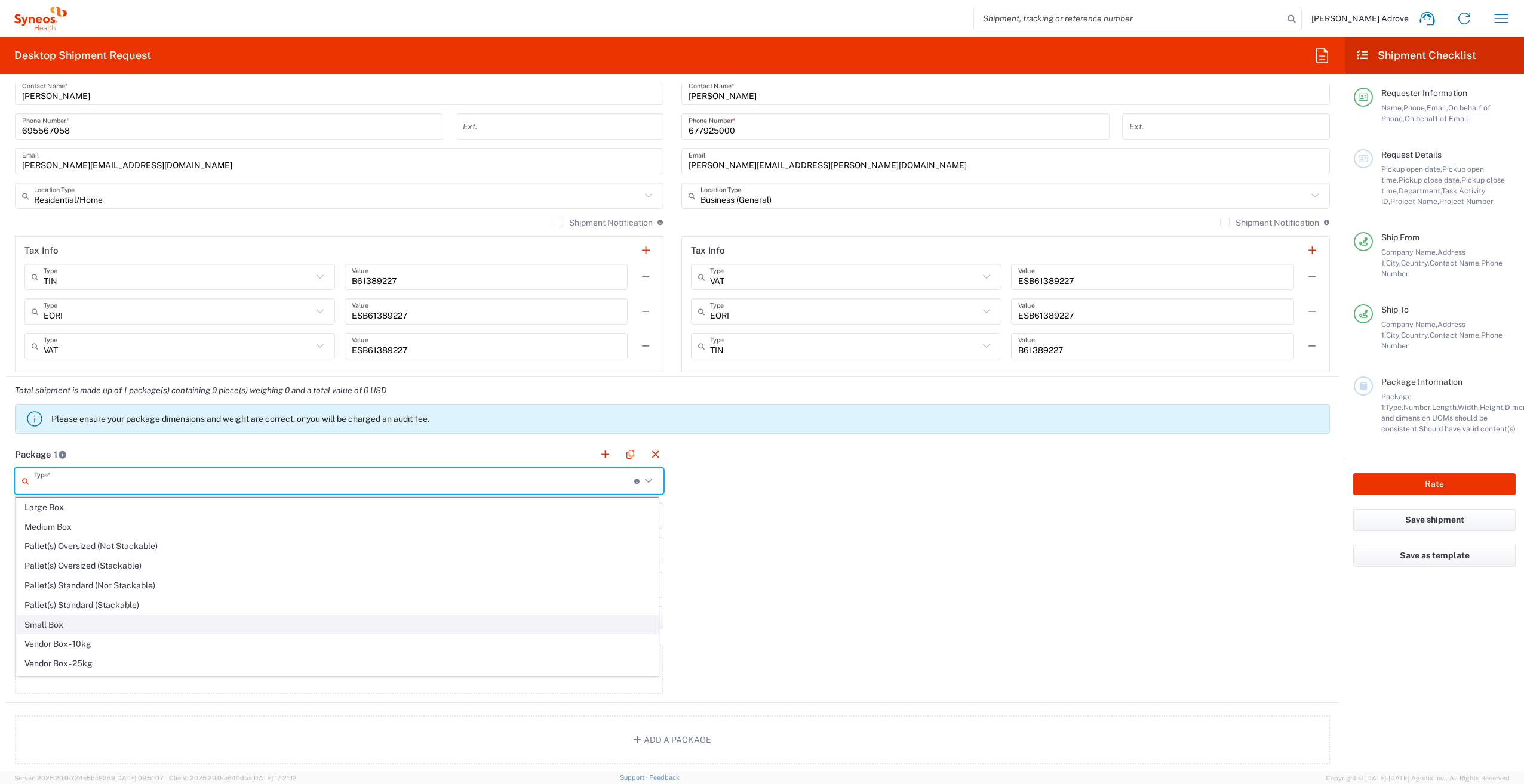
scroll to position [37, 0]
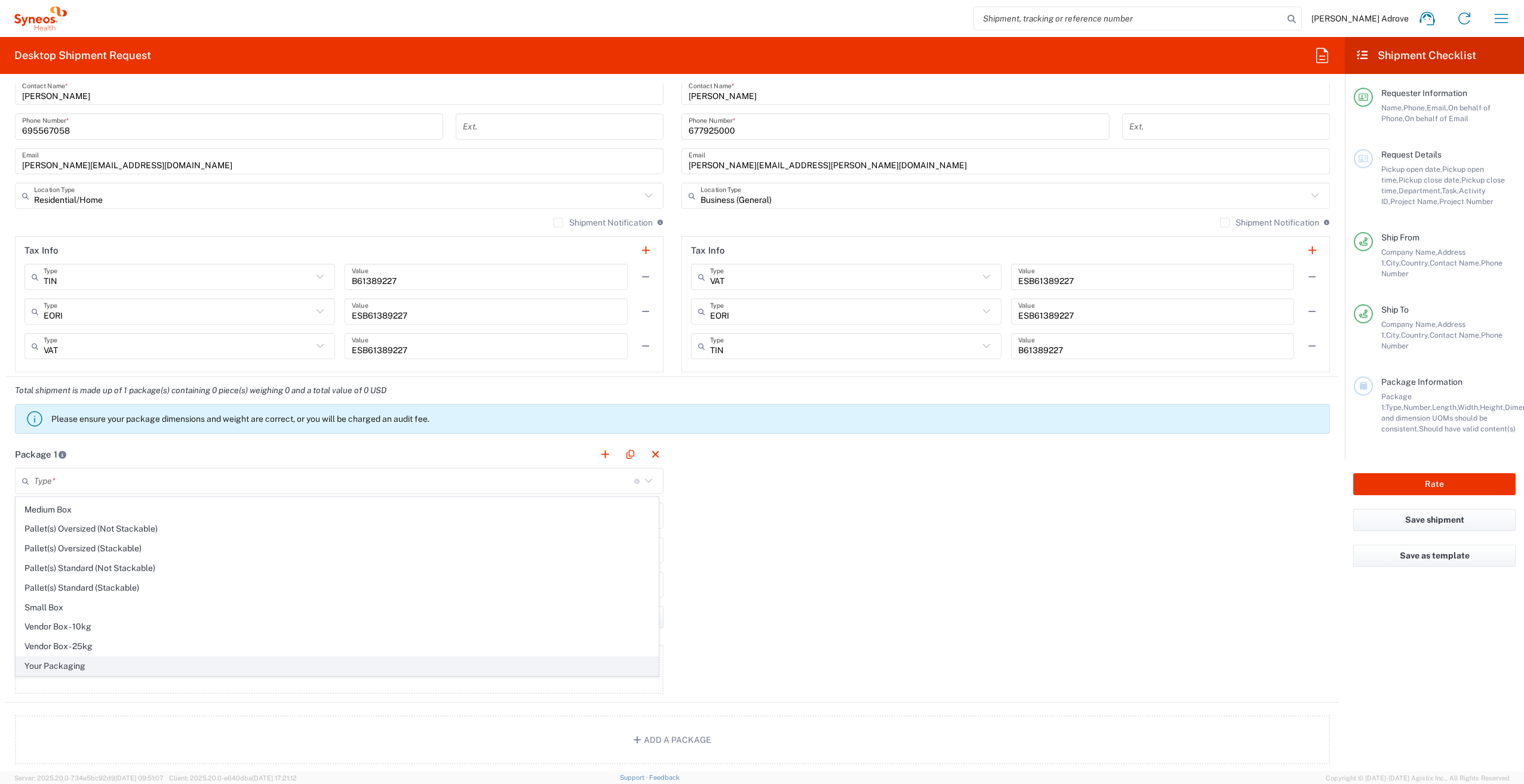
click at [134, 669] on span "Your Packaging" at bounding box center [337, 667] width 642 height 19
type input "Your Packaging"
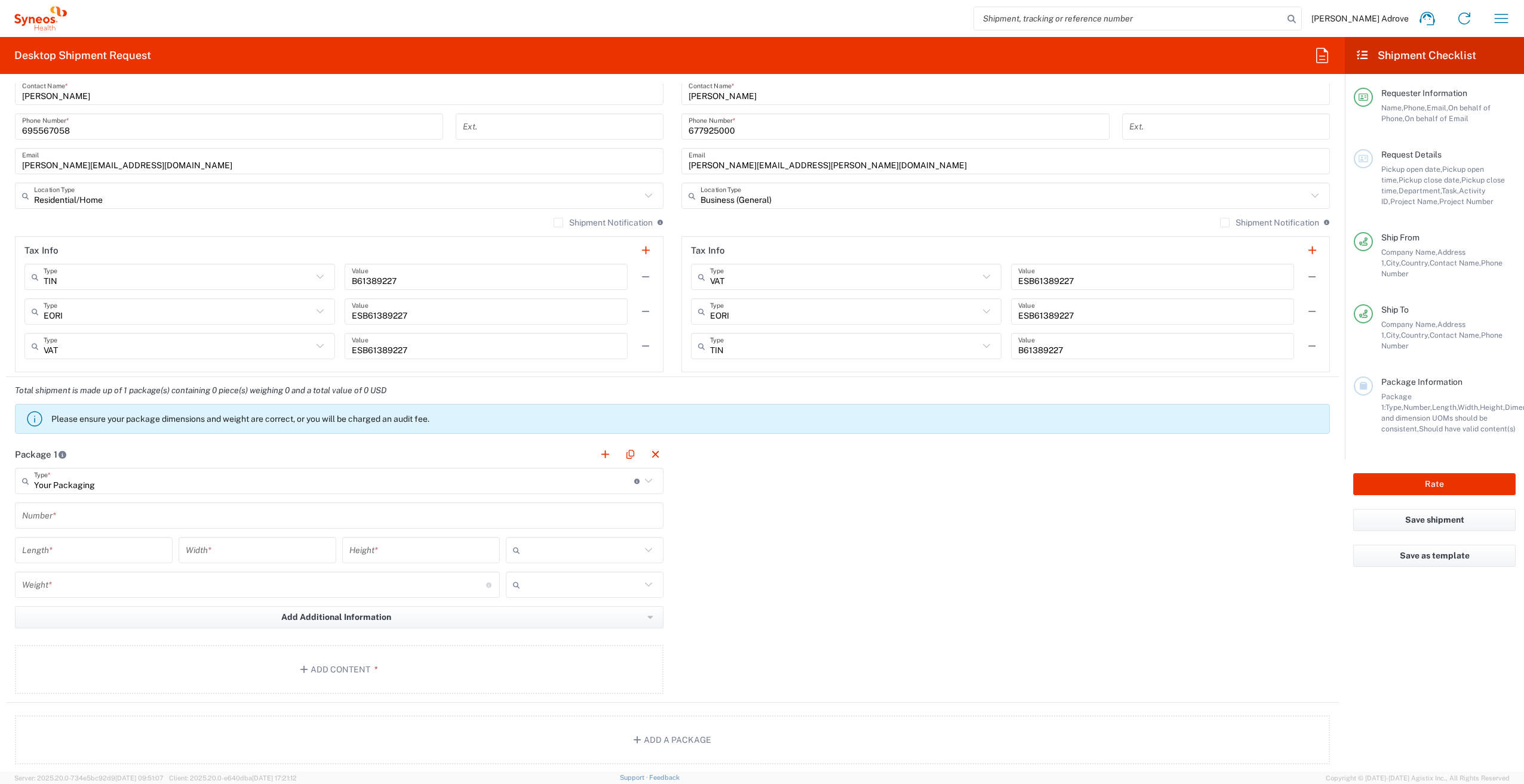
click at [130, 514] on input "text" at bounding box center [339, 516] width 634 height 21
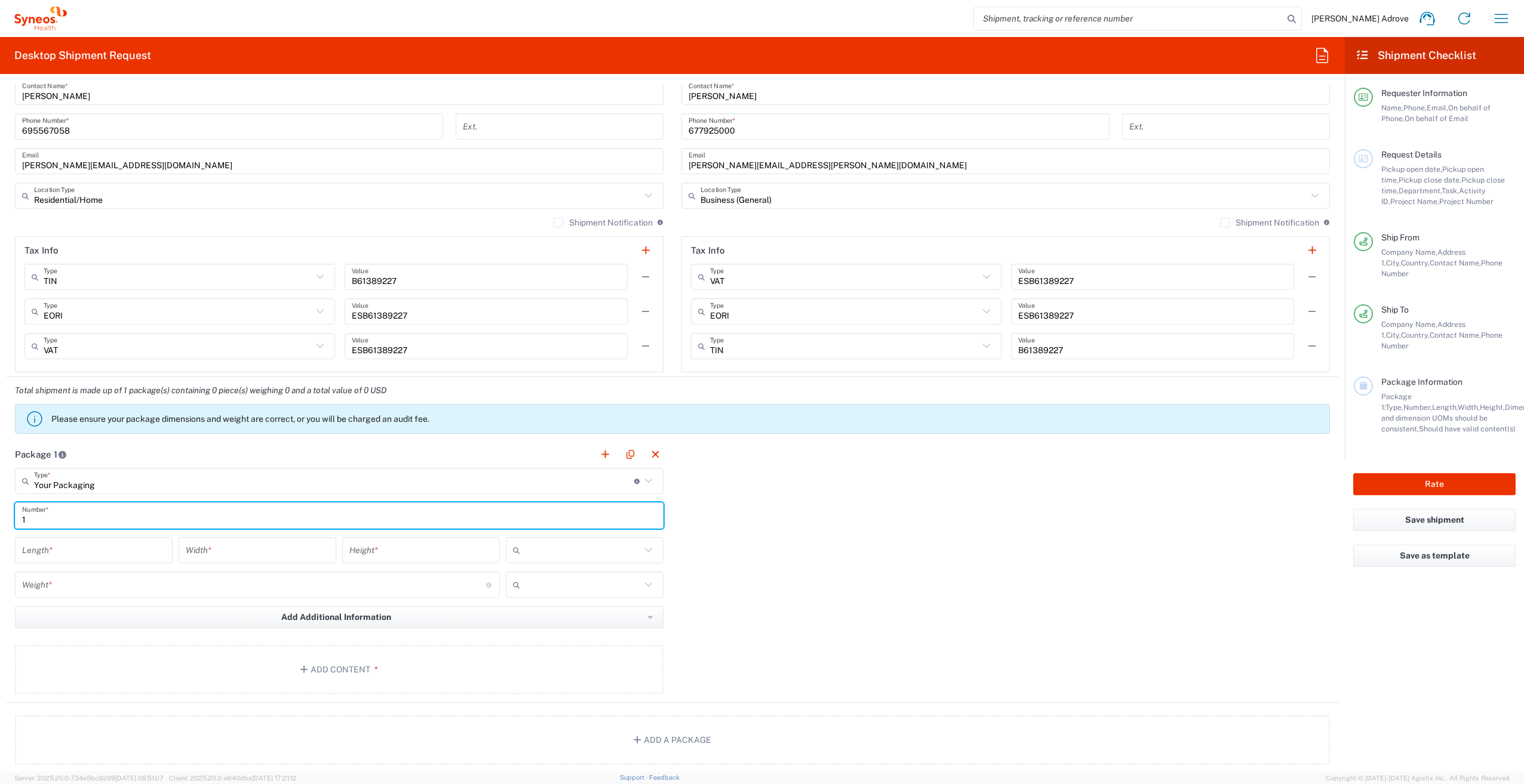
type input "1"
click at [130, 555] on input "number" at bounding box center [93, 551] width 143 height 21
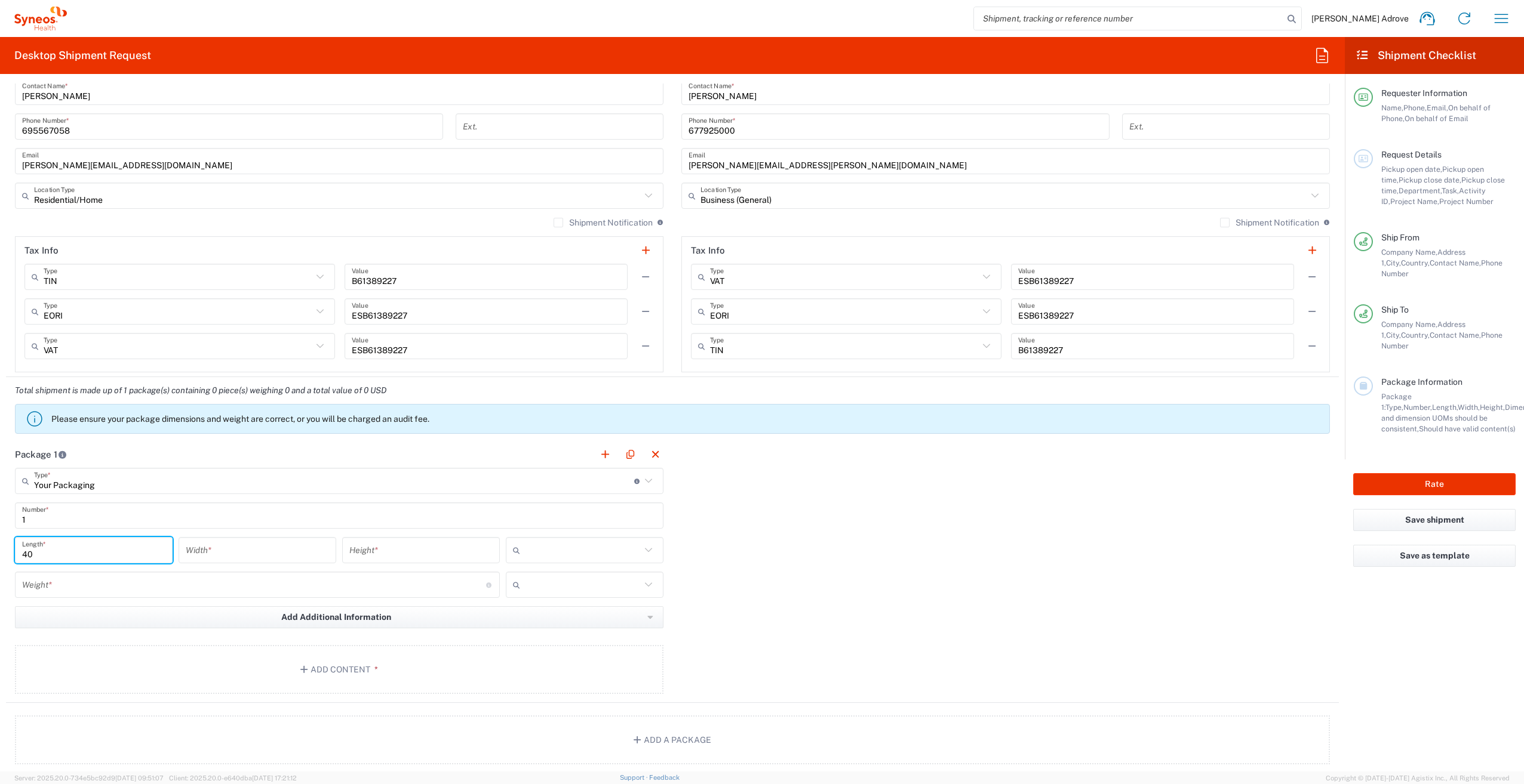
type input "40"
click at [230, 558] on input "number" at bounding box center [258, 551] width 143 height 21
type input "35"
click at [429, 550] on input "number" at bounding box center [421, 551] width 143 height 21
type input "20"
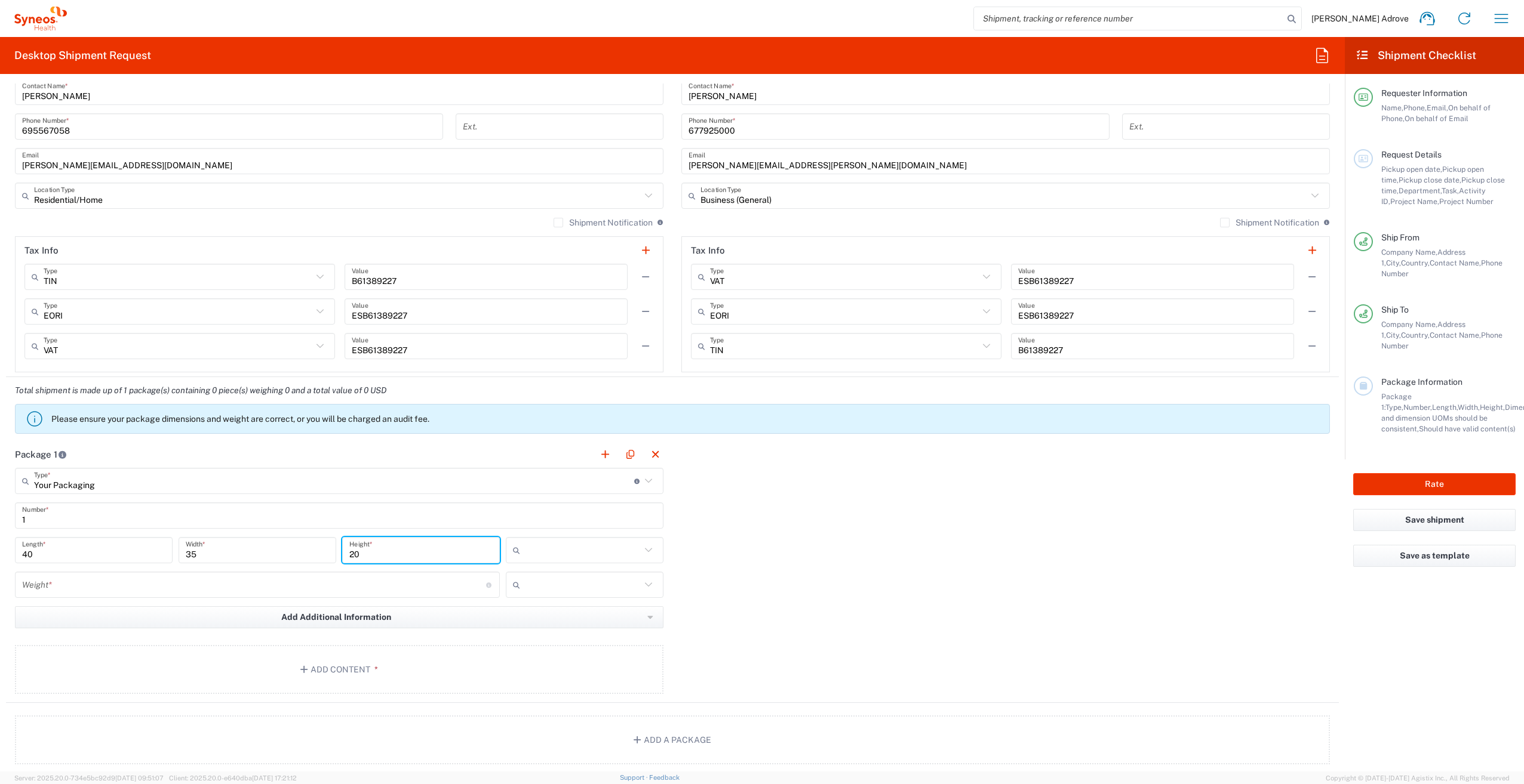
click at [604, 552] on input "text" at bounding box center [582, 550] width 116 height 19
click at [580, 579] on span "cm" at bounding box center [579, 576] width 154 height 19
type input "cm"
click at [142, 591] on input "number" at bounding box center [254, 585] width 464 height 21
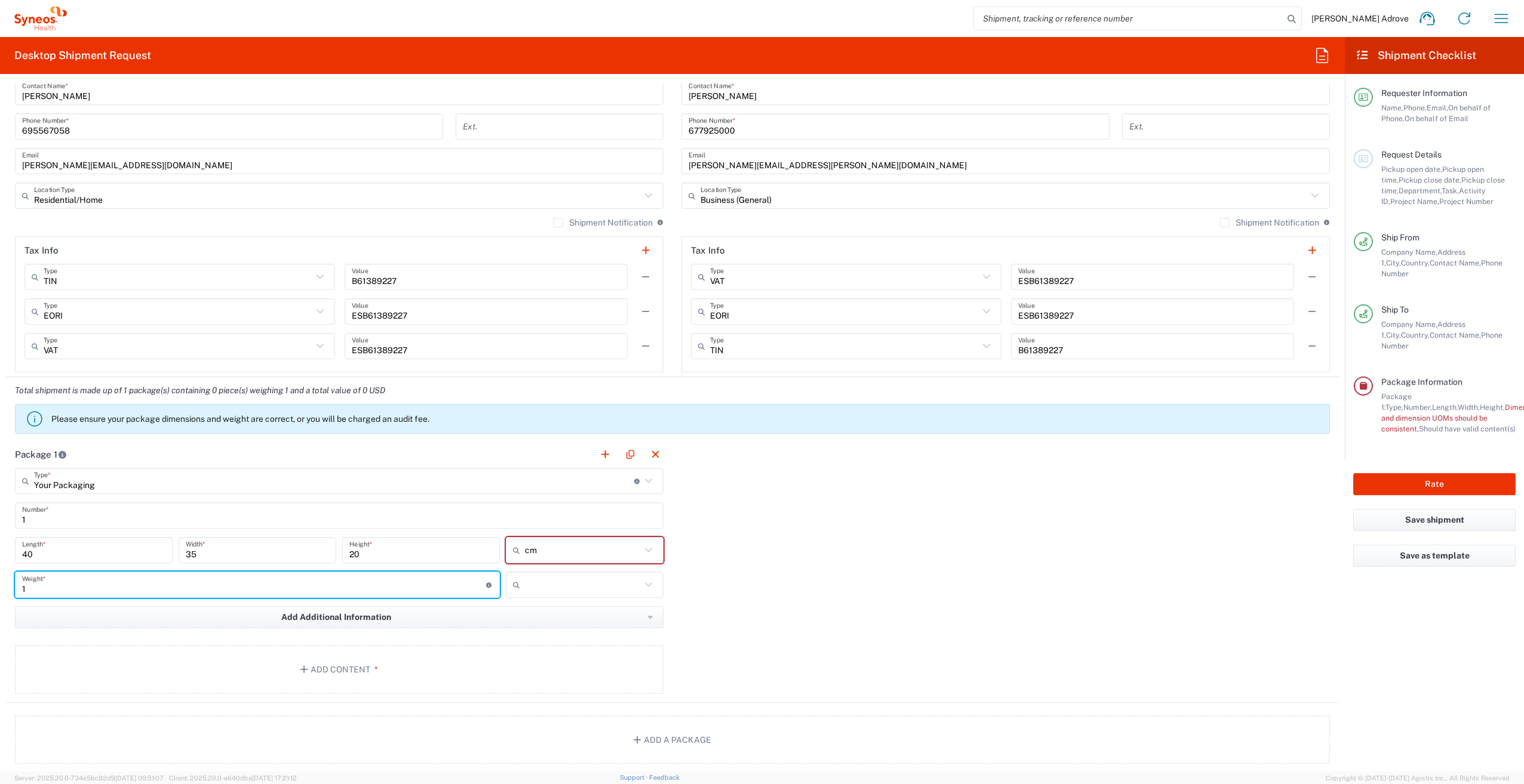
type input "1"
click at [609, 591] on input "text" at bounding box center [582, 585] width 116 height 19
click at [578, 609] on span "kgs" at bounding box center [579, 611] width 154 height 19
type input "kgs"
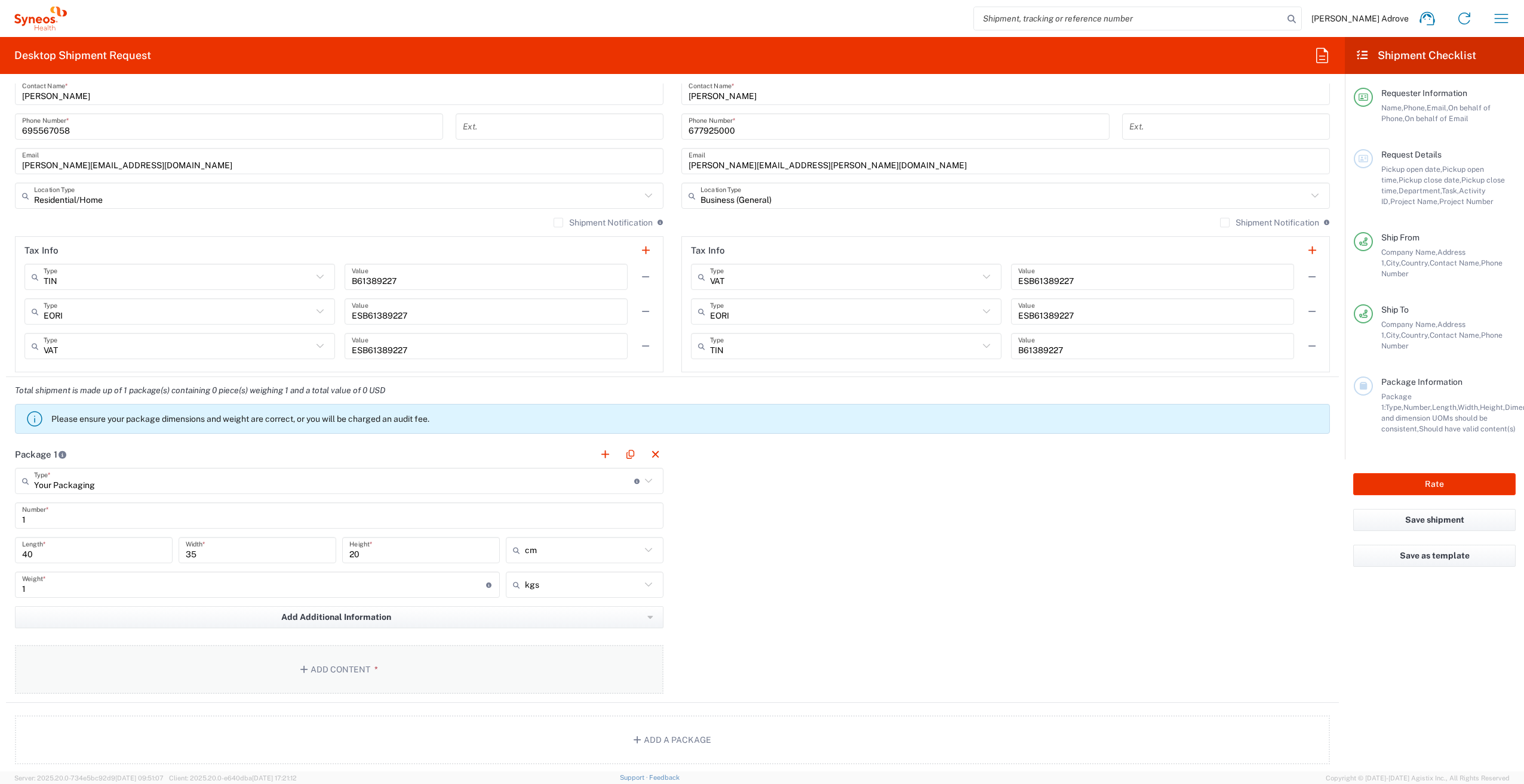
click at [331, 672] on button "Add Content *" at bounding box center [339, 670] width 648 height 49
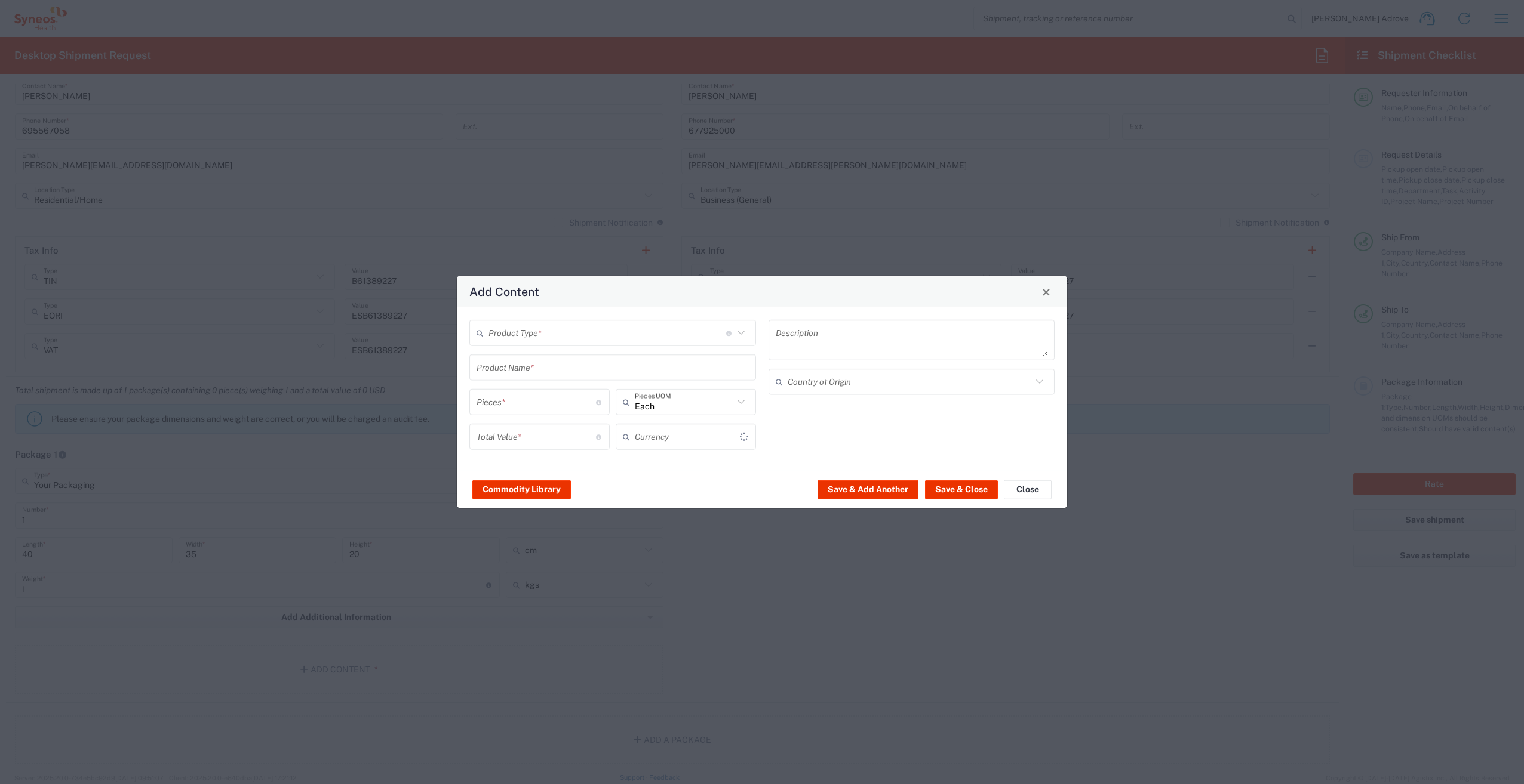
type input "US Dollar"
click at [745, 332] on icon at bounding box center [741, 333] width 15 height 15
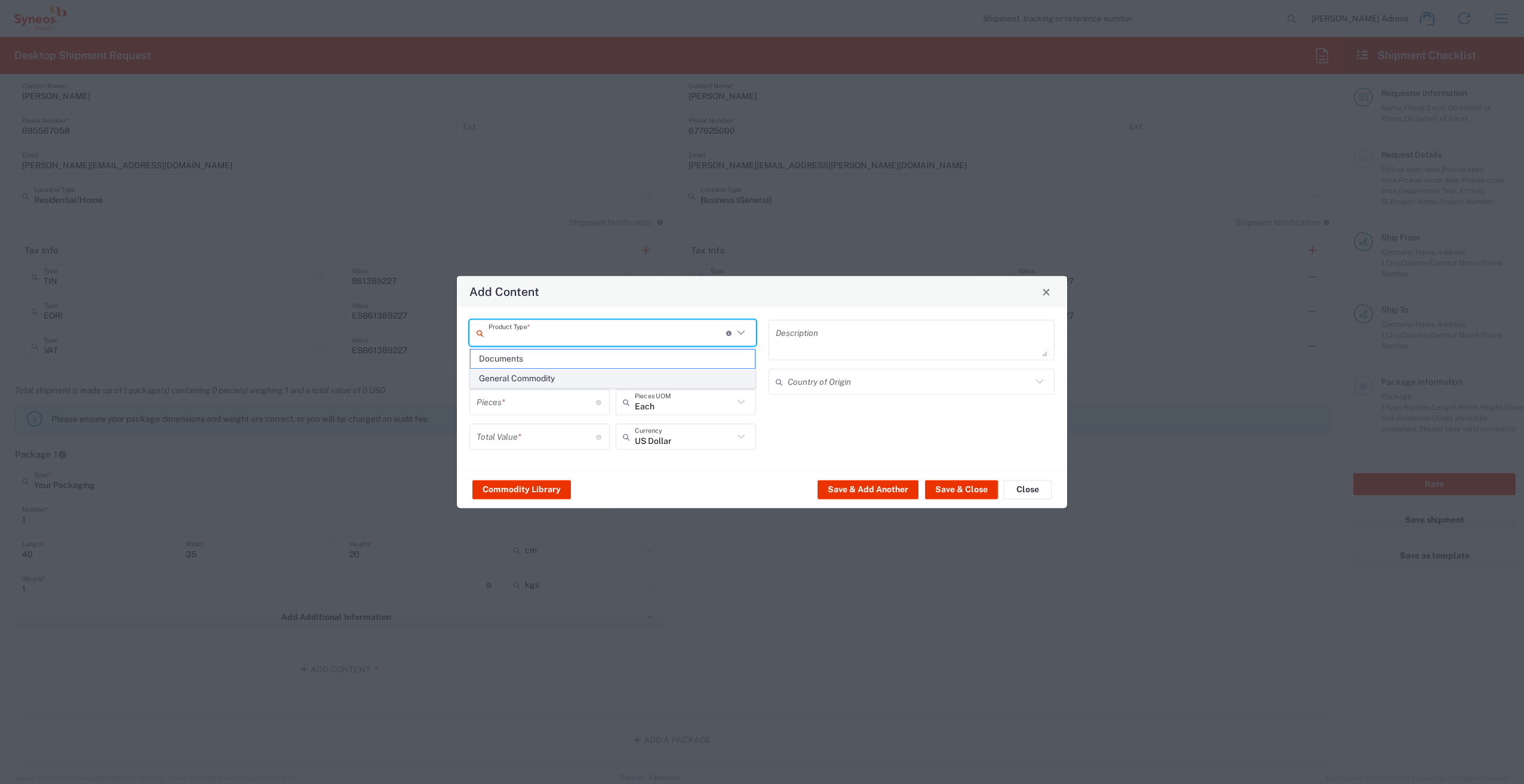
click at [528, 377] on span "General Commodity" at bounding box center [612, 379] width 284 height 19
type input "General Commodity"
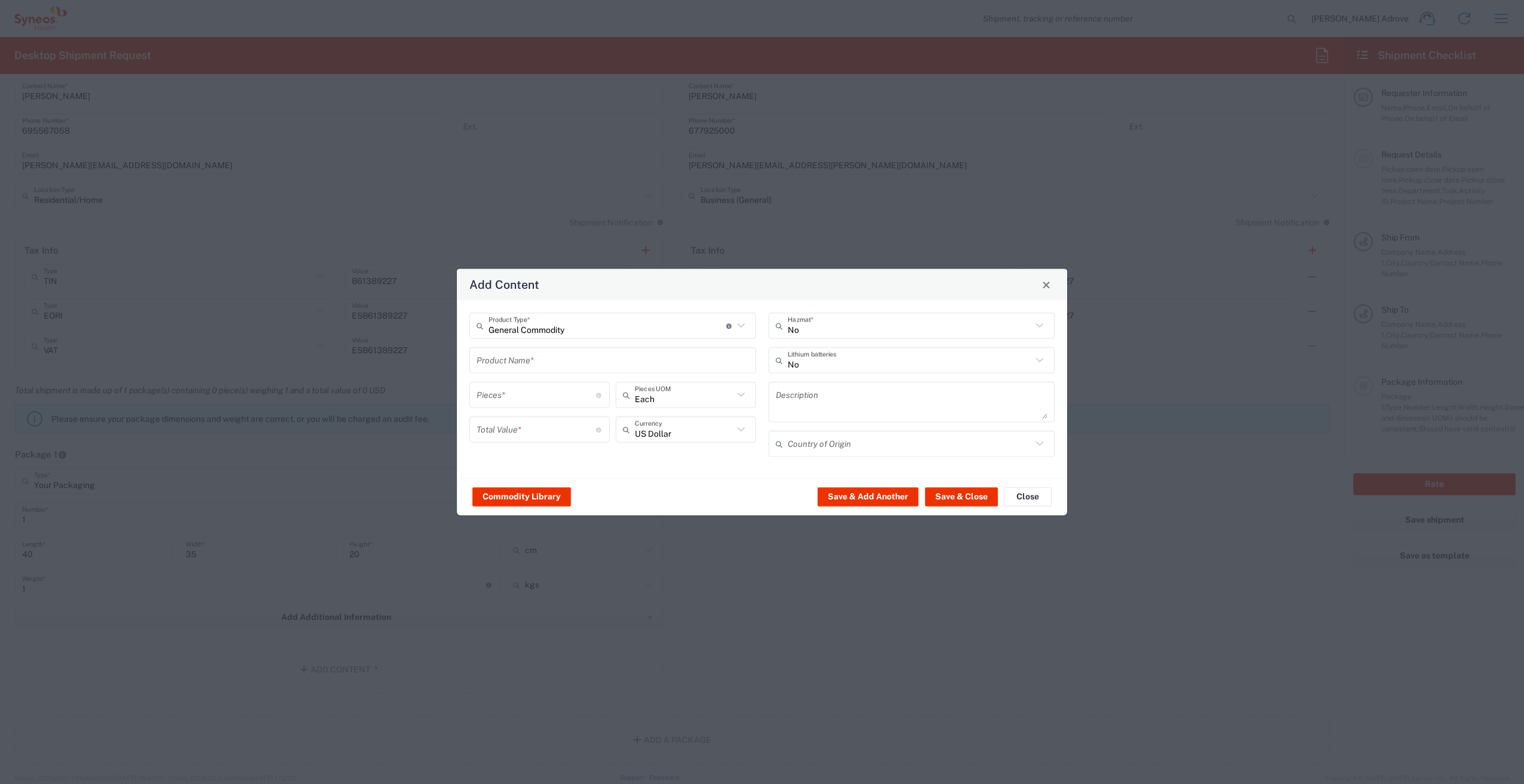
click at [537, 361] on input "text" at bounding box center [612, 360] width 273 height 21
click at [531, 494] on button "Commodity Library" at bounding box center [521, 496] width 98 height 19
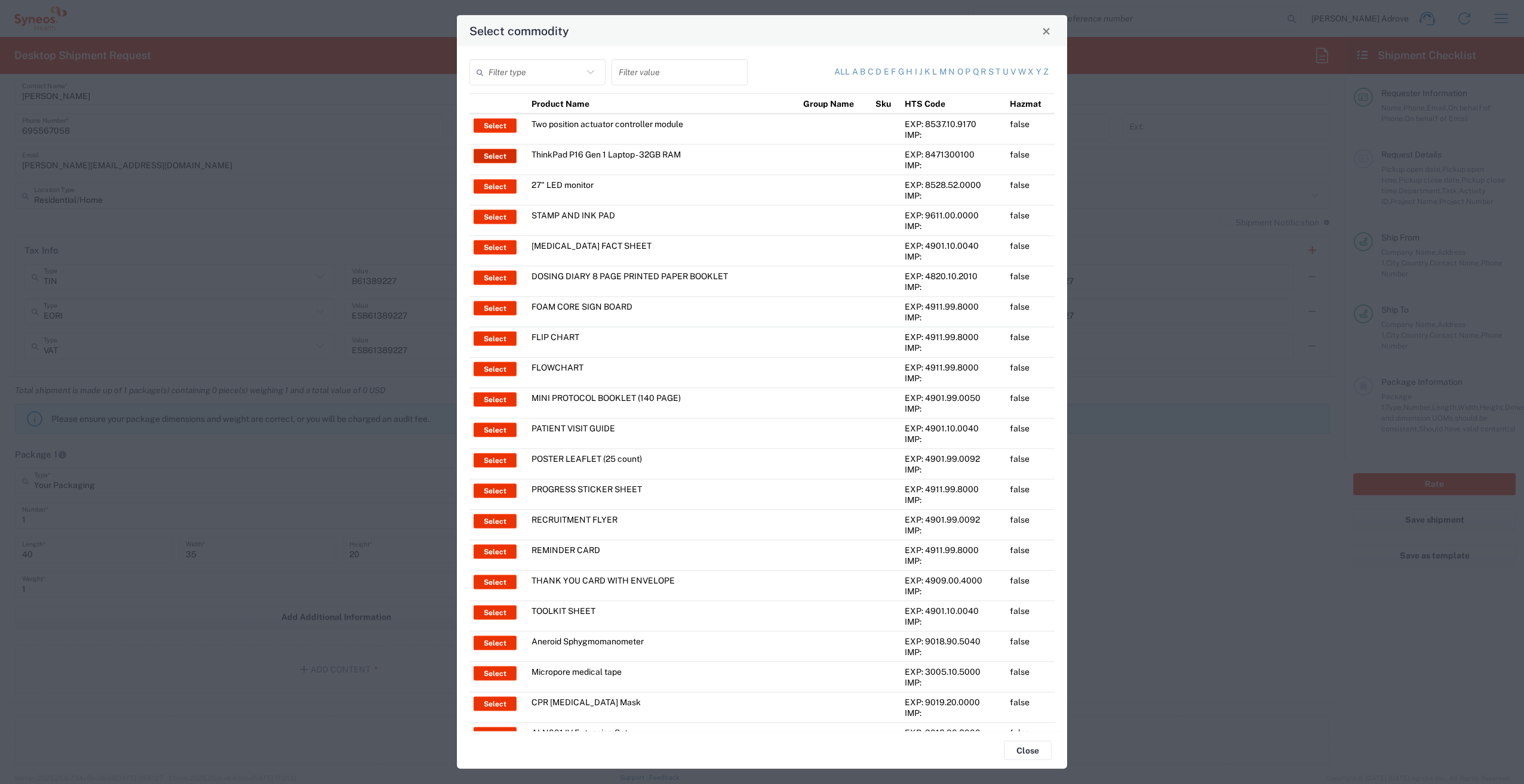
click at [494, 157] on button "Select" at bounding box center [495, 156] width 43 height 14
type input "ThinkPad P16 Gen 1 Laptop - 32GB RAM"
type input "1"
type textarea "16" - Intel Core i9 12950HX - vPro Enterprise - 32 GB RAM - 512 GB SSD"
type input "China"
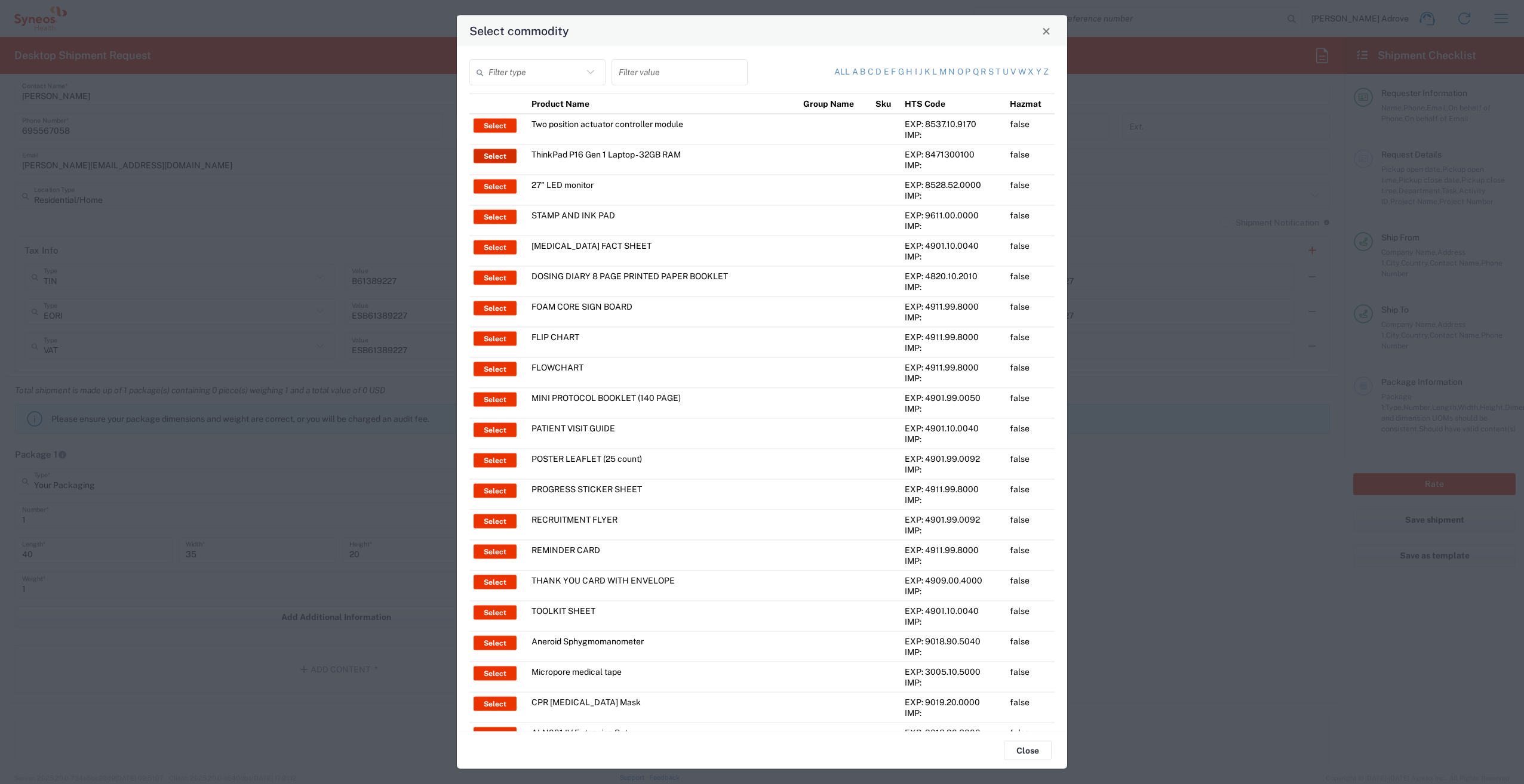
type input "Yes"
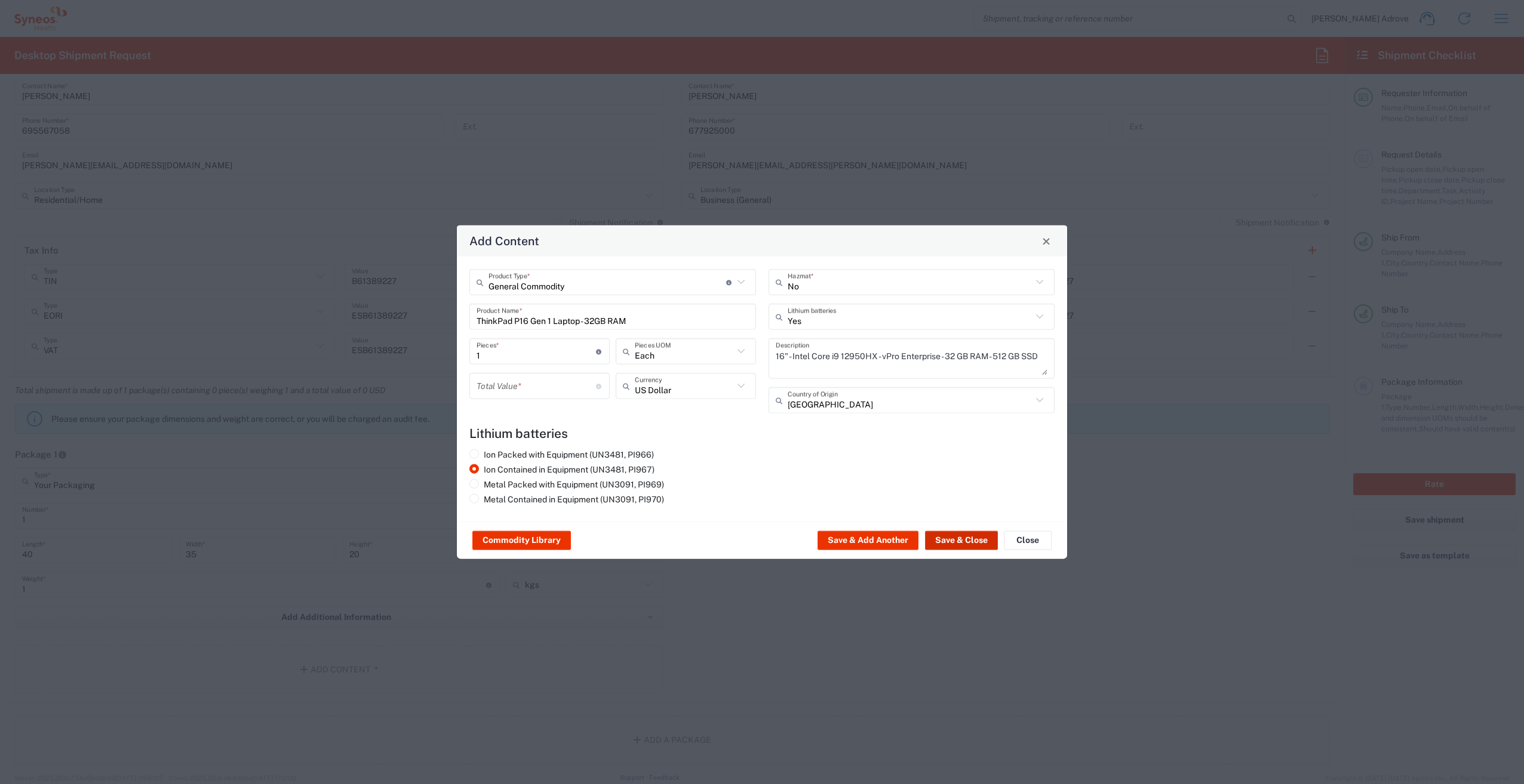
click at [956, 542] on button "Save & Close" at bounding box center [961, 541] width 73 height 19
click at [561, 392] on input "number" at bounding box center [536, 386] width 120 height 21
type input "1000"
click at [962, 535] on button "Save & Close" at bounding box center [961, 541] width 73 height 19
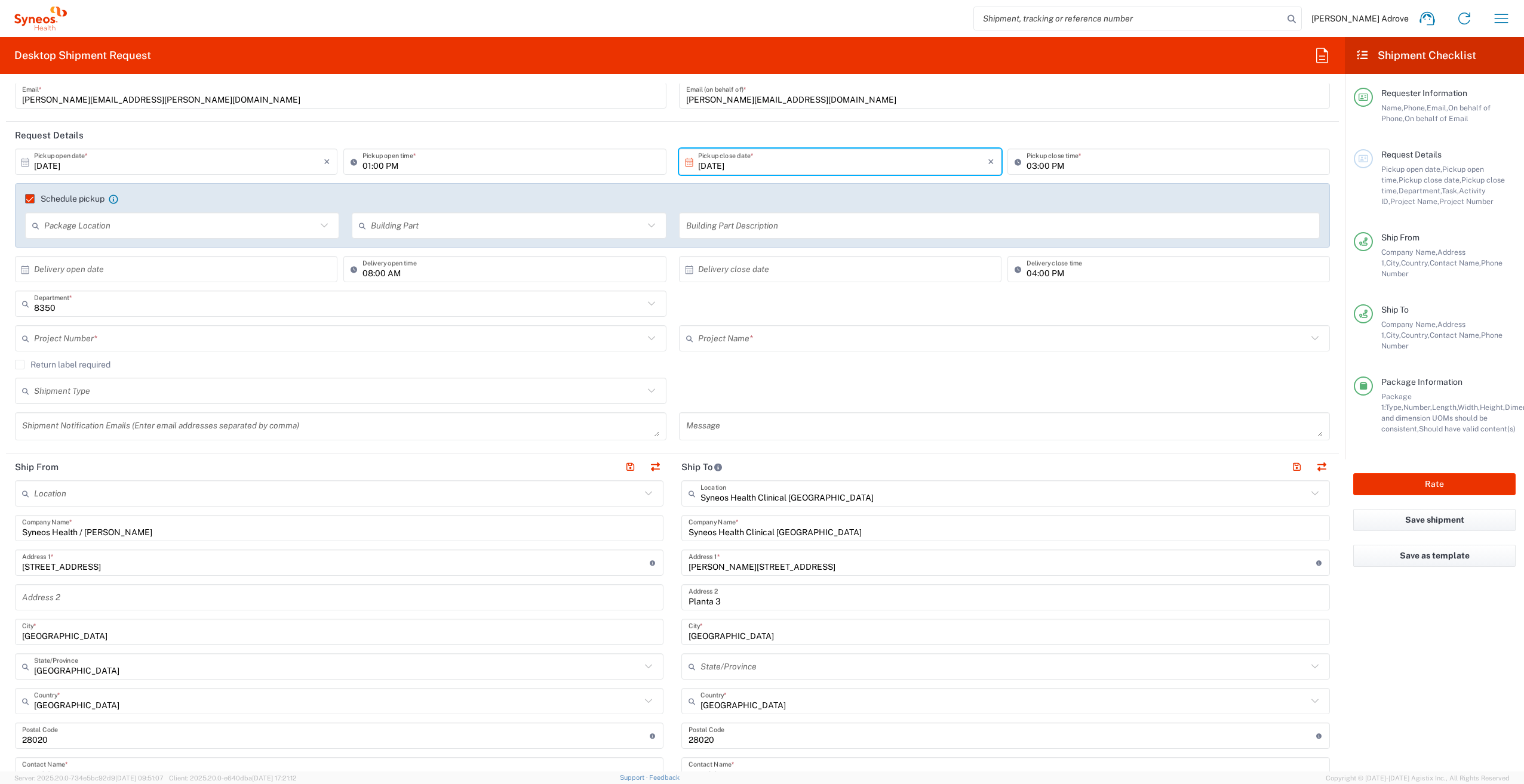
scroll to position [59, 0]
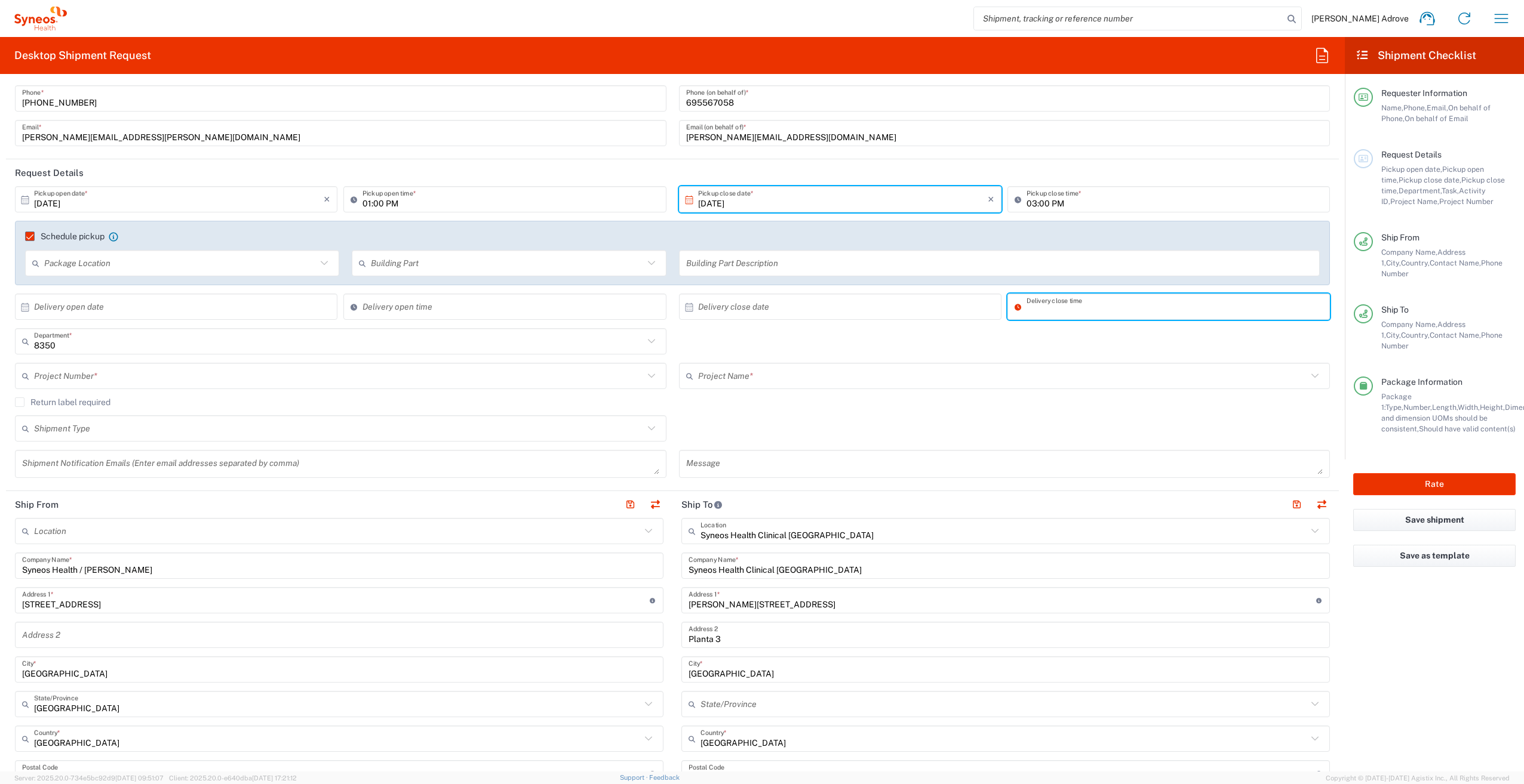
click at [1004, 386] on input "text" at bounding box center [1003, 376] width 610 height 21
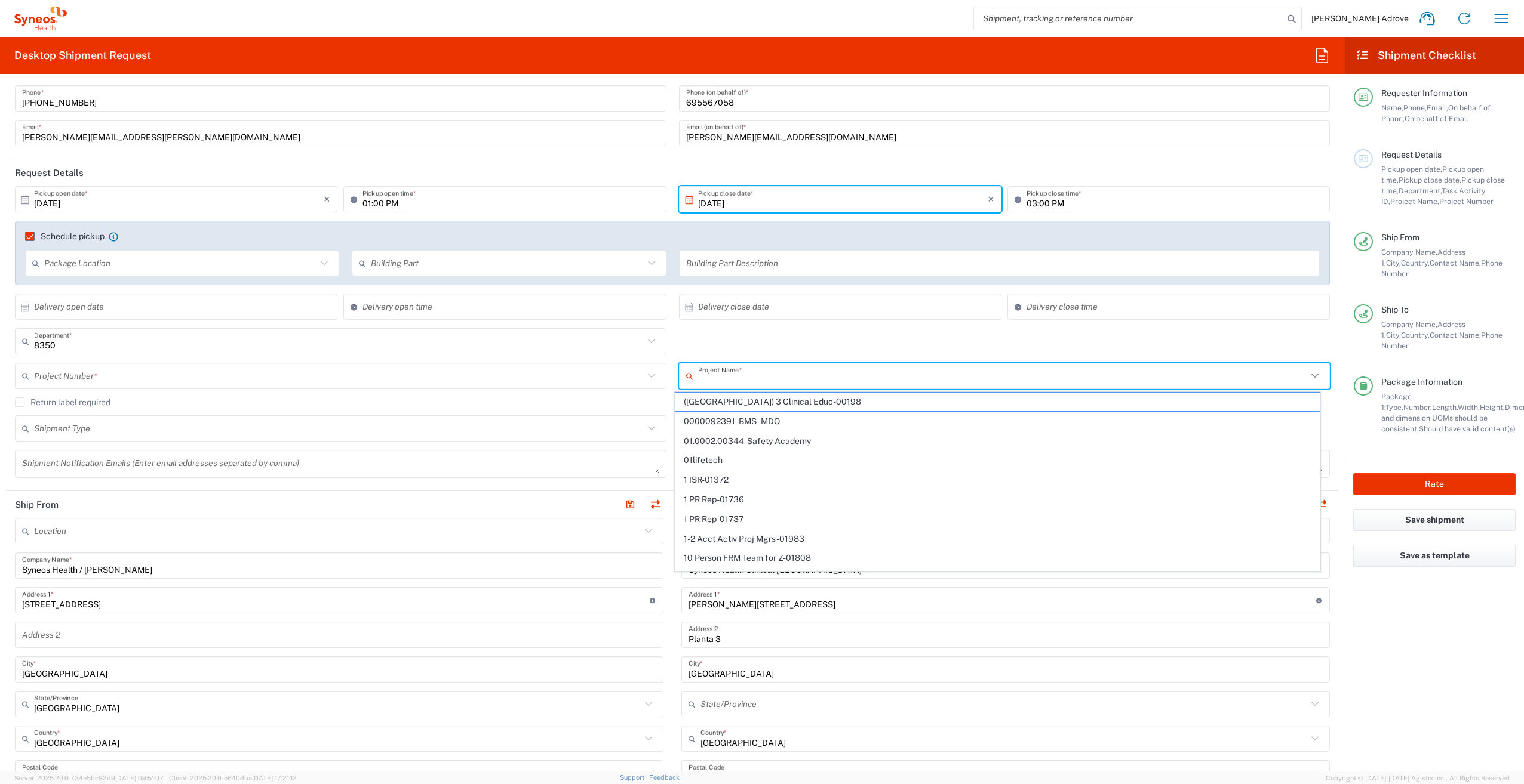
click at [970, 316] on input "text" at bounding box center [843, 307] width 290 height 21
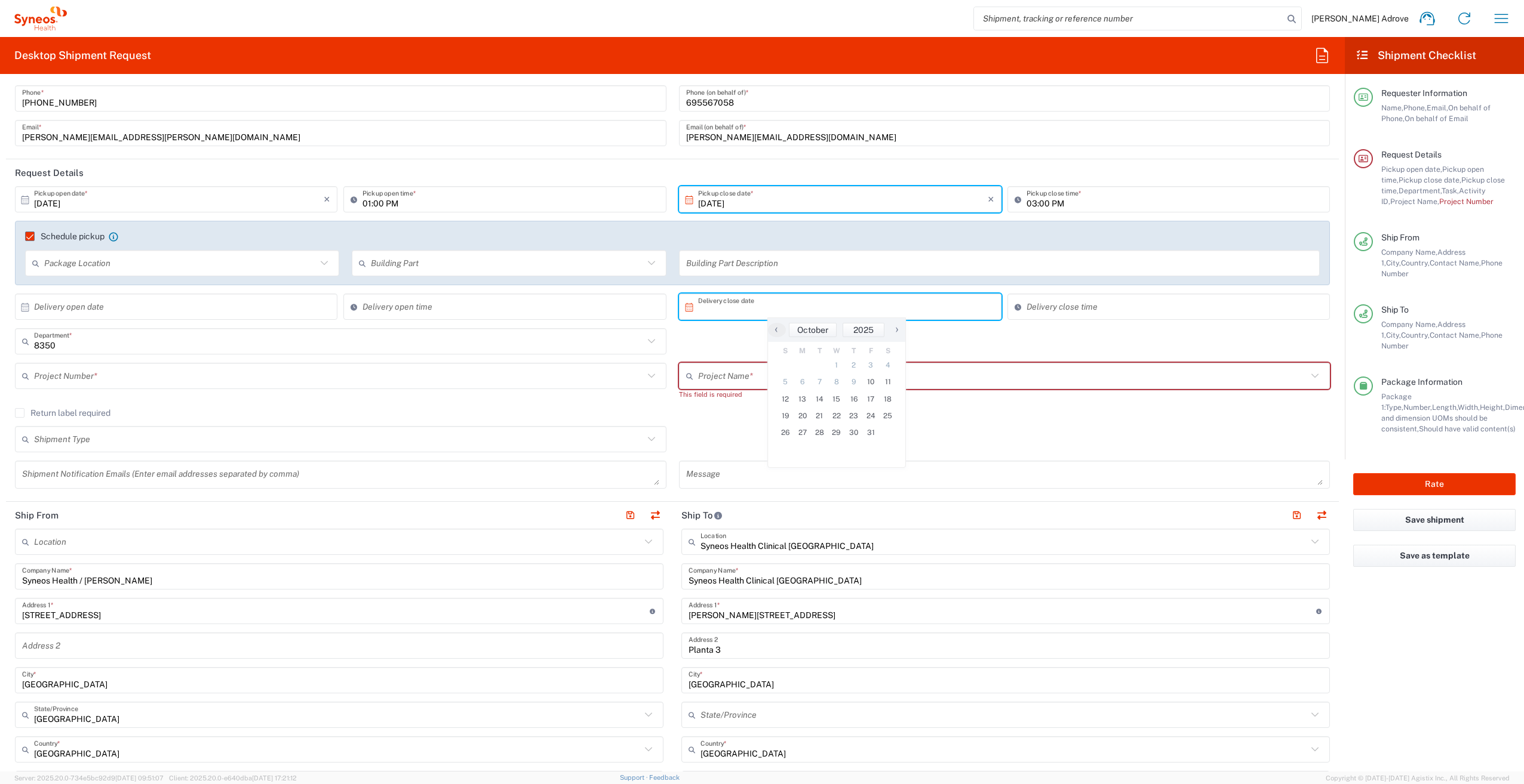
click at [1059, 341] on div "8350 Department * 8350 3000 3100 3109 3110 3111 3112 3125 3130 3135 3136 3150 3…" at bounding box center [672, 345] width 1328 height 35
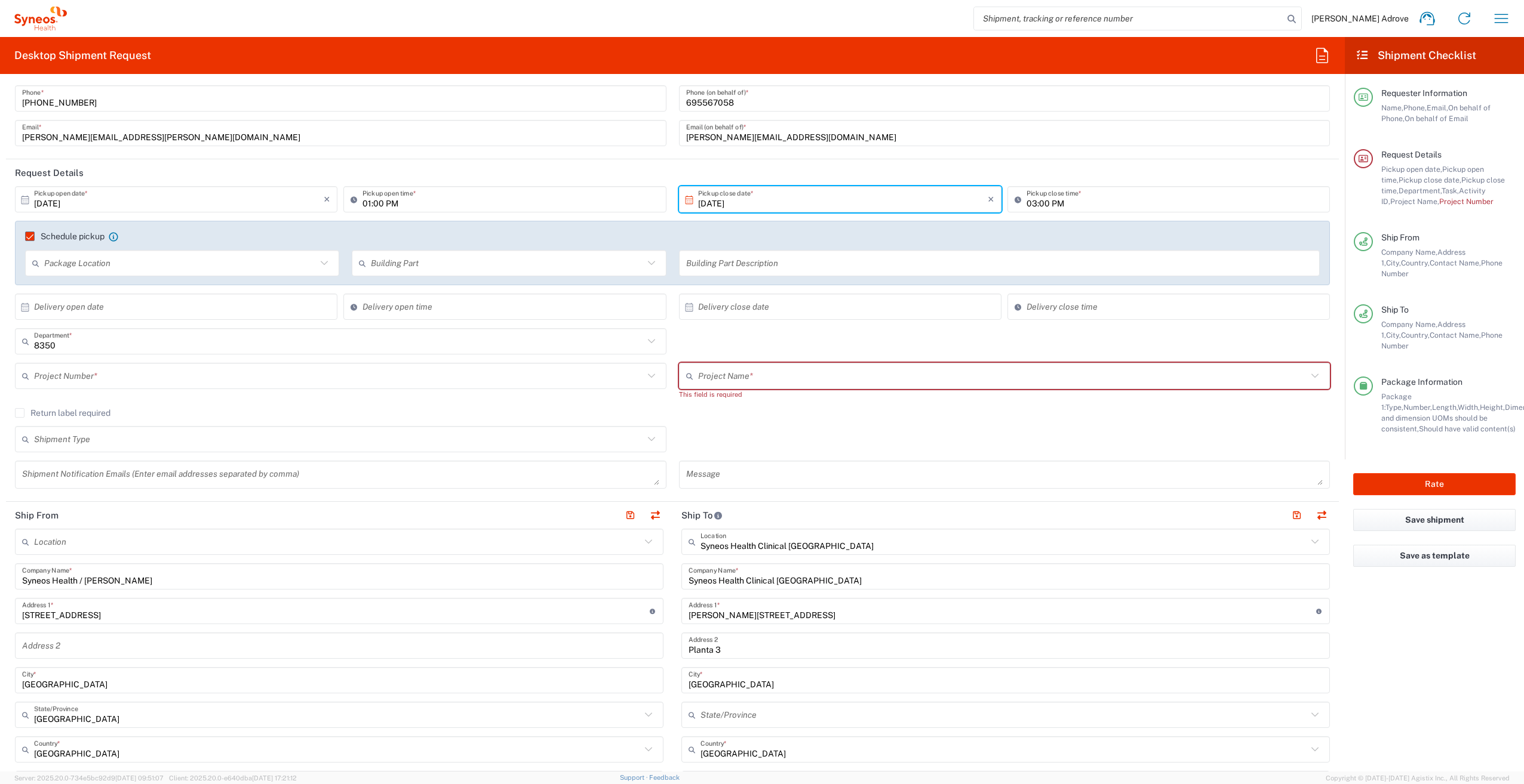
click at [981, 408] on div "Project Name * (Canada) 3 Clinical Educ-00198 0000092391 BMS - MDO 01.0002.0034…" at bounding box center [1004, 386] width 664 height 45
click at [1307, 375] on icon at bounding box center [1315, 375] width 15 height 15
click at [743, 335] on div "8350 Department * 8350 3000 3100 3109 3110 3111 3112 3125 3130 3135 3136 3150 3…" at bounding box center [672, 345] width 1328 height 35
click at [167, 375] on input "text" at bounding box center [339, 376] width 610 height 21
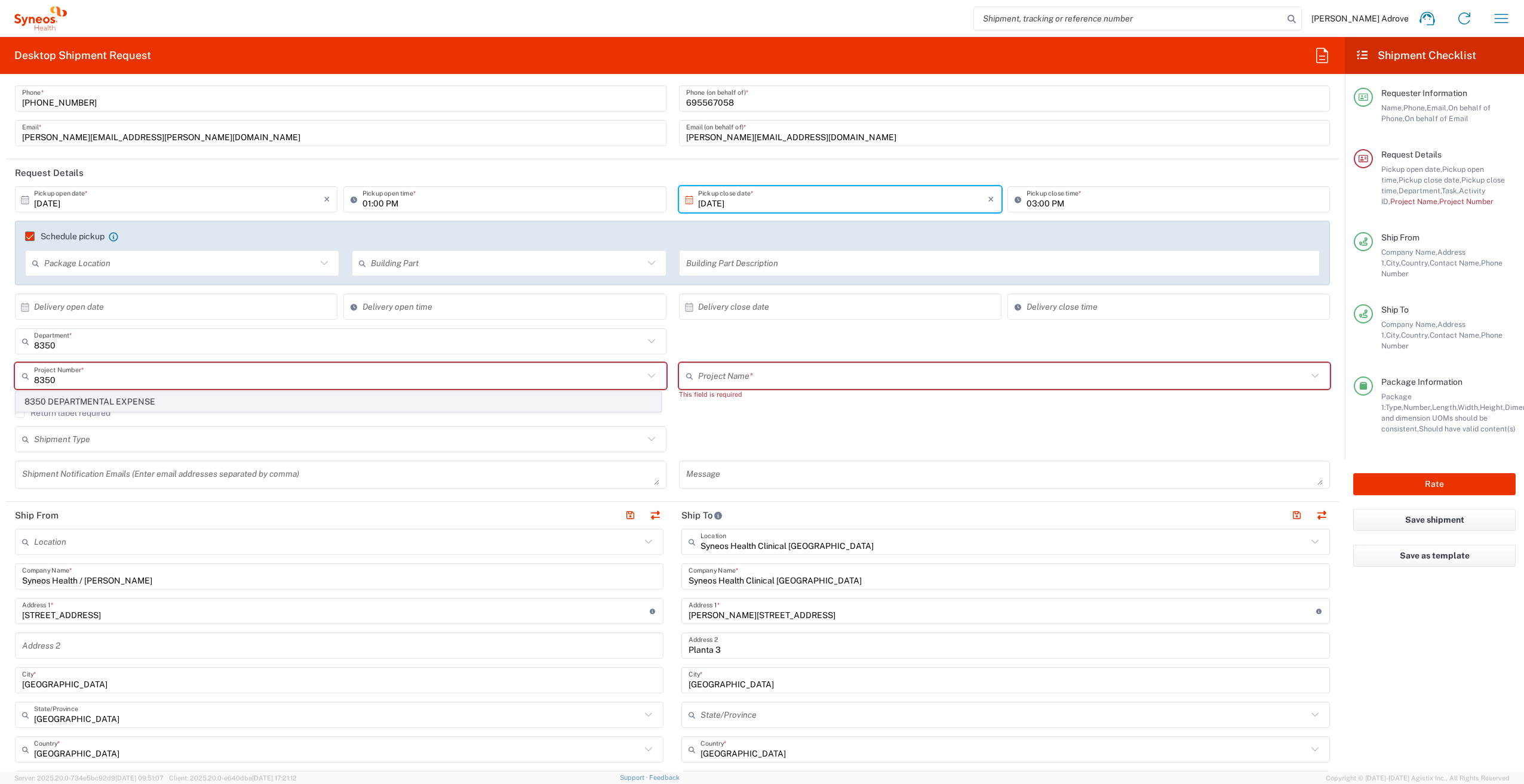
click at [193, 404] on span "8350 DEPARTMENTAL EXPENSE" at bounding box center [338, 402] width 645 height 19
type input "8350 DEPARTMENTAL EXPENSE"
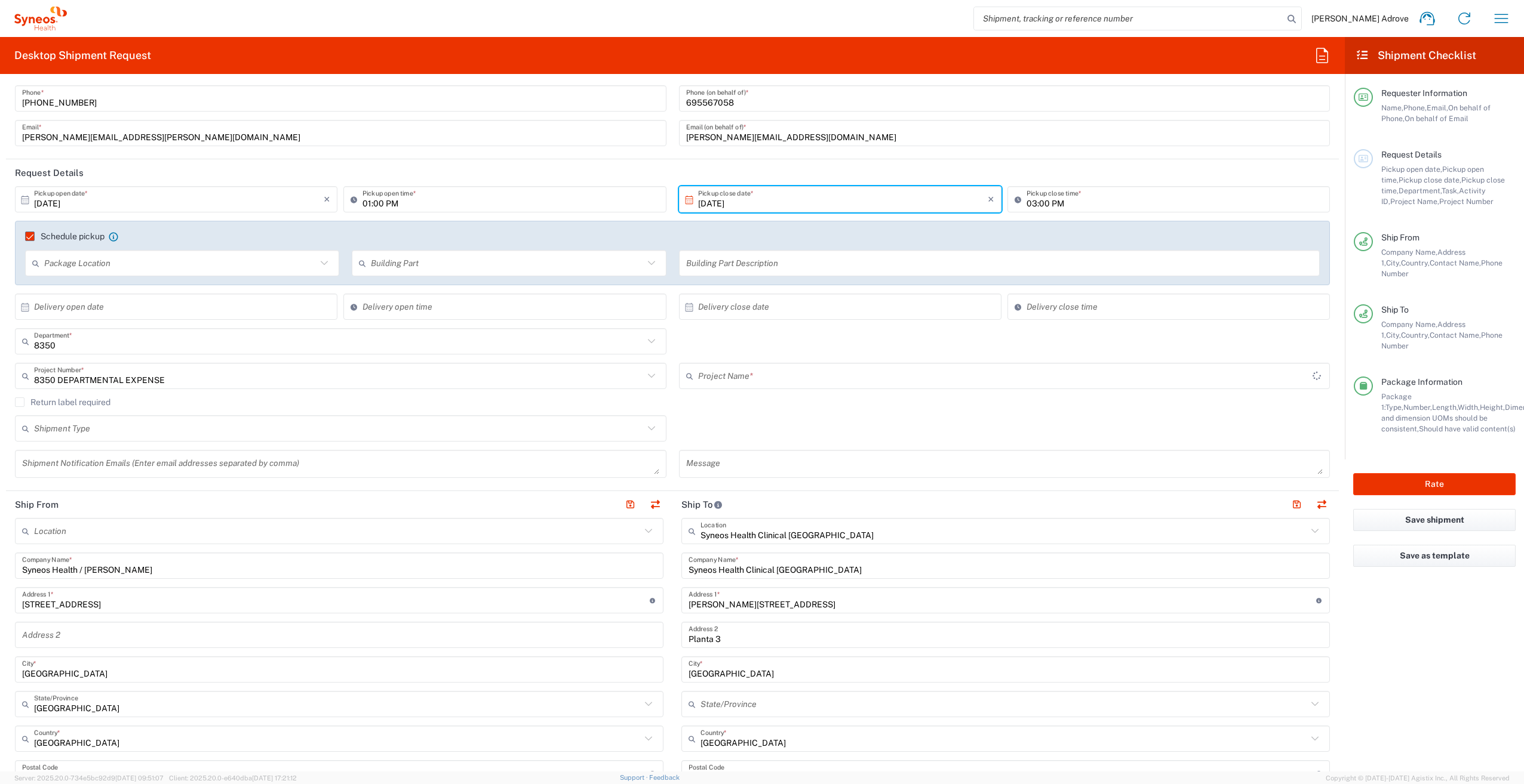
type input "8350 DEPARTMENTAL EXPENSE"
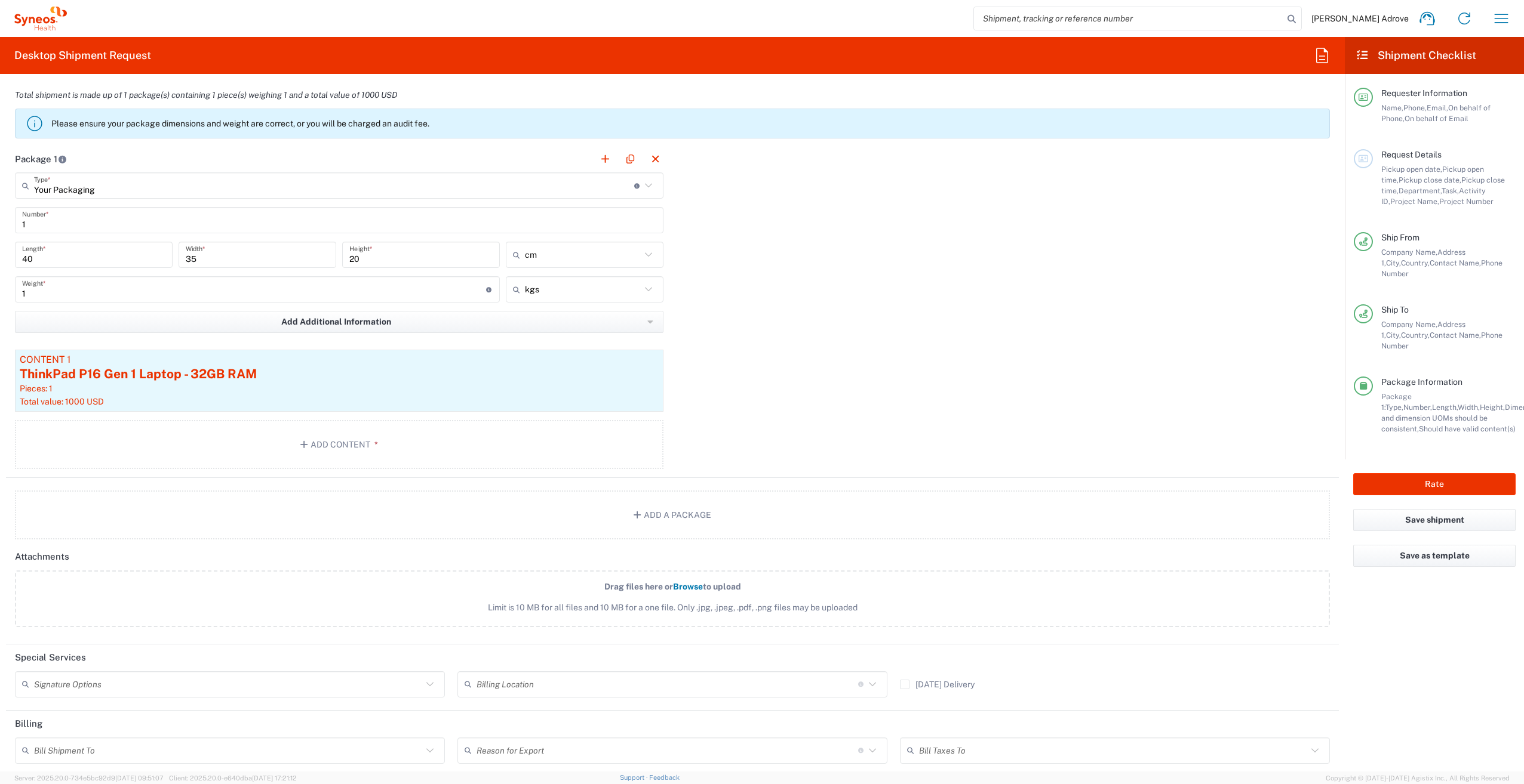
scroll to position [1189, 0]
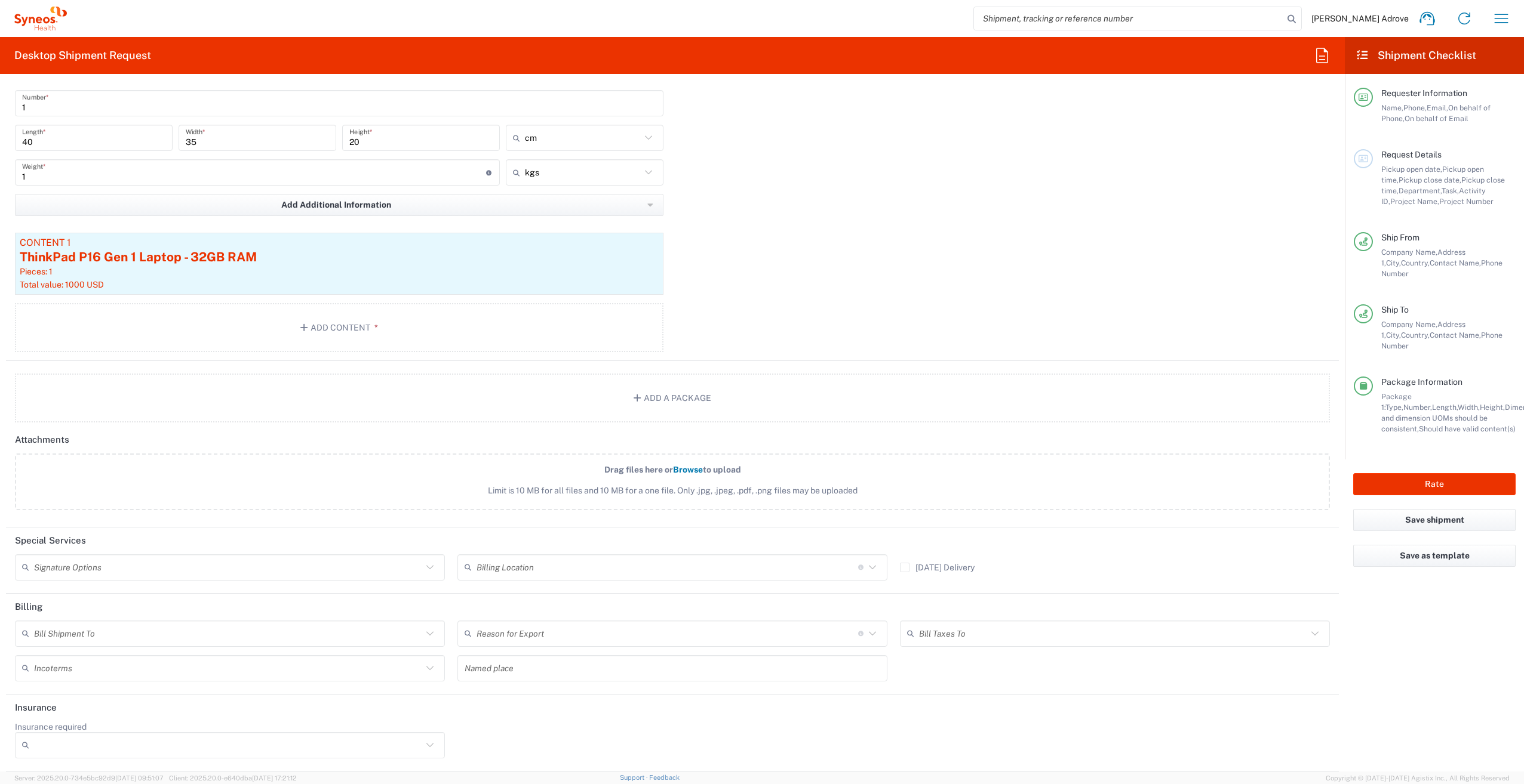
click at [74, 742] on input "Insurance required" at bounding box center [227, 745] width 388 height 19
click at [79, 728] on span "Yes" at bounding box center [228, 722] width 425 height 19
type input "Yes"
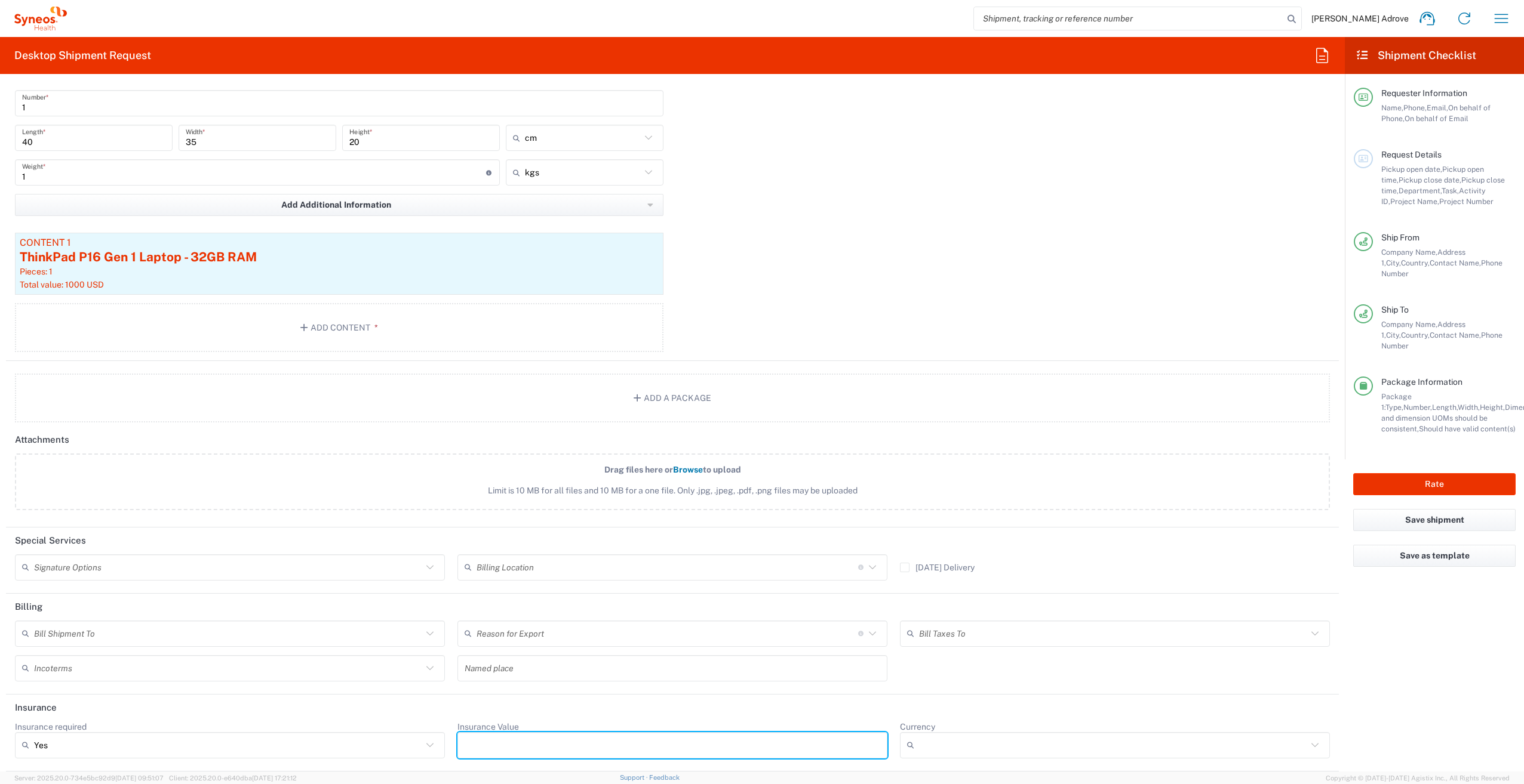
click at [492, 743] on input "Insurance Value" at bounding box center [672, 745] width 415 height 19
type input "1000"
click at [927, 746] on input "Currency" at bounding box center [1113, 745] width 388 height 19
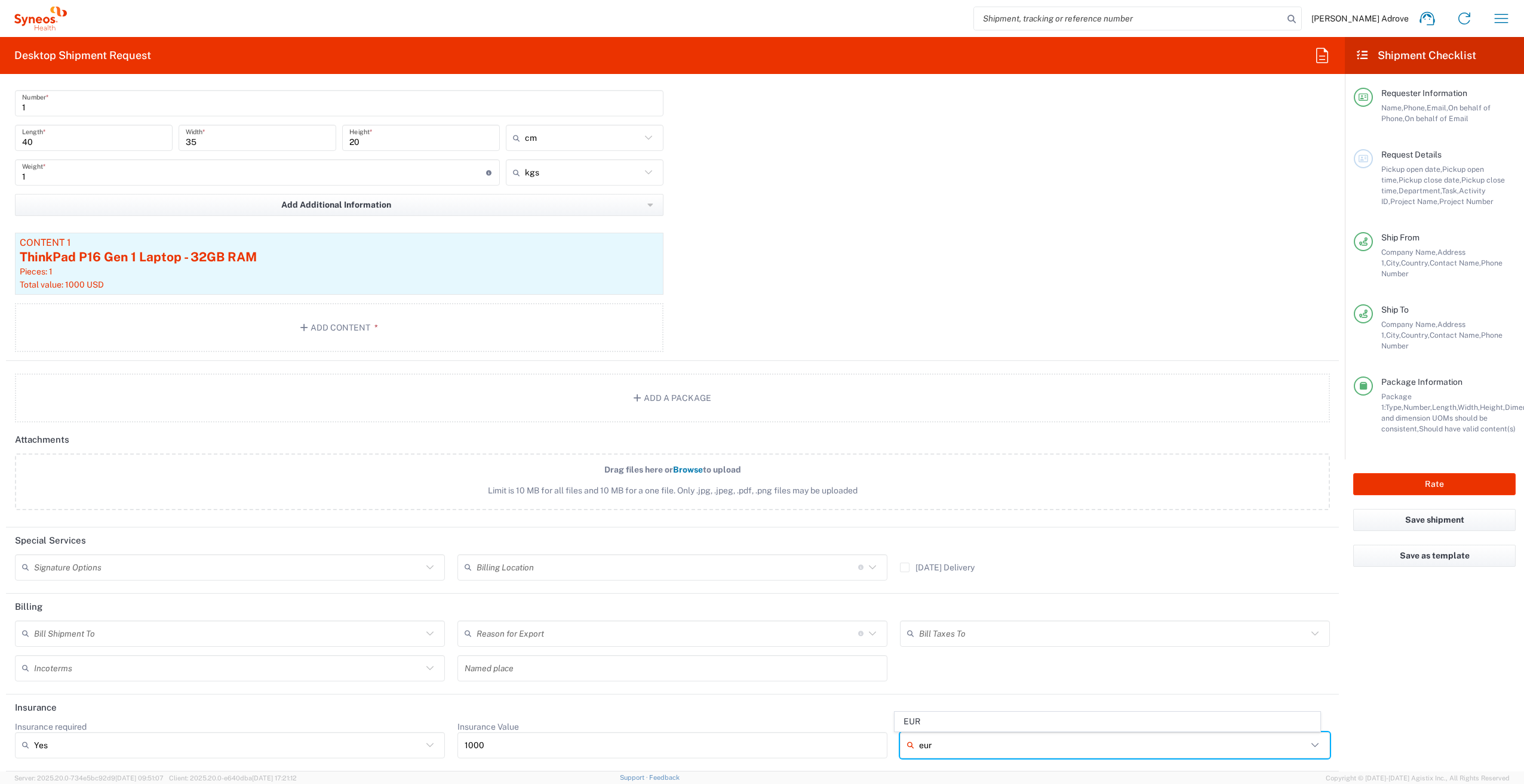
click at [935, 725] on span "EUR" at bounding box center [1107, 722] width 425 height 19
type input "EUR"
click at [1299, 242] on div "Package 1 Your Packaging Type * Material used to package goods Envelope Large B…" at bounding box center [672, 194] width 1332 height 332
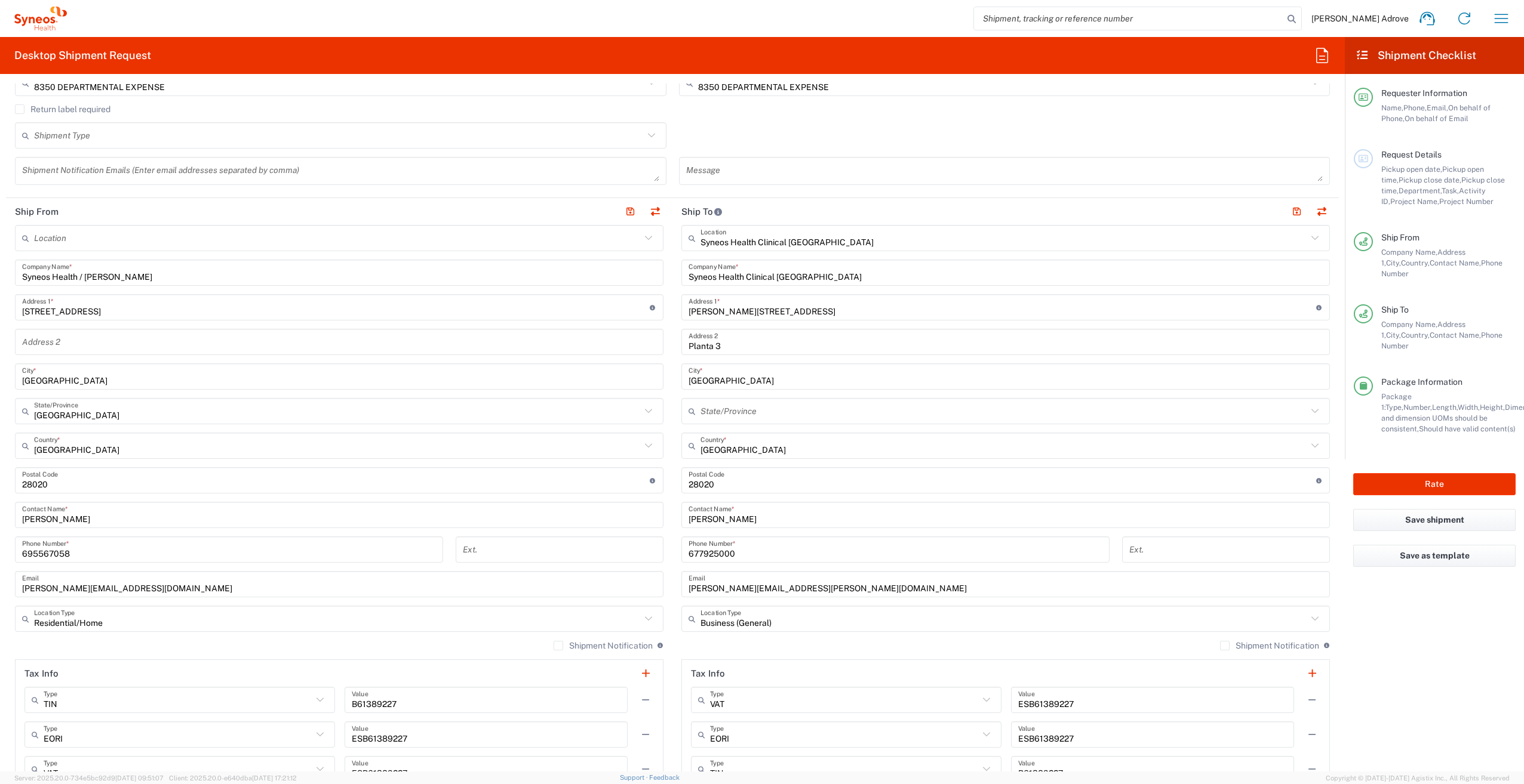
scroll to position [0, 0]
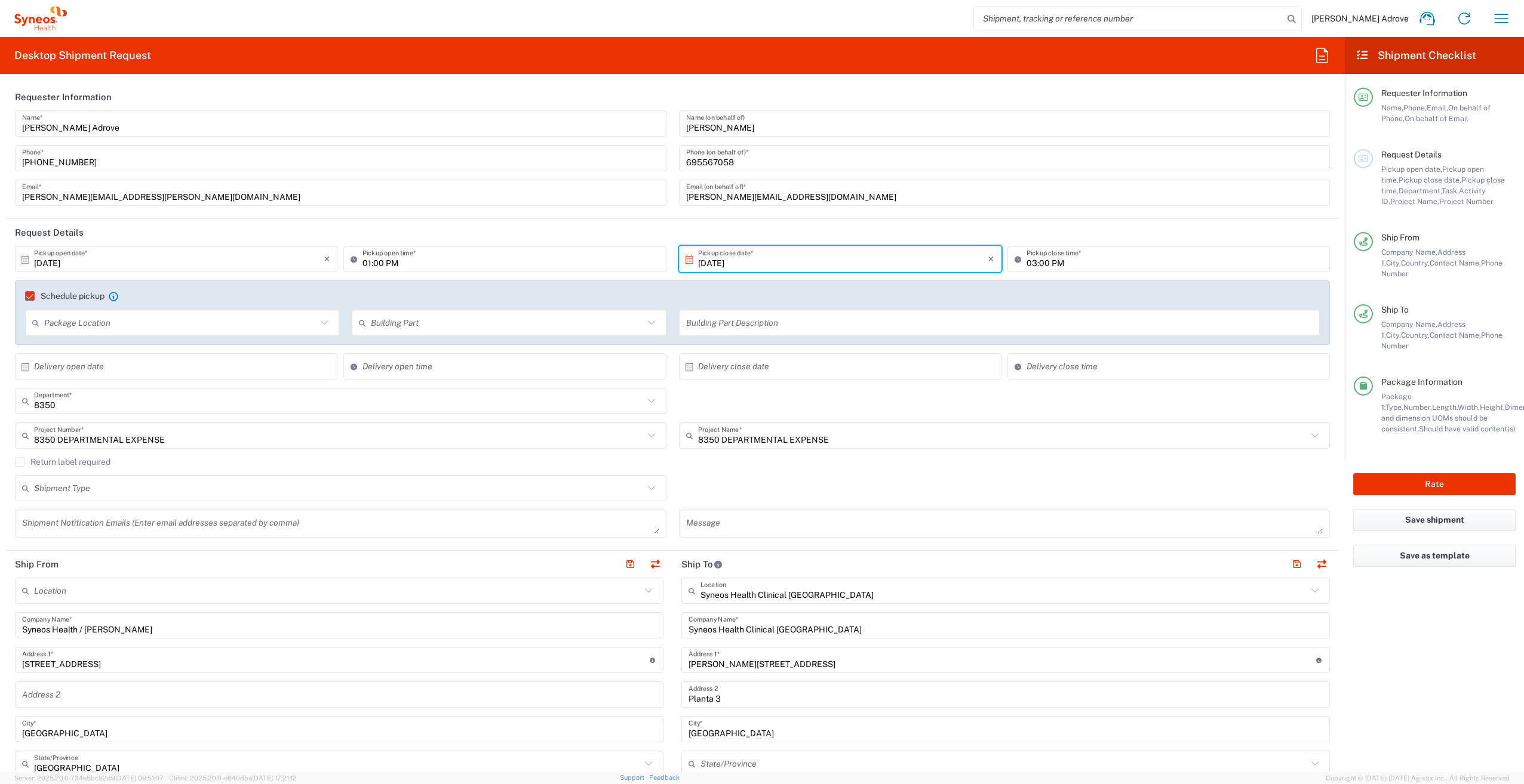
click at [261, 263] on input "10/10/2025" at bounding box center [178, 259] width 290 height 21
click at [768, 261] on input "10/10/2025" at bounding box center [843, 259] width 290 height 21
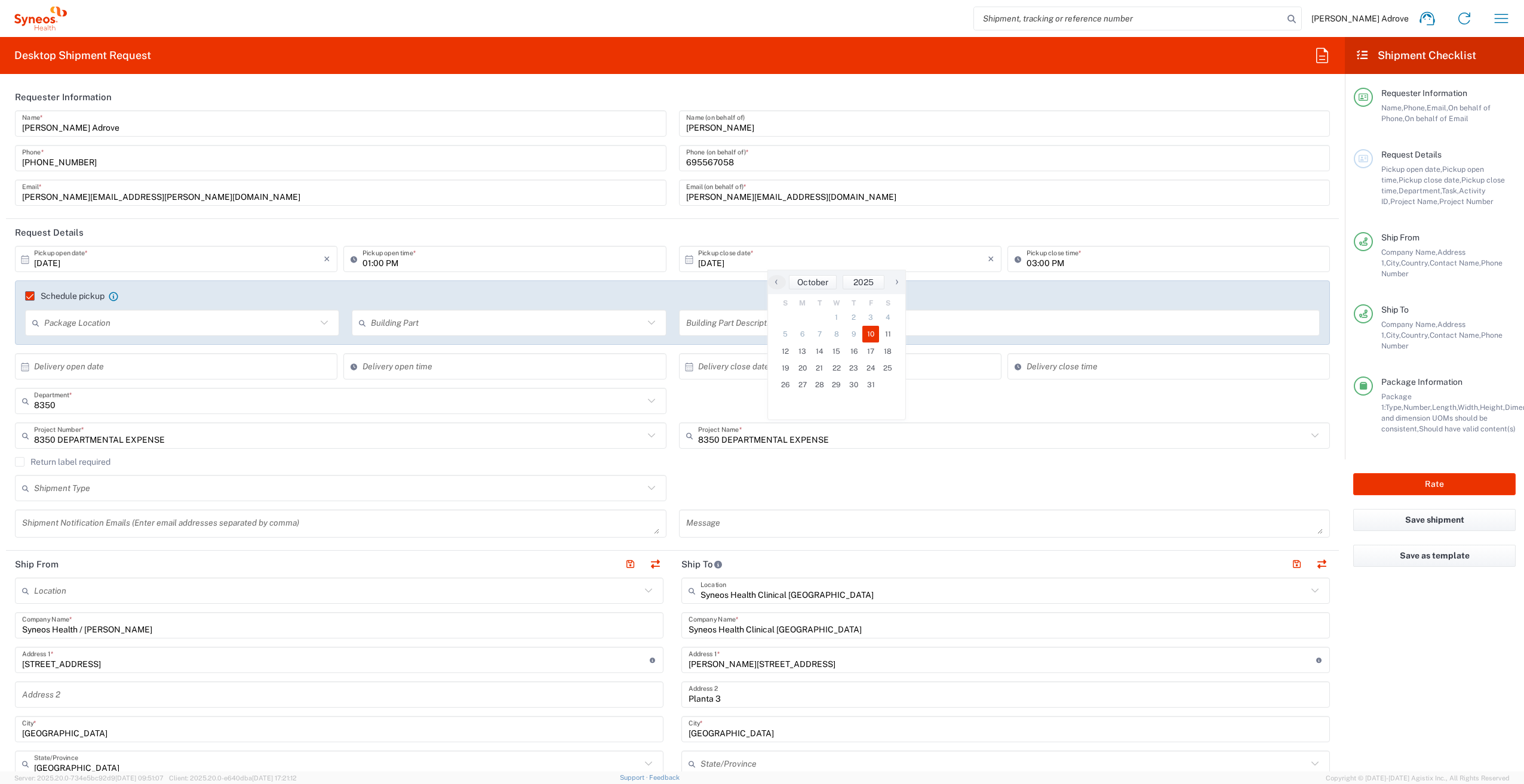
click at [1166, 297] on agx-checkbox-control "Schedule pickup When scheduling a pickup please be sure to meet the following c…" at bounding box center [673, 295] width 1295 height 10
click at [1415, 474] on button "Rate" at bounding box center [1434, 484] width 162 height 22
type input "8350 DEPARTMENTAL EXPENSE"
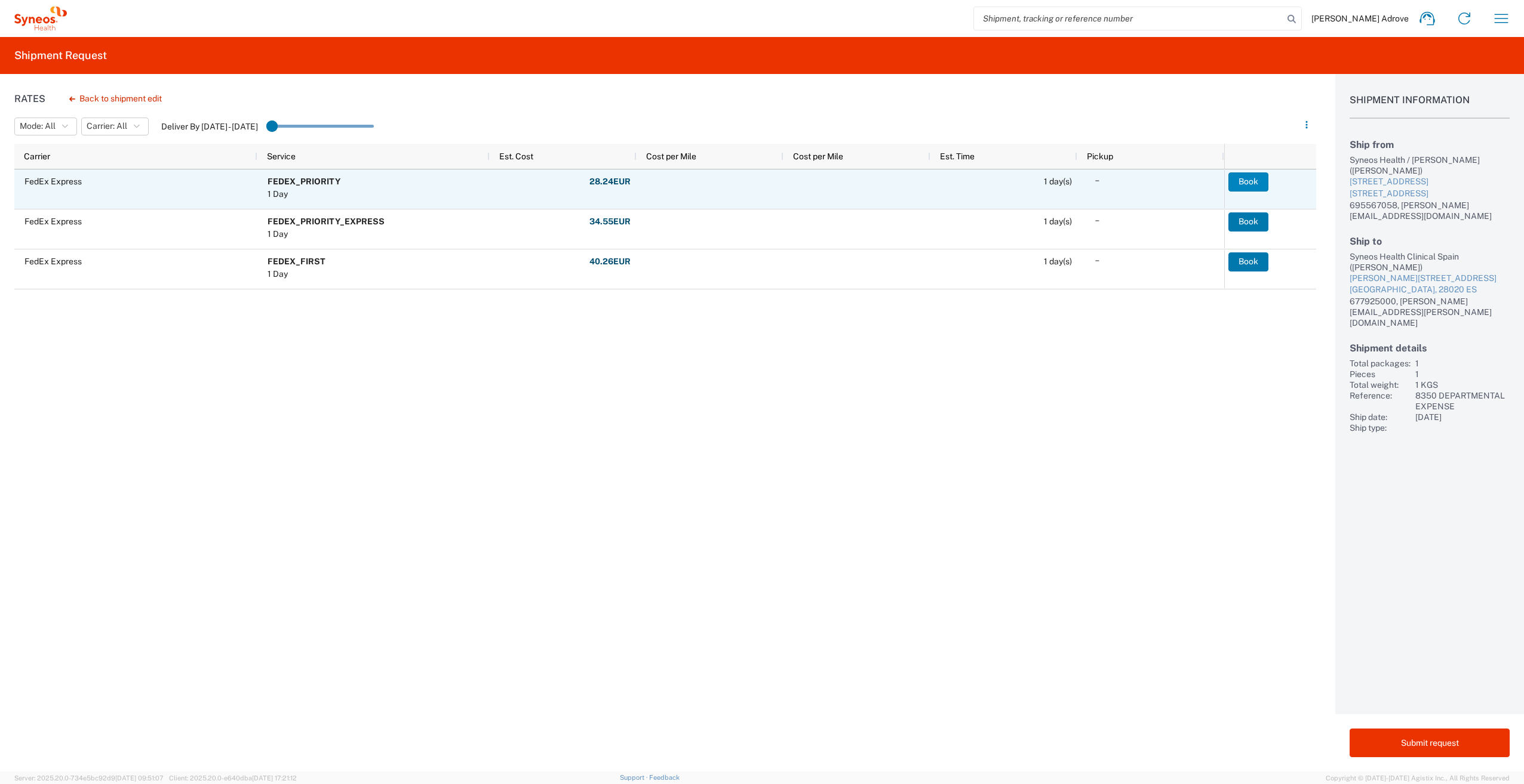
click at [1245, 181] on button "Book" at bounding box center [1248, 182] width 40 height 19
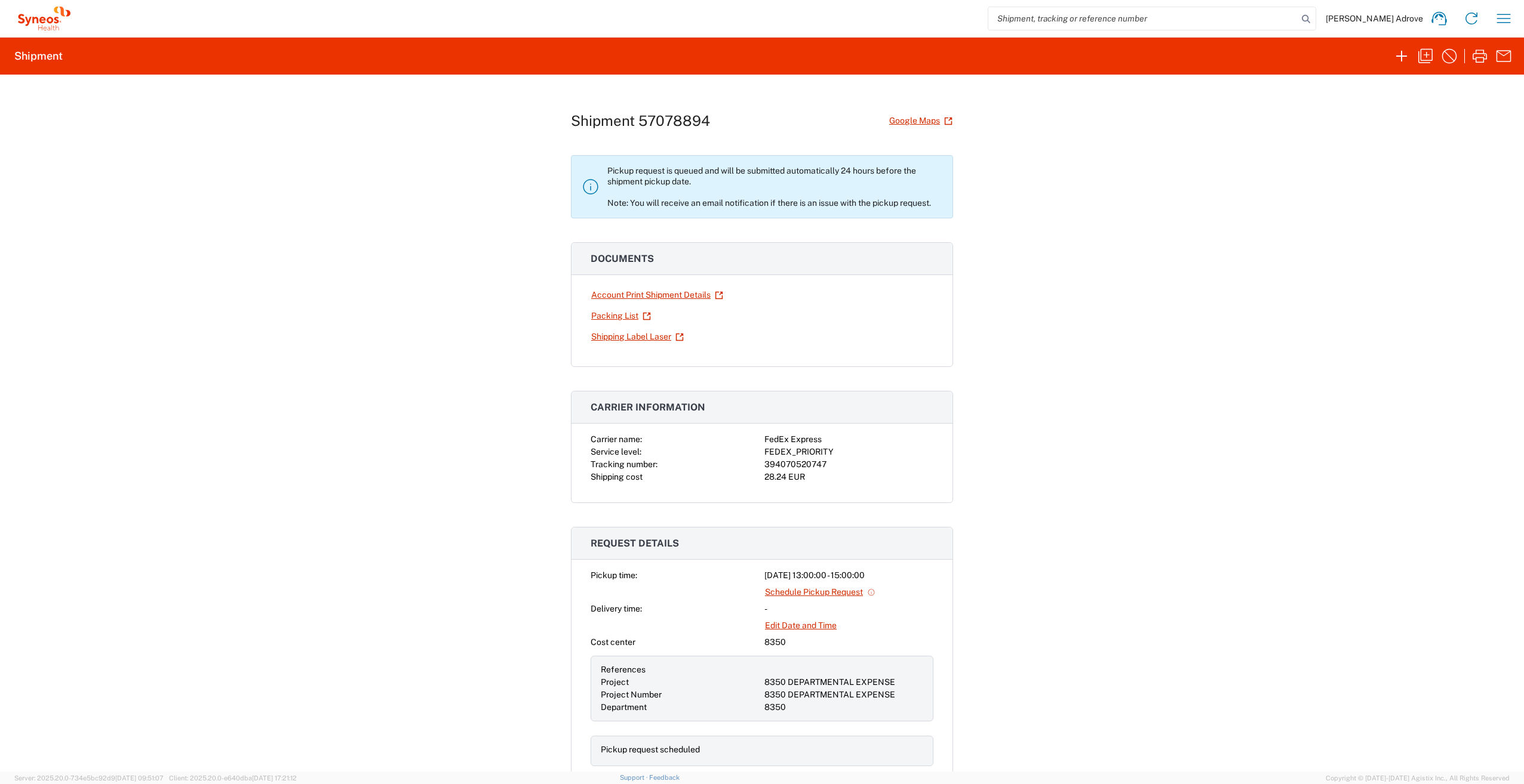
click at [1193, 613] on div "Shipment 57078894 Google Maps Pickup request is queued and will be submitted au…" at bounding box center [762, 423] width 1524 height 697
click at [605, 336] on link "Shipping Label Laser" at bounding box center [637, 337] width 93 height 21
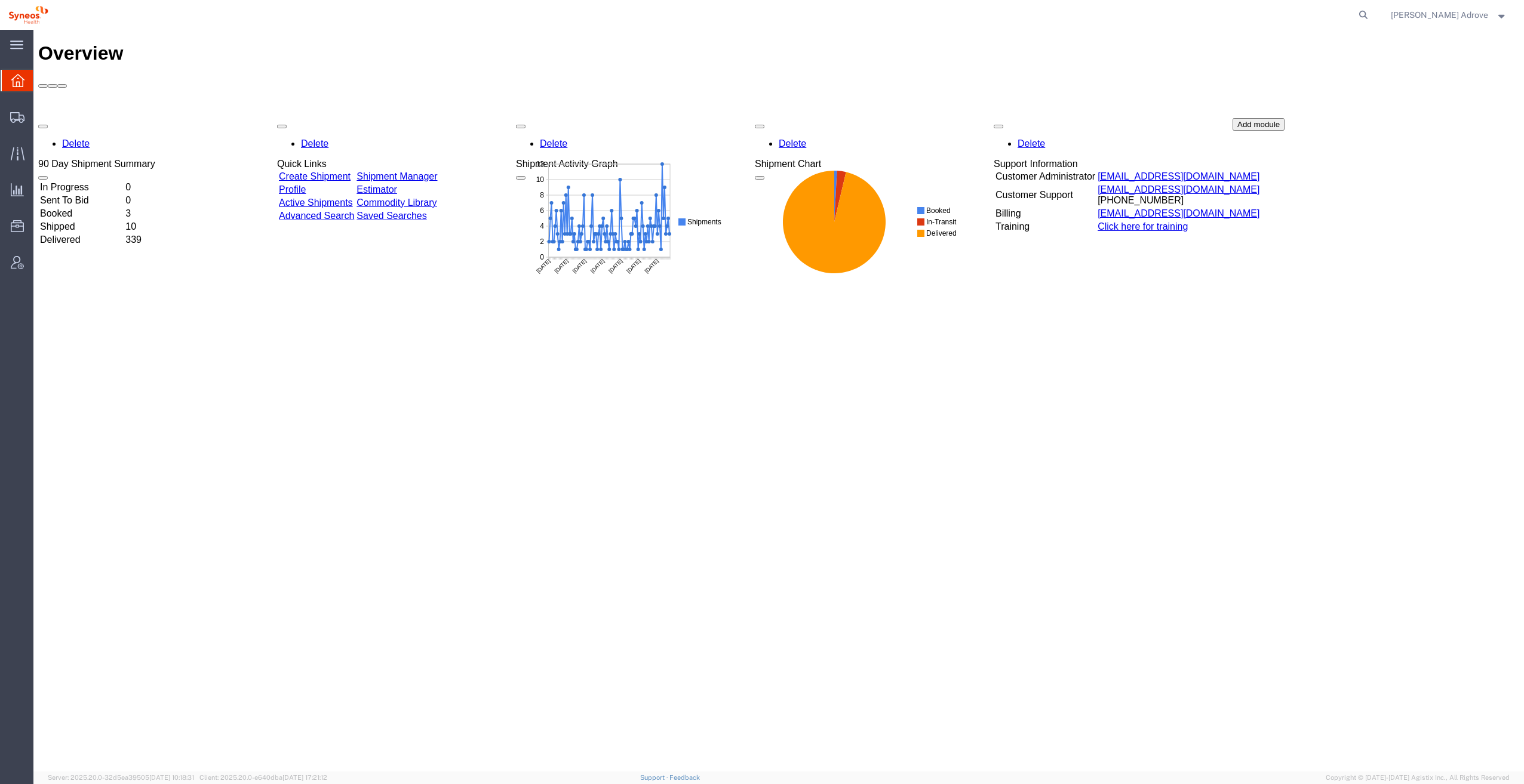
drag, startPoint x: 85, startPoint y: 511, endPoint x: 106, endPoint y: 501, distance: 23.3
click at [85, 511] on div "Overview Delete 90 Day Shipment Summary In Progress 0 Sent To Bid 0 Booked 3 Sh…" at bounding box center [778, 413] width 1481 height 742
click at [42, 152] on span "Traffic" at bounding box center [37, 153] width 8 height 24
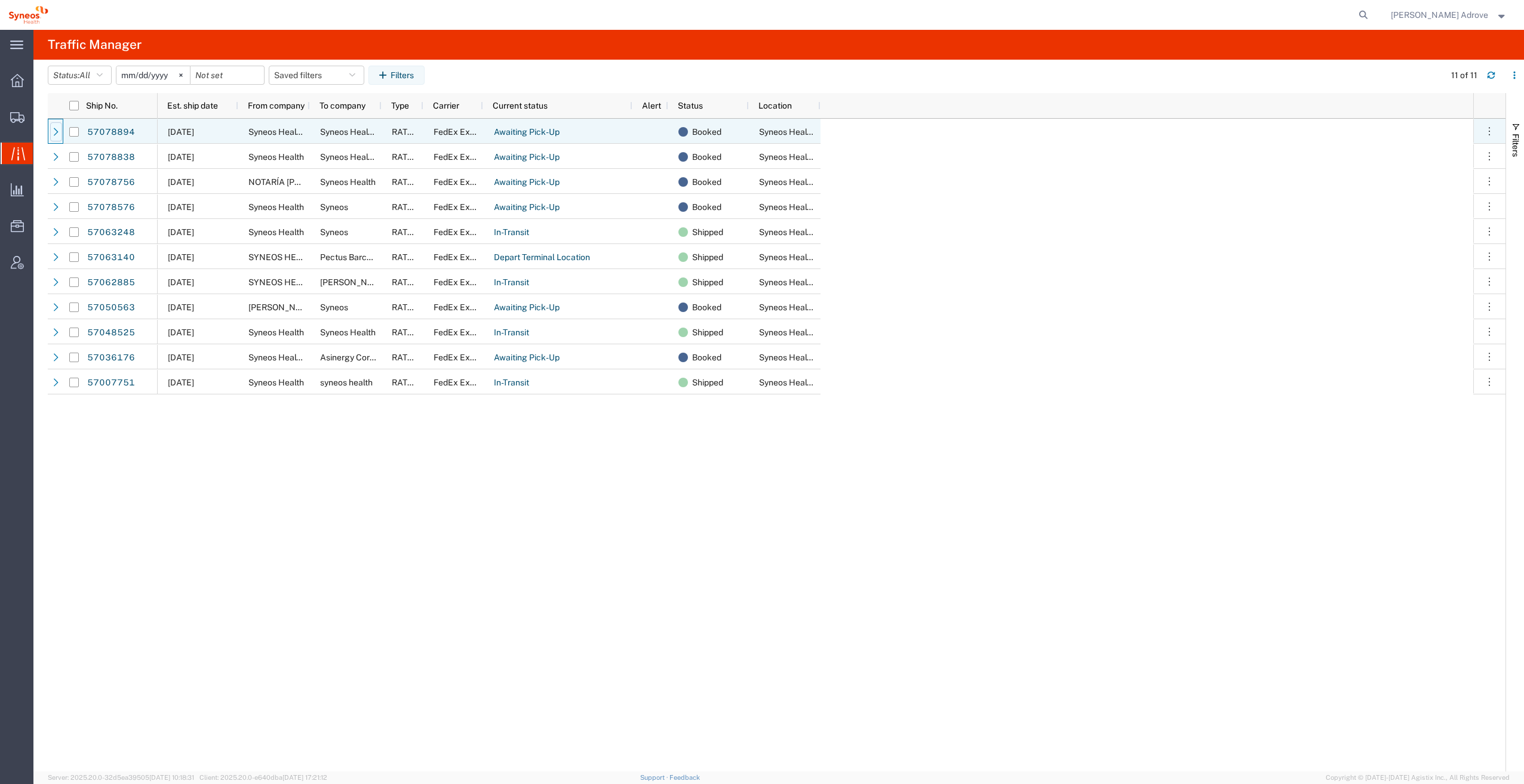
click at [53, 134] on icon at bounding box center [56, 131] width 8 height 8
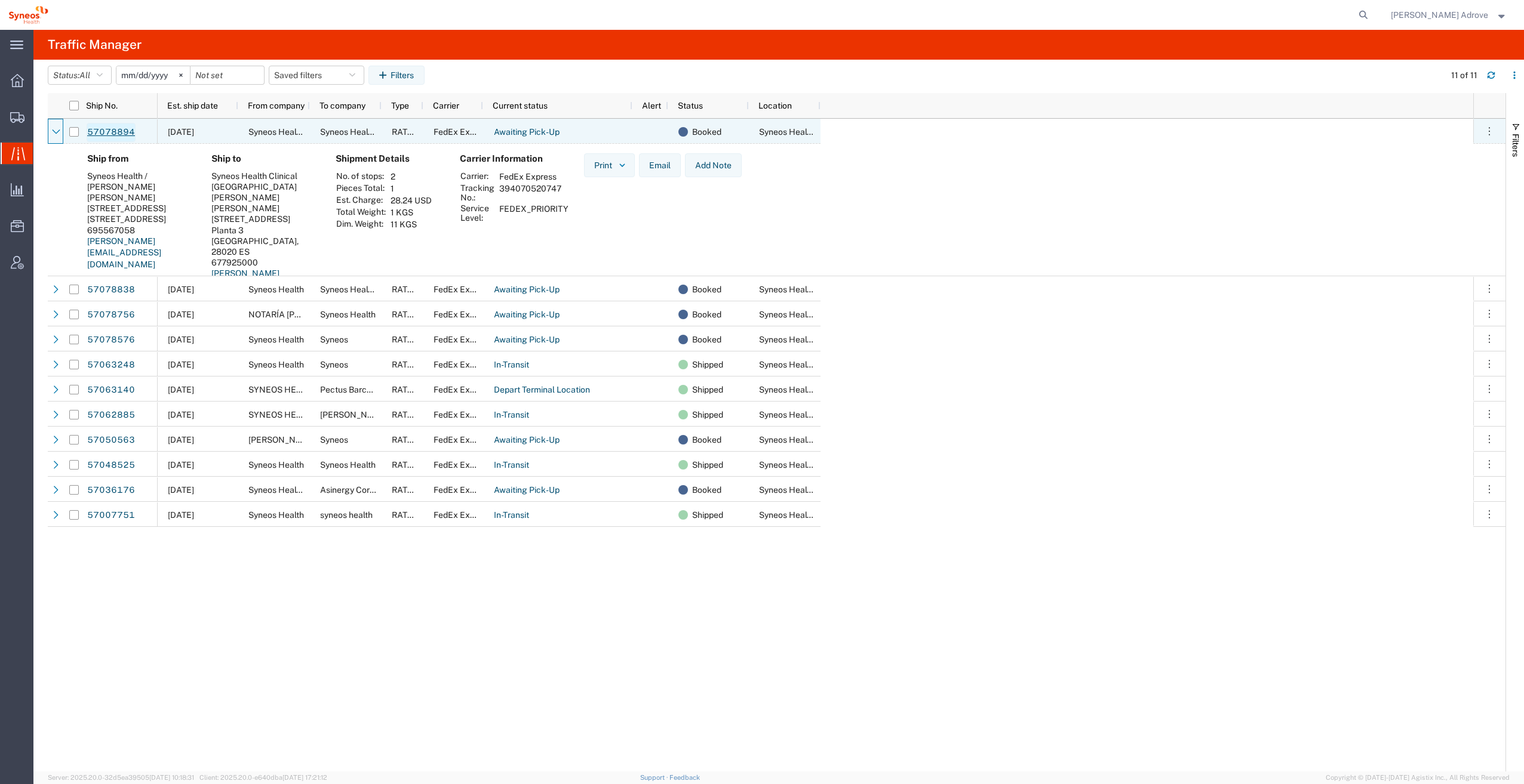
click at [120, 134] on link "57078894" at bounding box center [111, 132] width 49 height 19
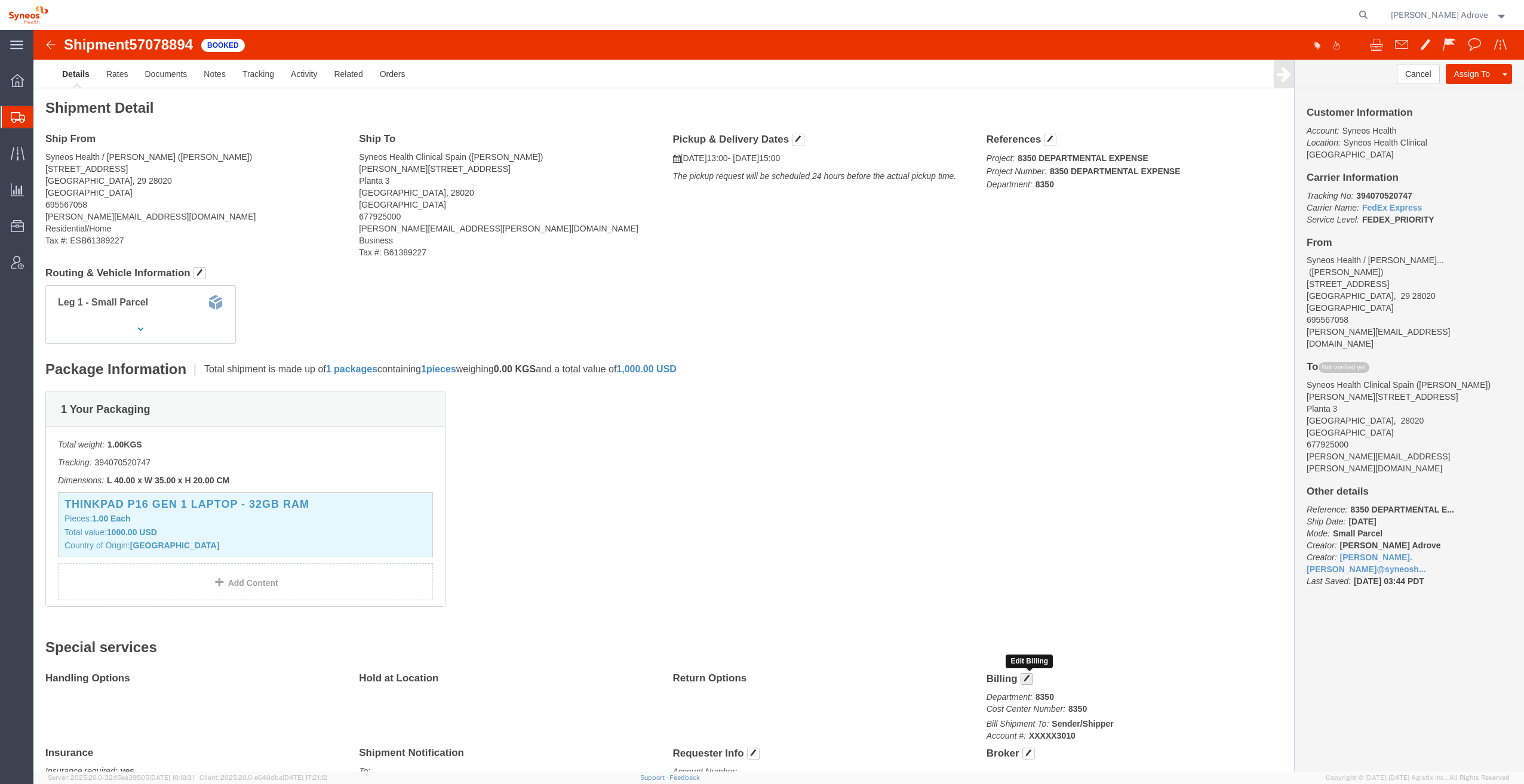
click span "button"
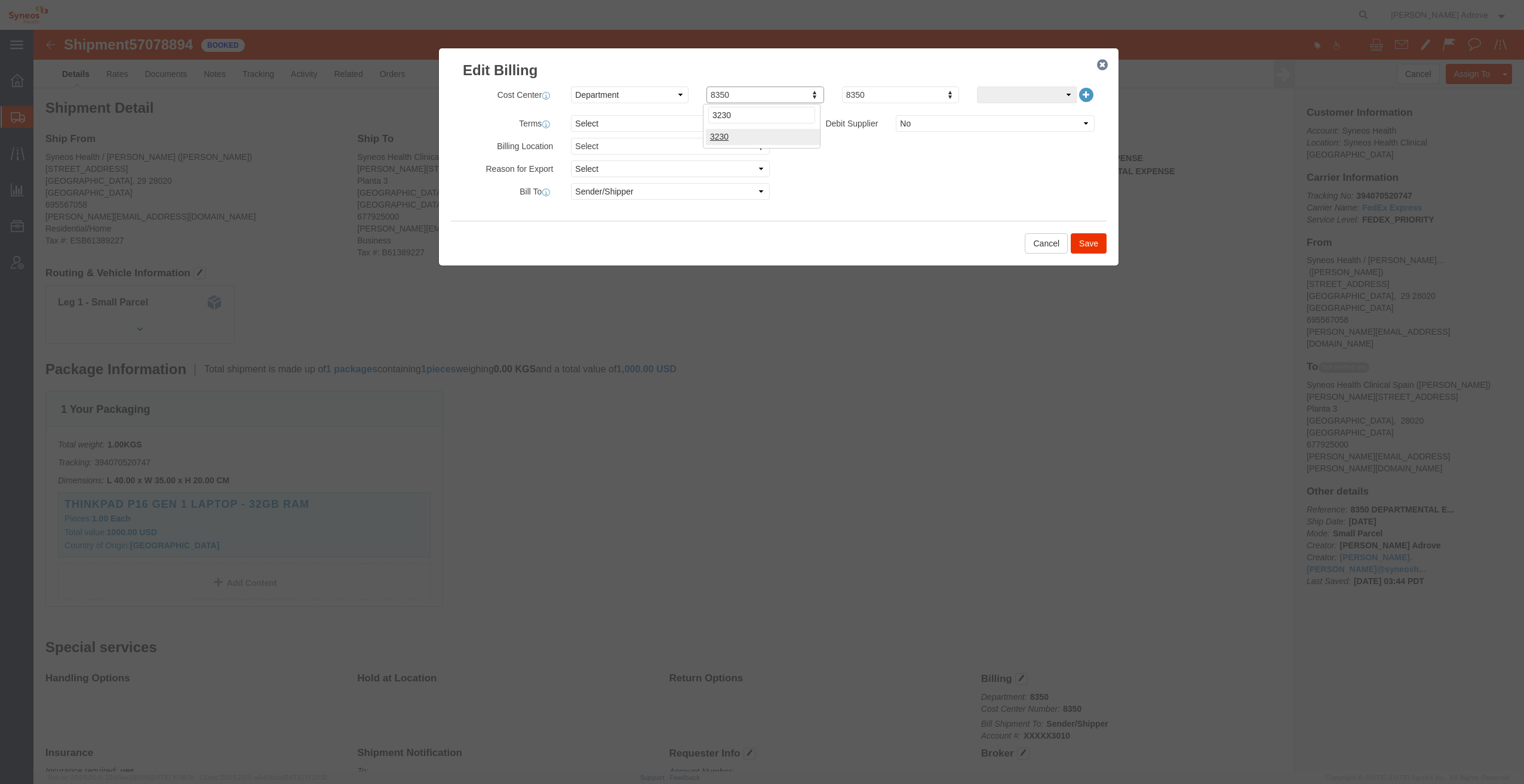
type input "3230"
click div "Billing Location Select Select My Profile Location Addison Whitney LLC-Morrisvi…"
click button "Save"
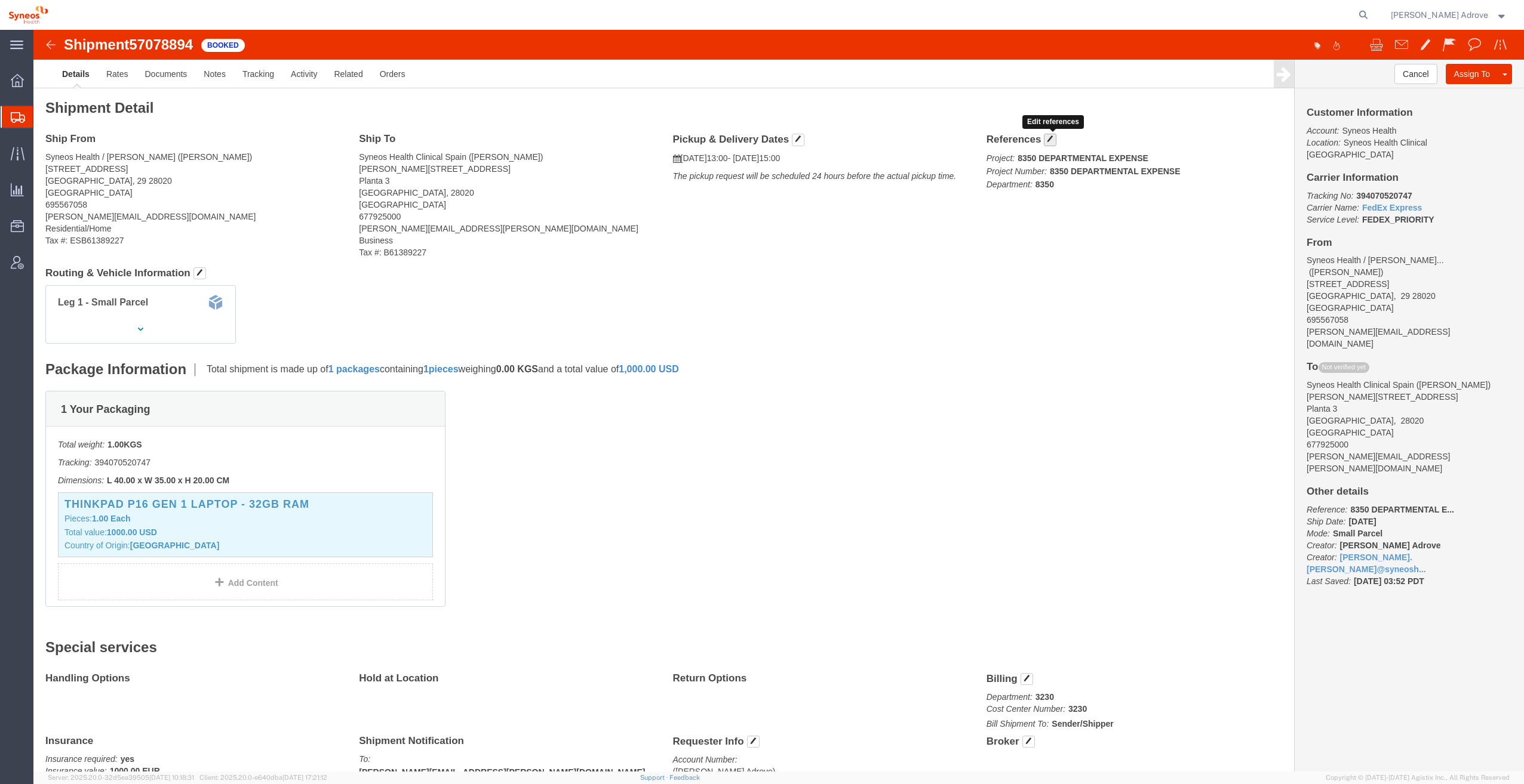
click span "button"
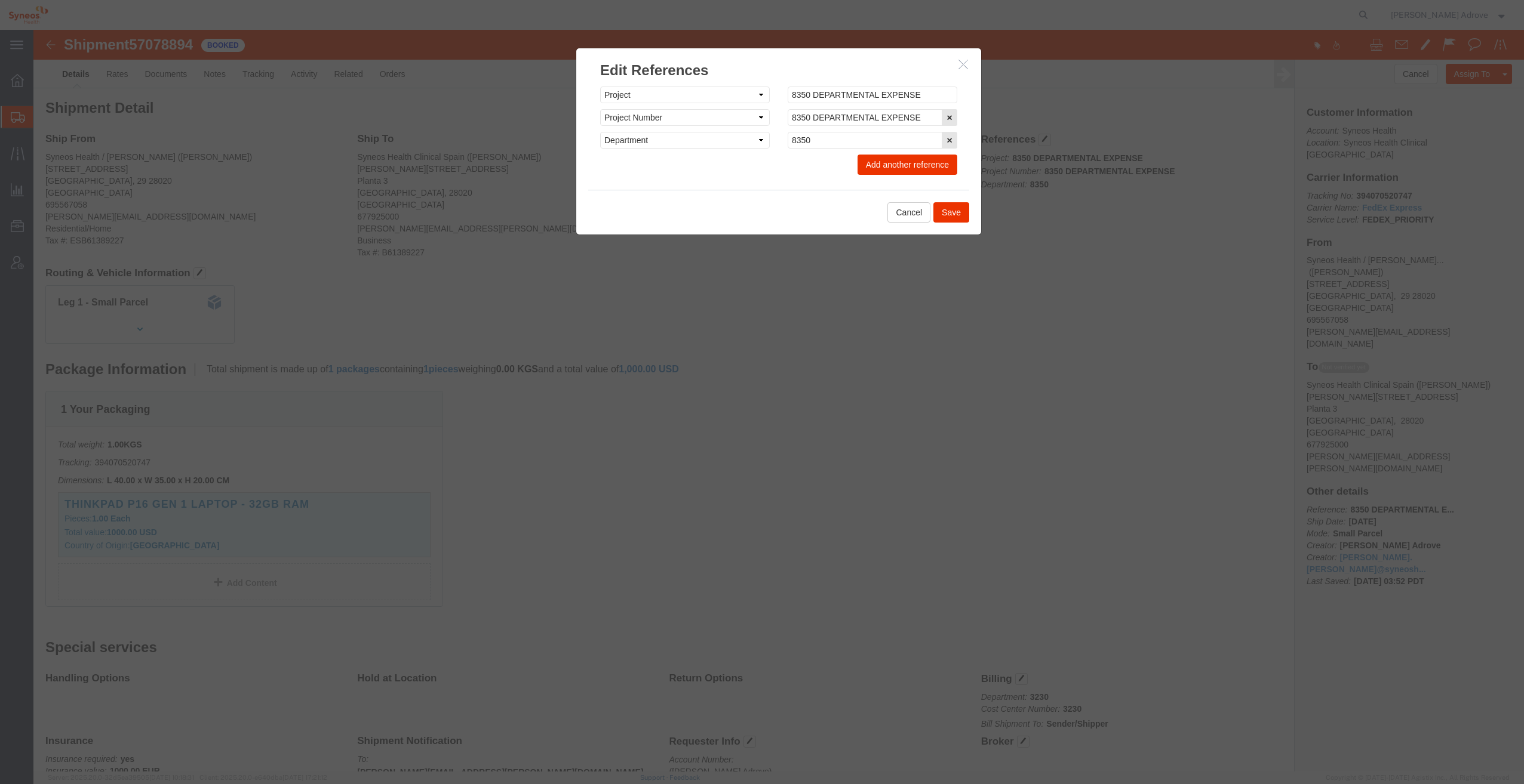
click div
click icon "button"
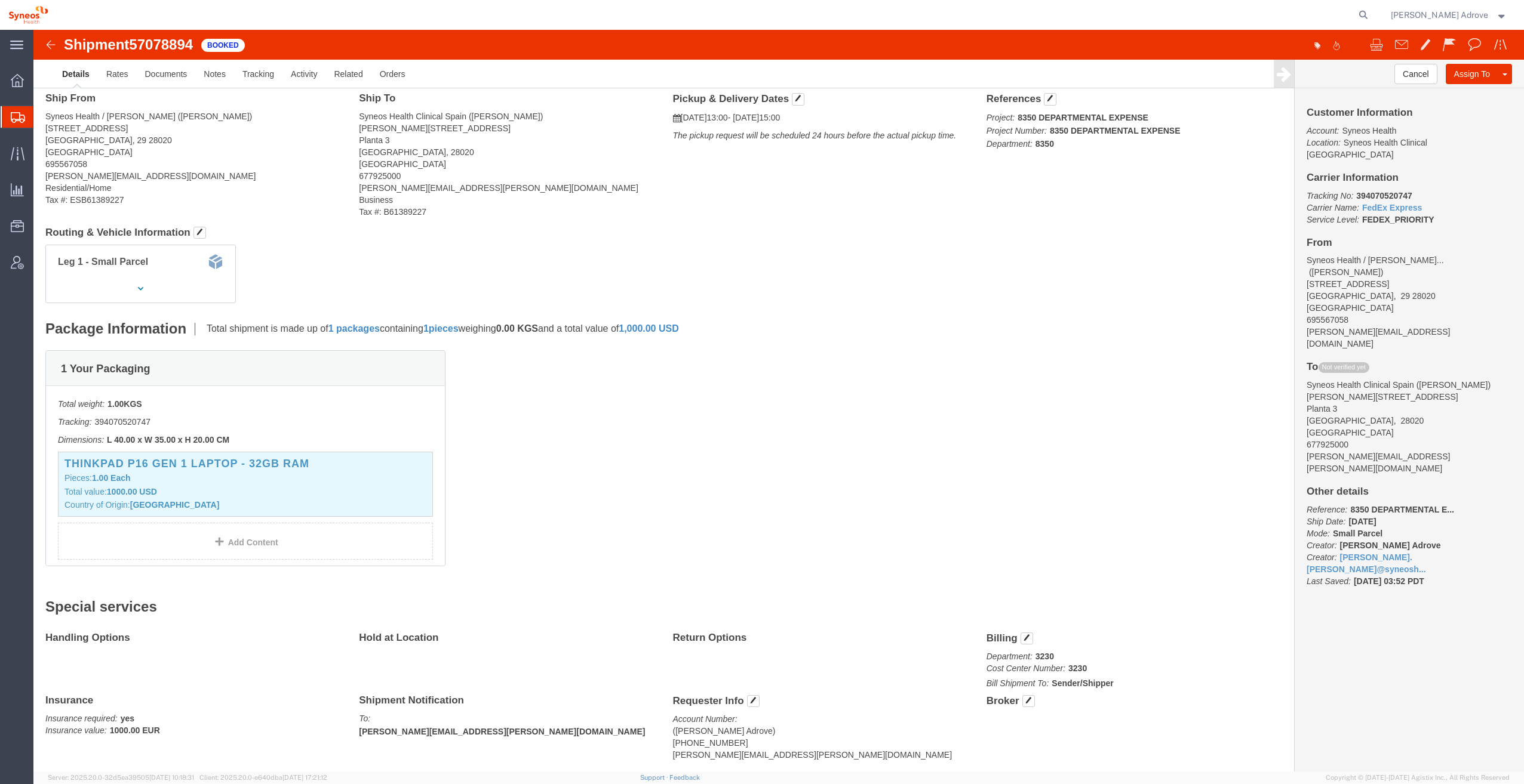
scroll to position [75, 0]
